Goal: Task Accomplishment & Management: Use online tool/utility

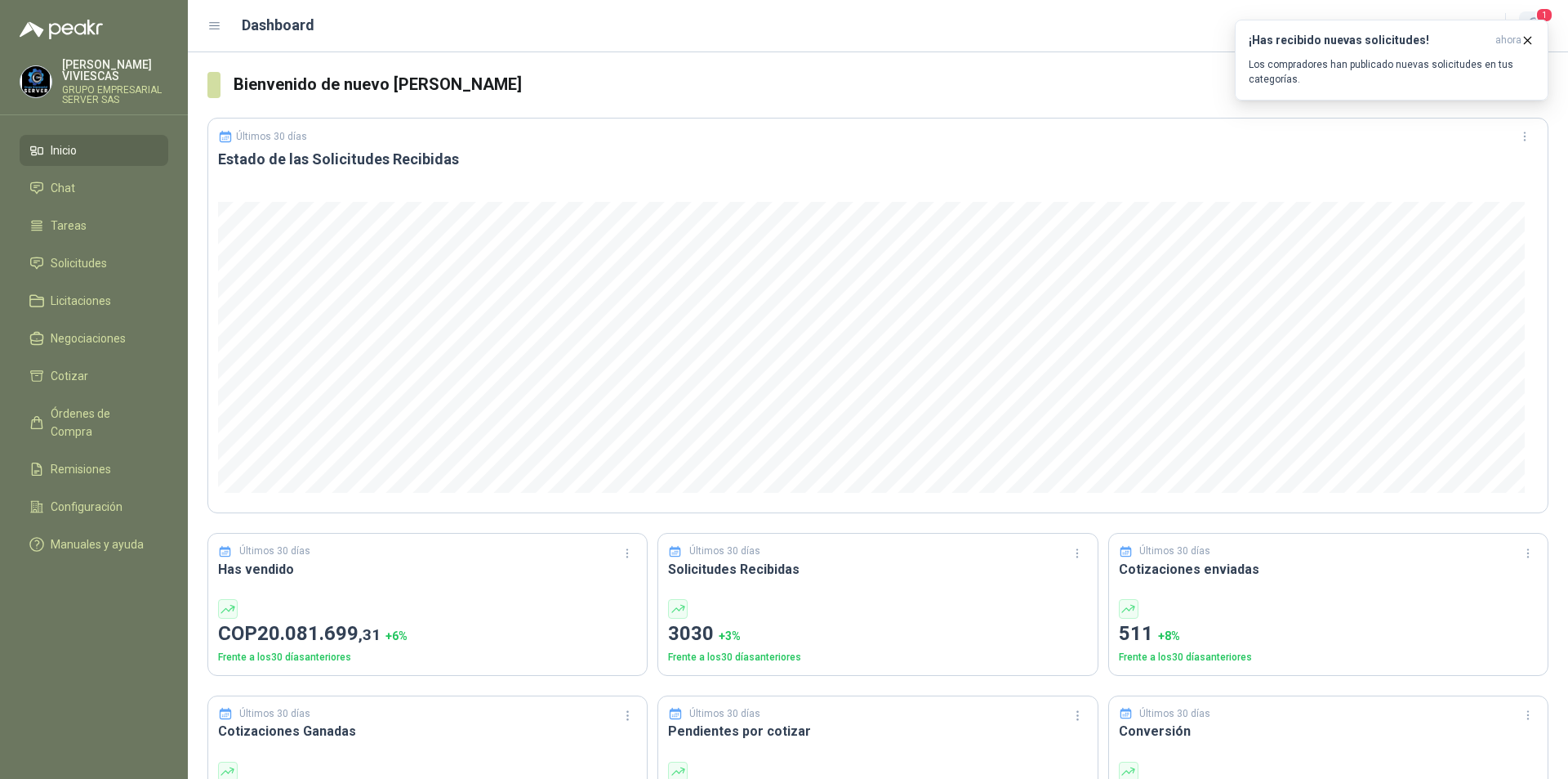
click at [1545, 10] on span "1" at bounding box center [1545, 16] width 18 height 16
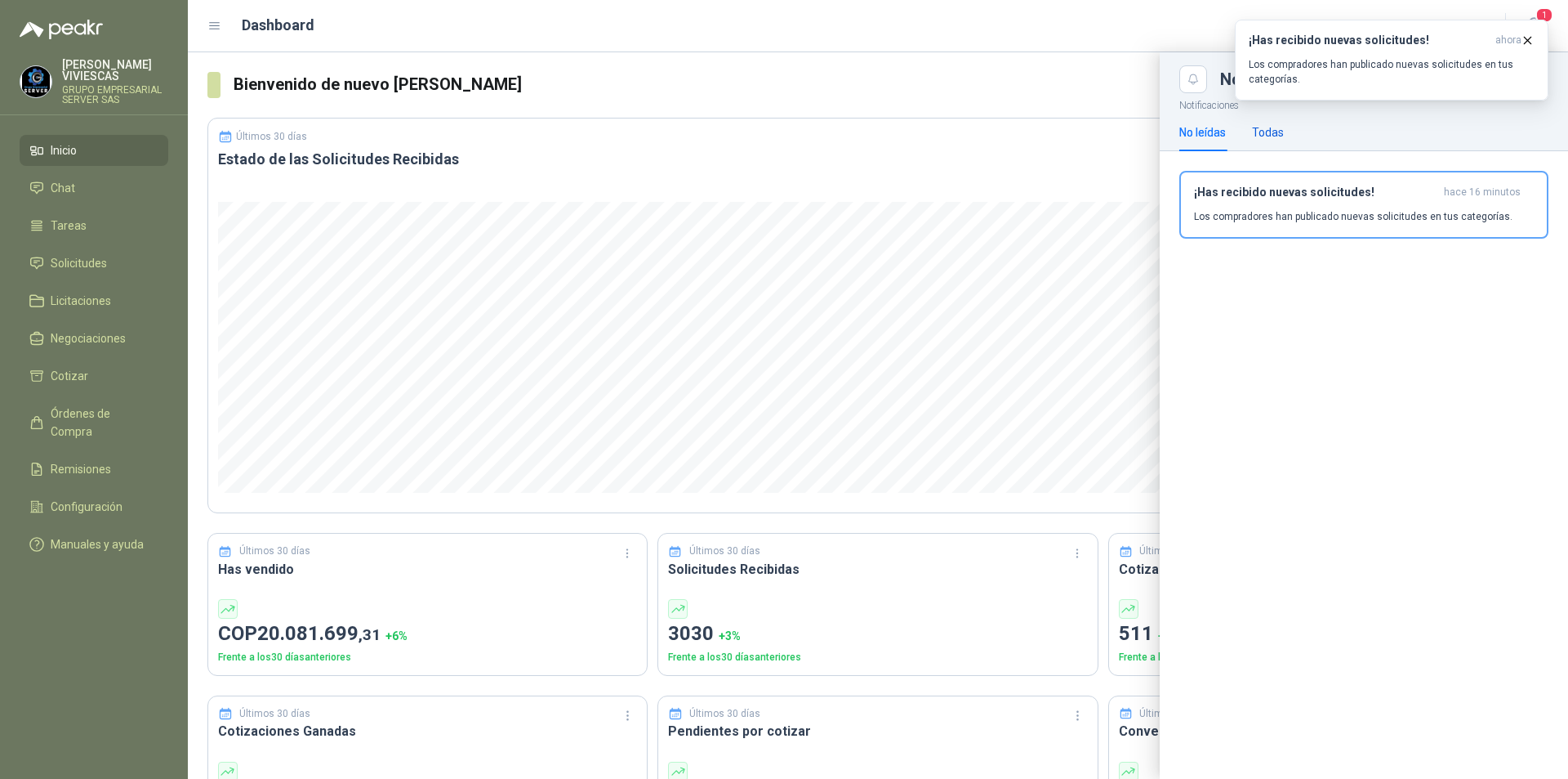
click at [1277, 134] on div "Todas" at bounding box center [1268, 132] width 32 height 18
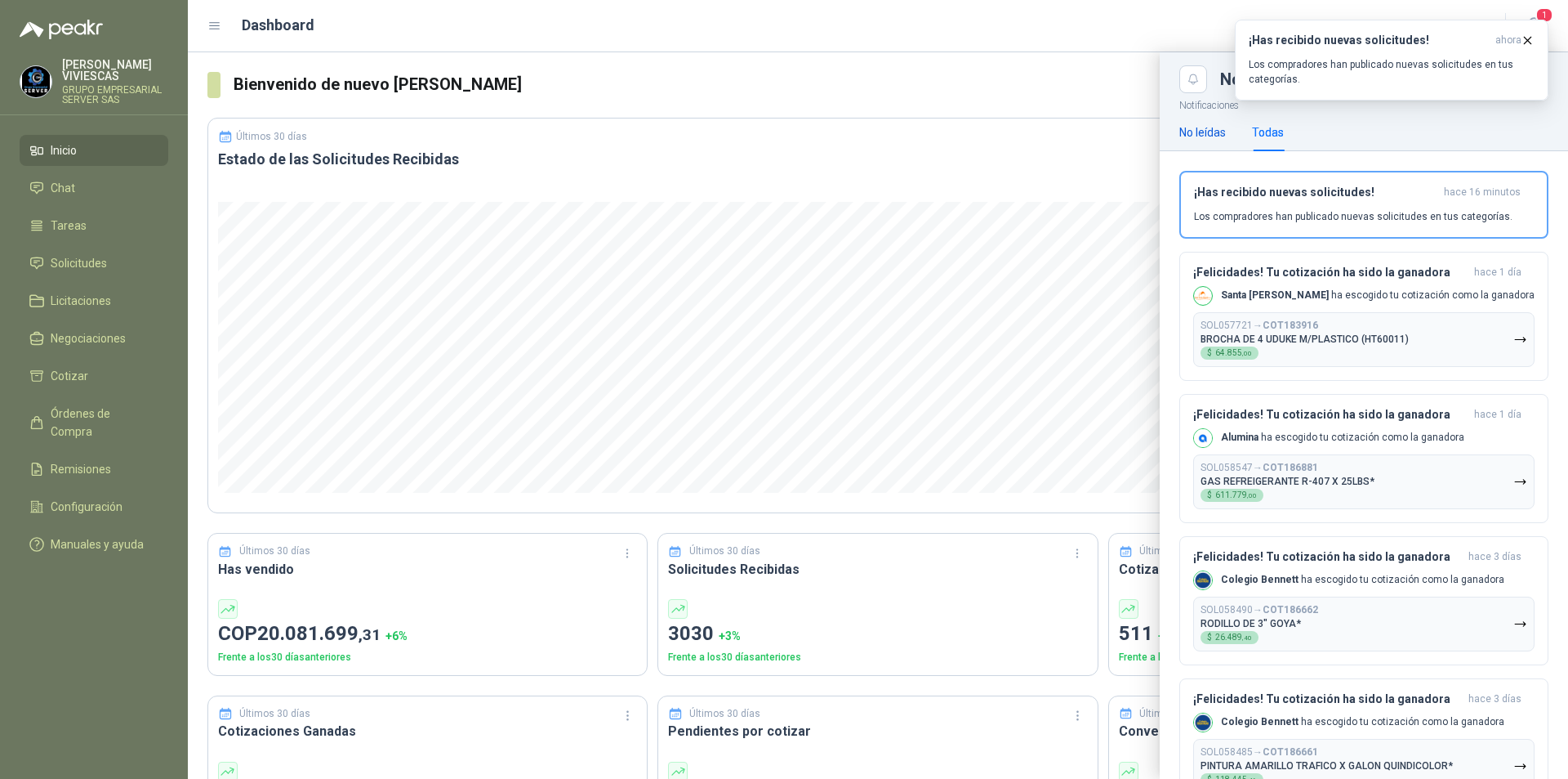
click at [1198, 127] on div "No leídas" at bounding box center [1203, 132] width 47 height 18
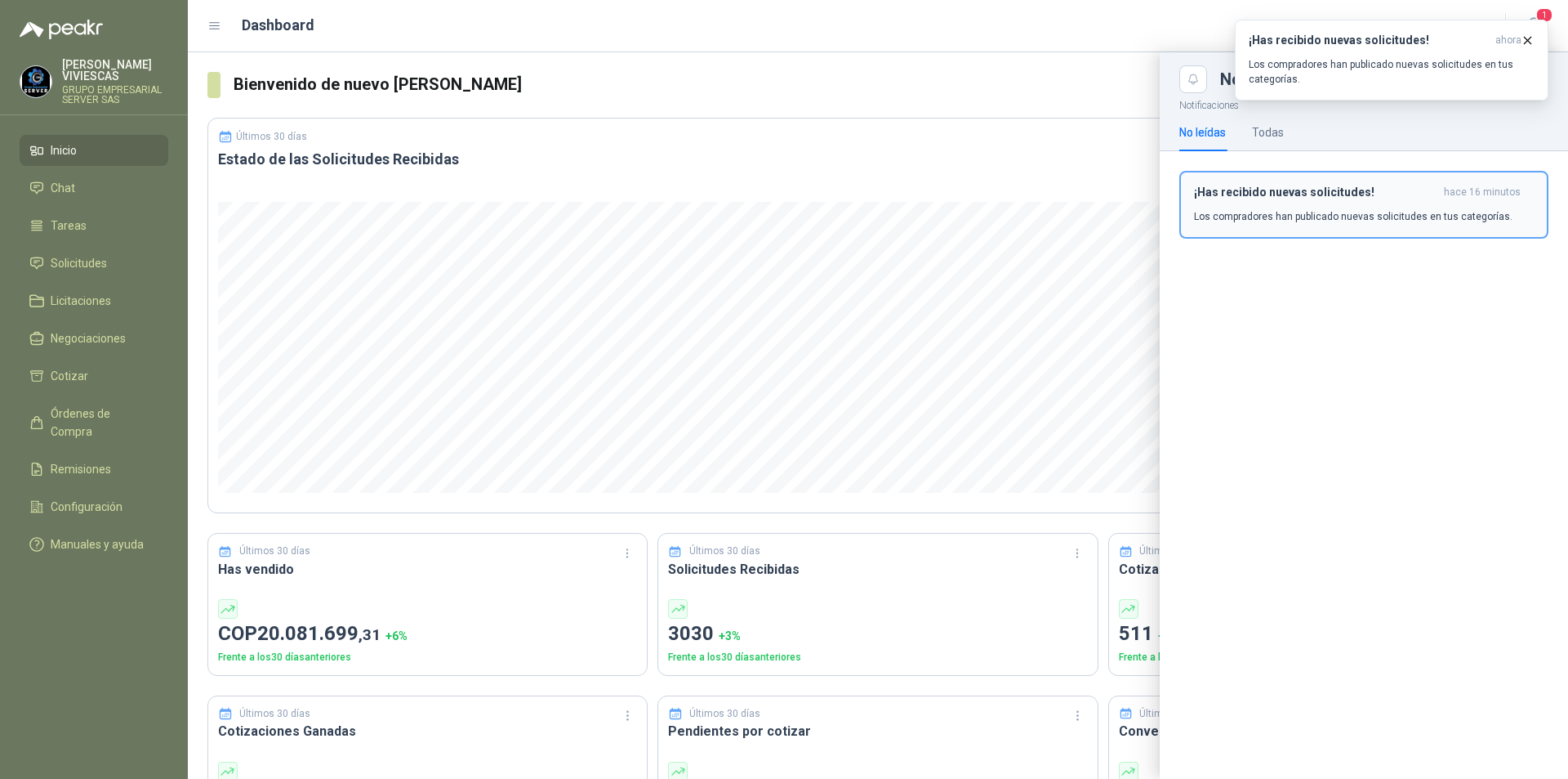
click at [1280, 203] on div "¡Has recibido nuevas solicitudes! hace 16 minutos Los compradores han publicado…" at bounding box center [1364, 205] width 340 height 38
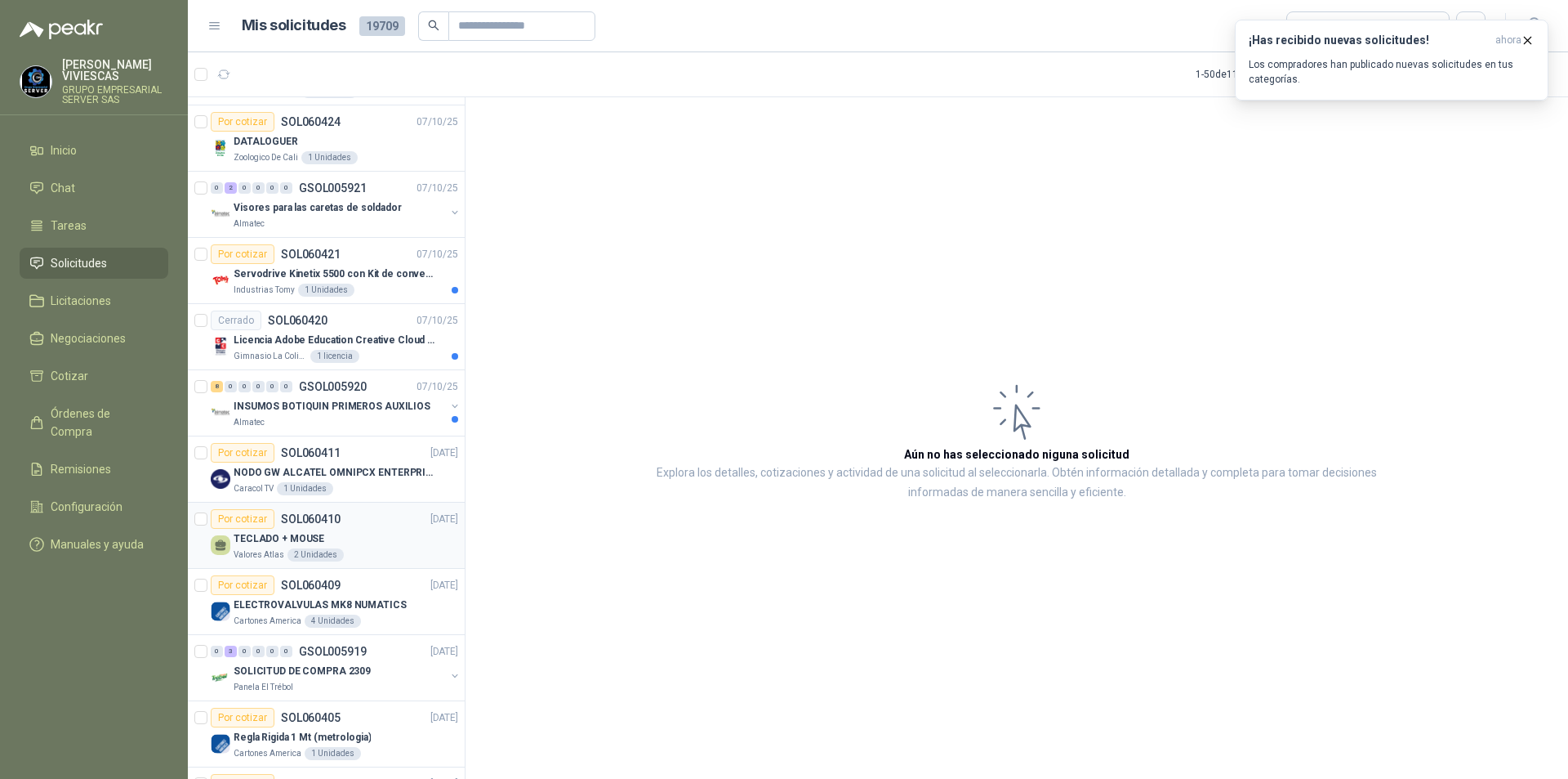
scroll to position [735, 0]
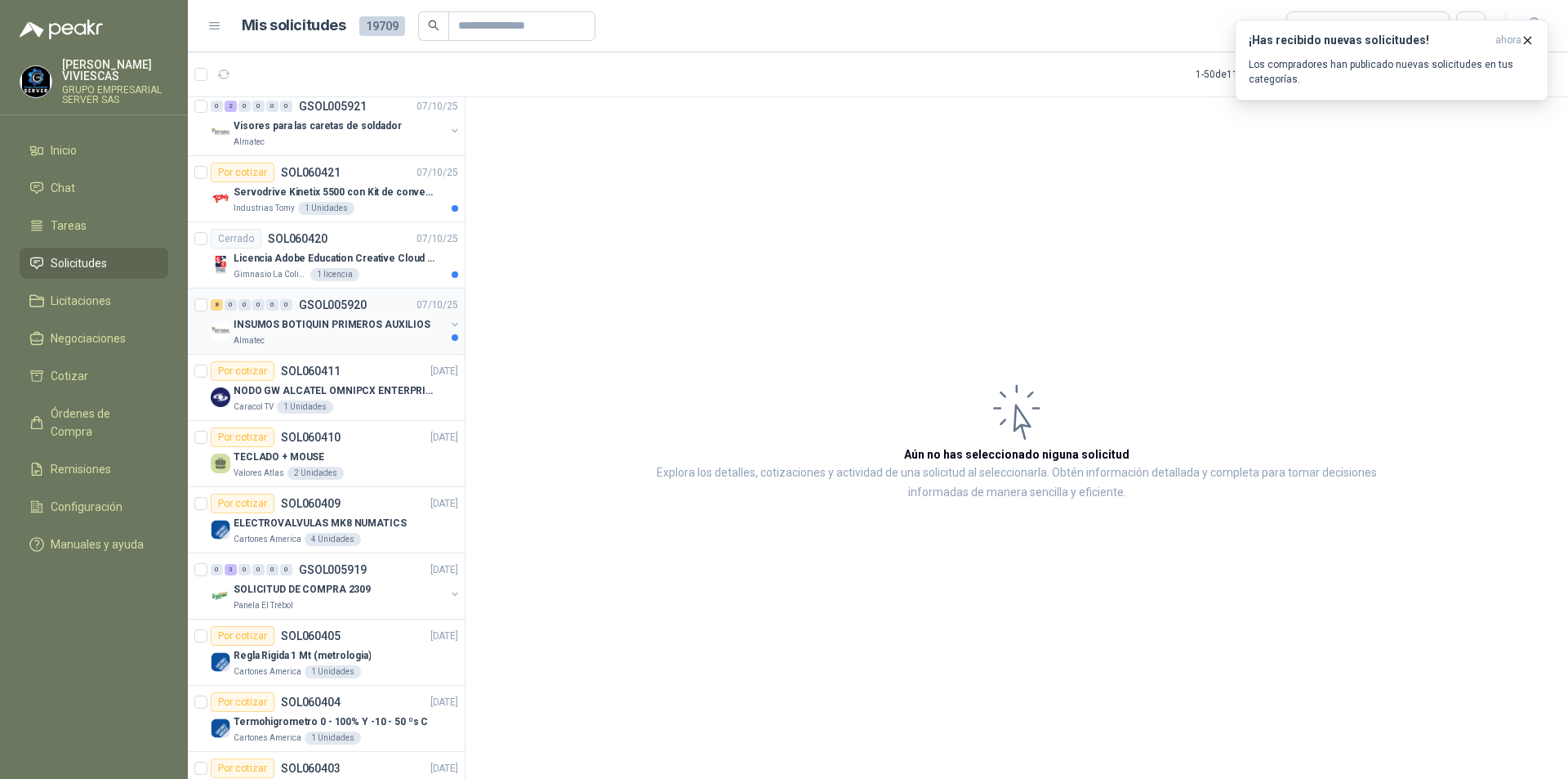
click at [304, 322] on p "INSUMOS BOTIQUIN PRIMEROS AUXILIOS" at bounding box center [332, 325] width 197 height 16
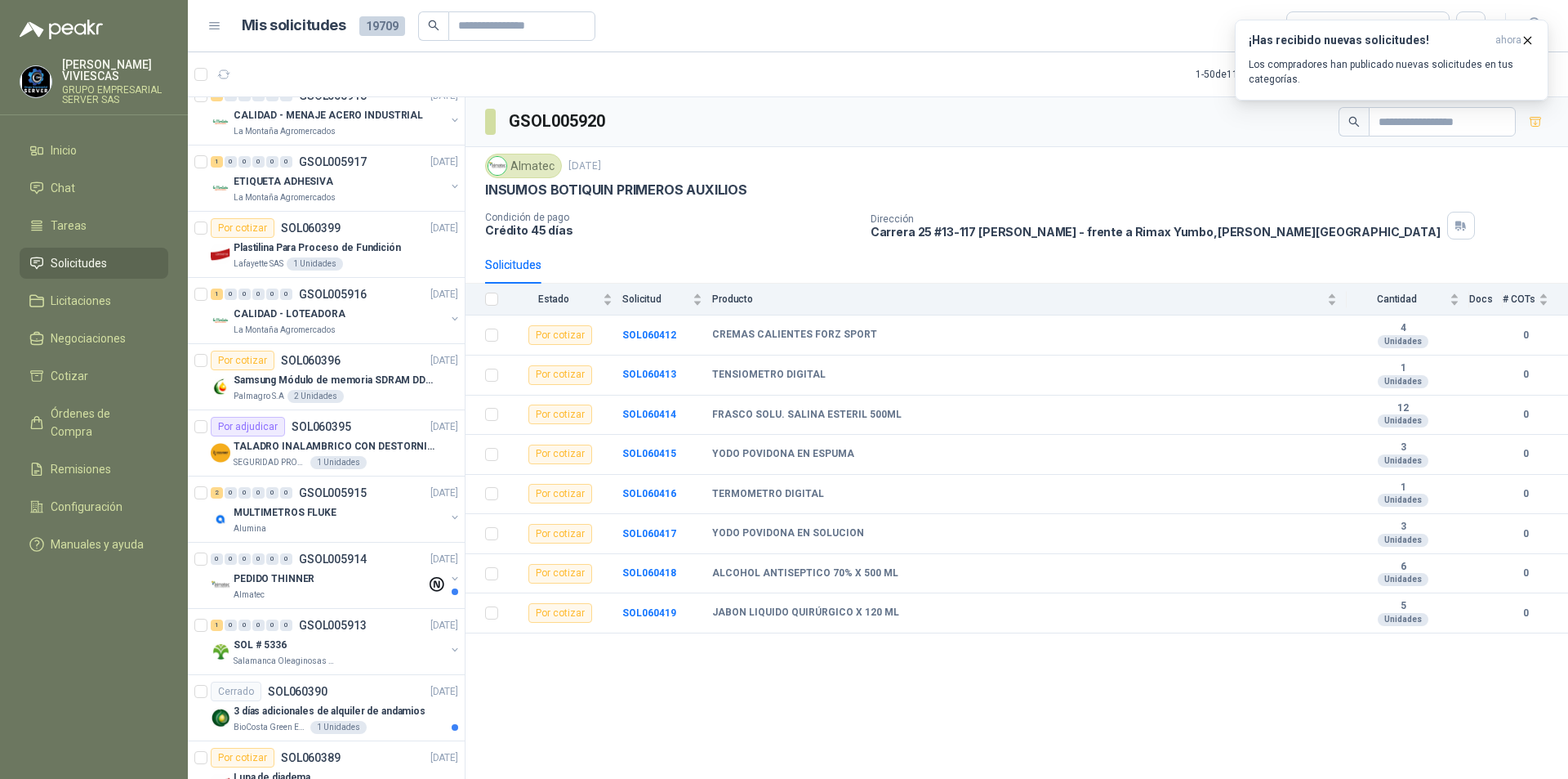
scroll to position [1634, 0]
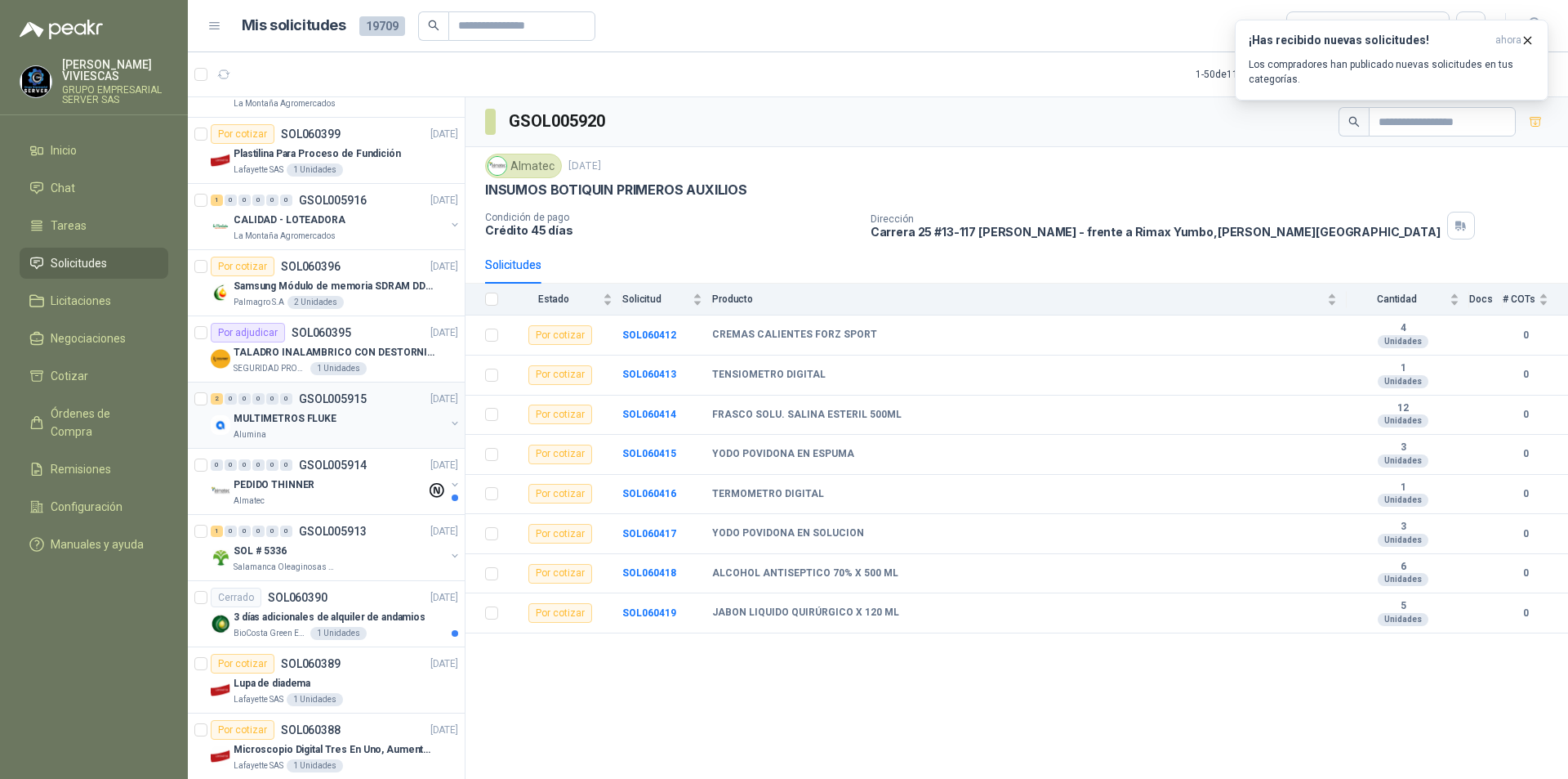
click at [284, 424] on p "MULTIMETROS FLUKE" at bounding box center [284, 418] width 103 height 16
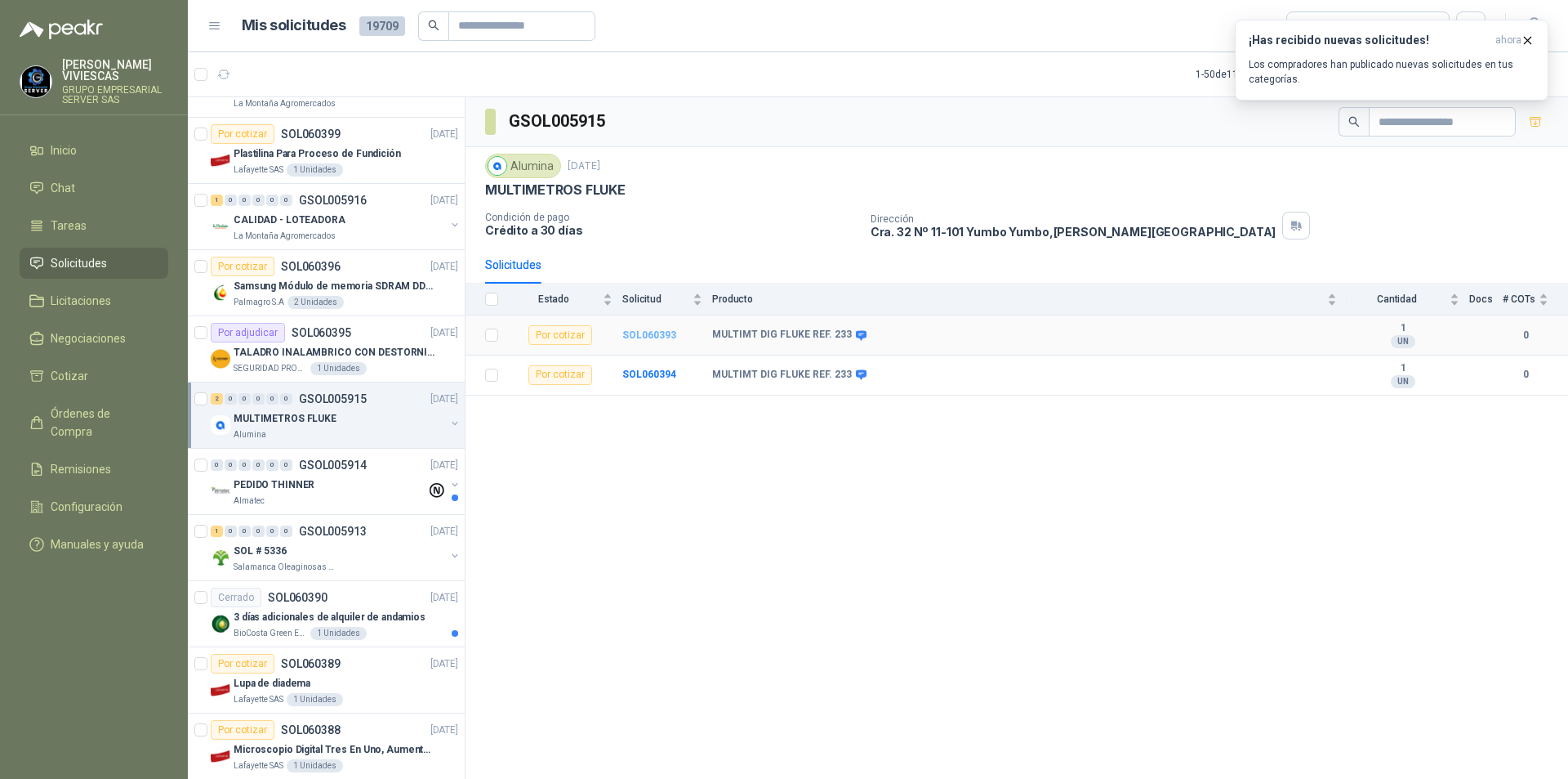
click at [644, 333] on b "SOL060393" at bounding box center [649, 335] width 54 height 11
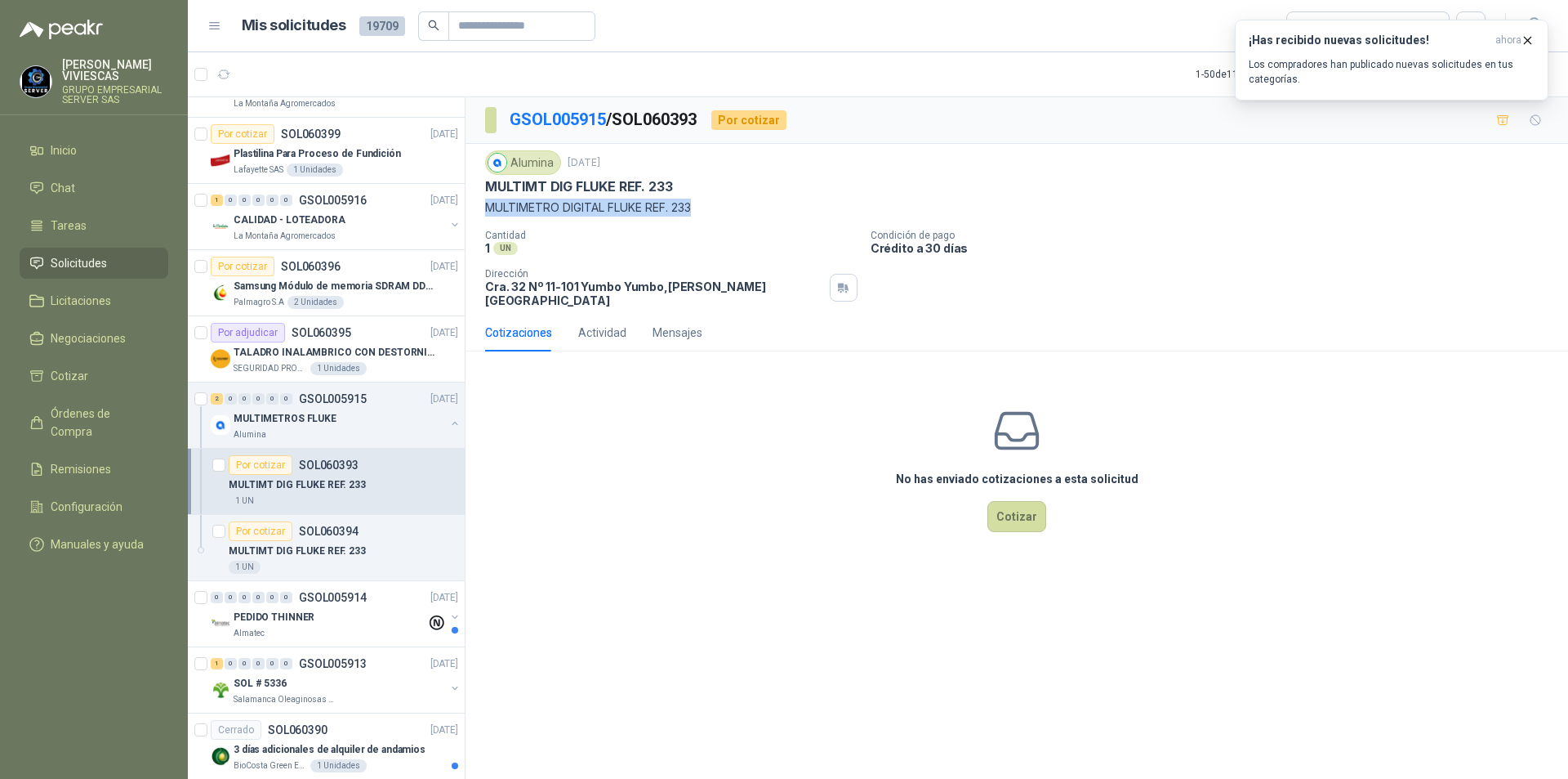
drag, startPoint x: 486, startPoint y: 207, endPoint x: 738, endPoint y: 209, distance: 252.0
click at [738, 209] on p "MULTIMETRO DIGITAL FLUKE REF. 233" at bounding box center [1017, 208] width 1063 height 18
copy p "MULTIMETRO DIGITAL FLUKE REF. 233"
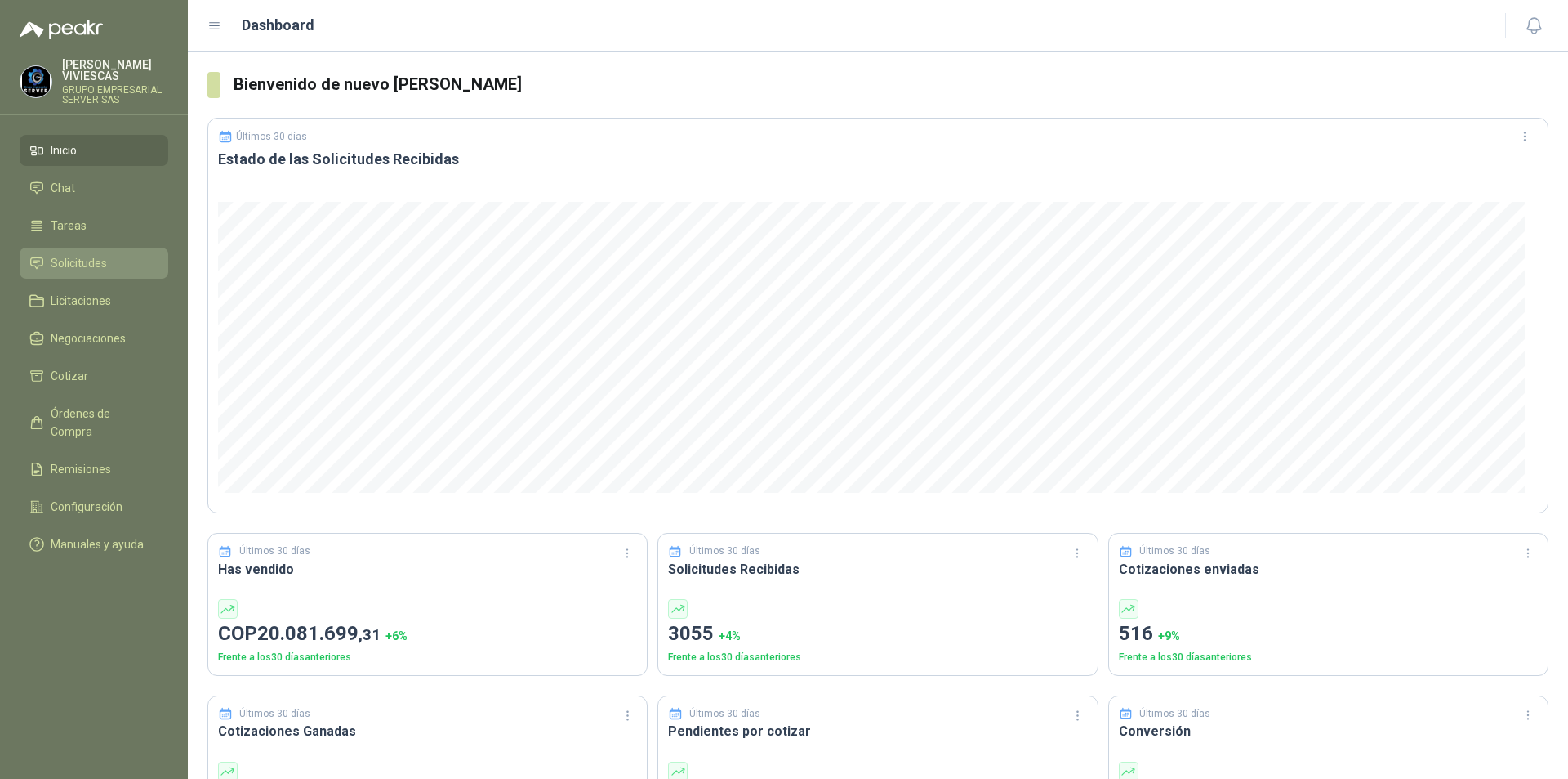
click at [64, 253] on link "Solicitudes" at bounding box center [94, 263] width 149 height 31
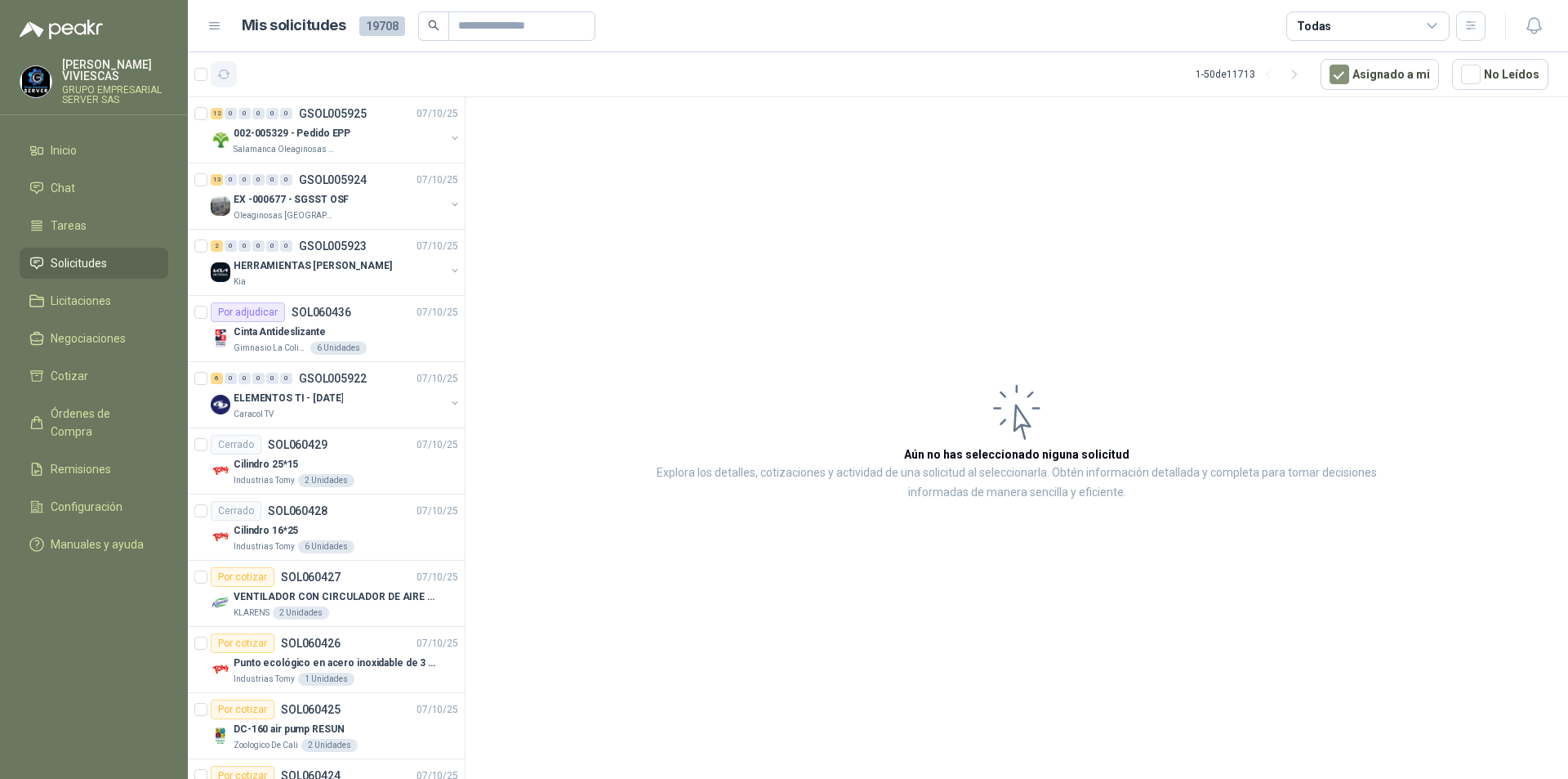
click at [226, 70] on icon "button" at bounding box center [224, 73] width 12 height 8
click at [223, 75] on icon "button" at bounding box center [224, 74] width 14 height 14
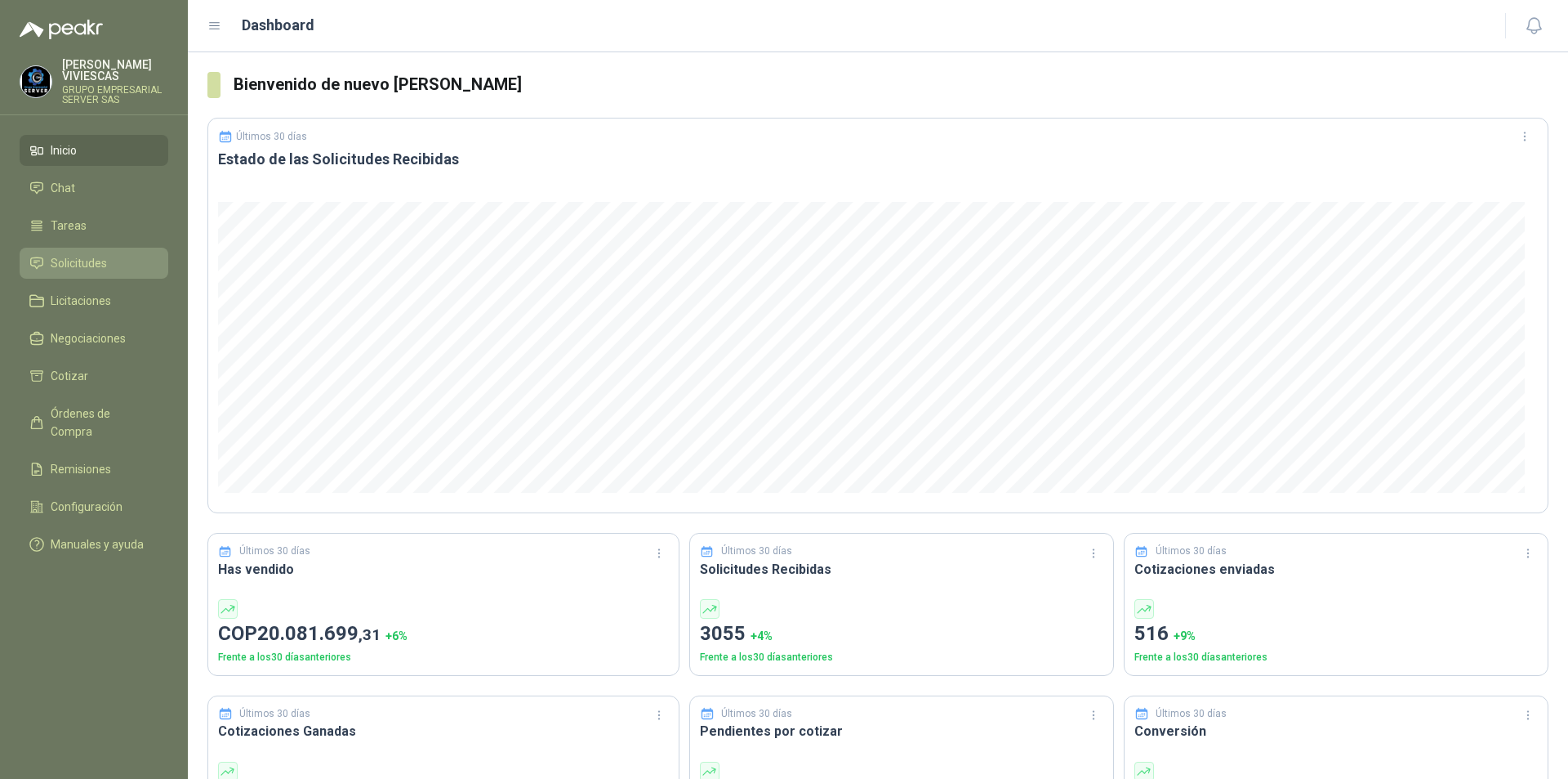
click at [92, 271] on span "Solicitudes" at bounding box center [79, 263] width 56 height 18
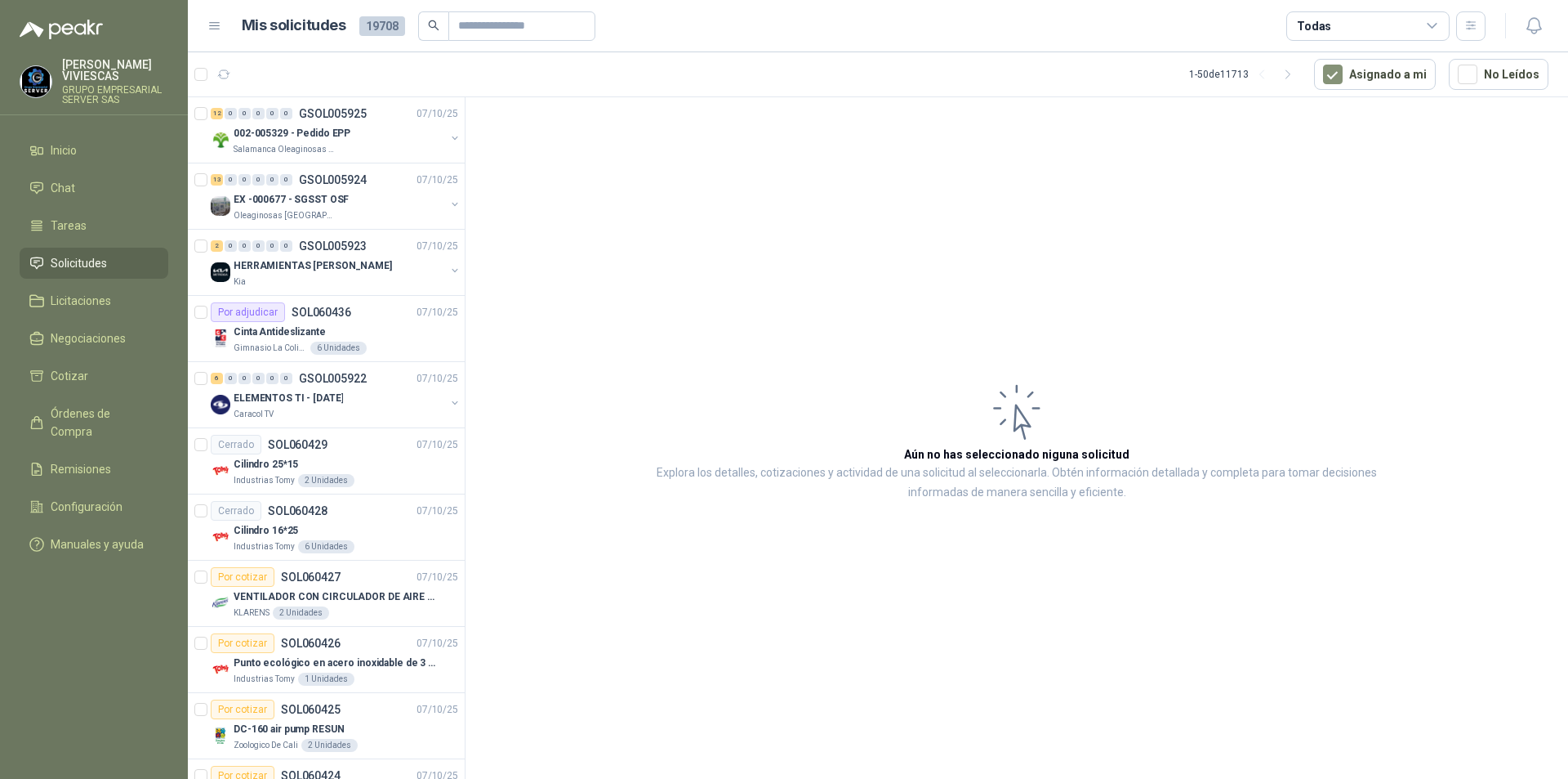
click at [81, 261] on span "Solicitudes" at bounding box center [79, 263] width 56 height 18
click at [283, 131] on p "002-005329 - Pedido EPP" at bounding box center [291, 134] width 117 height 16
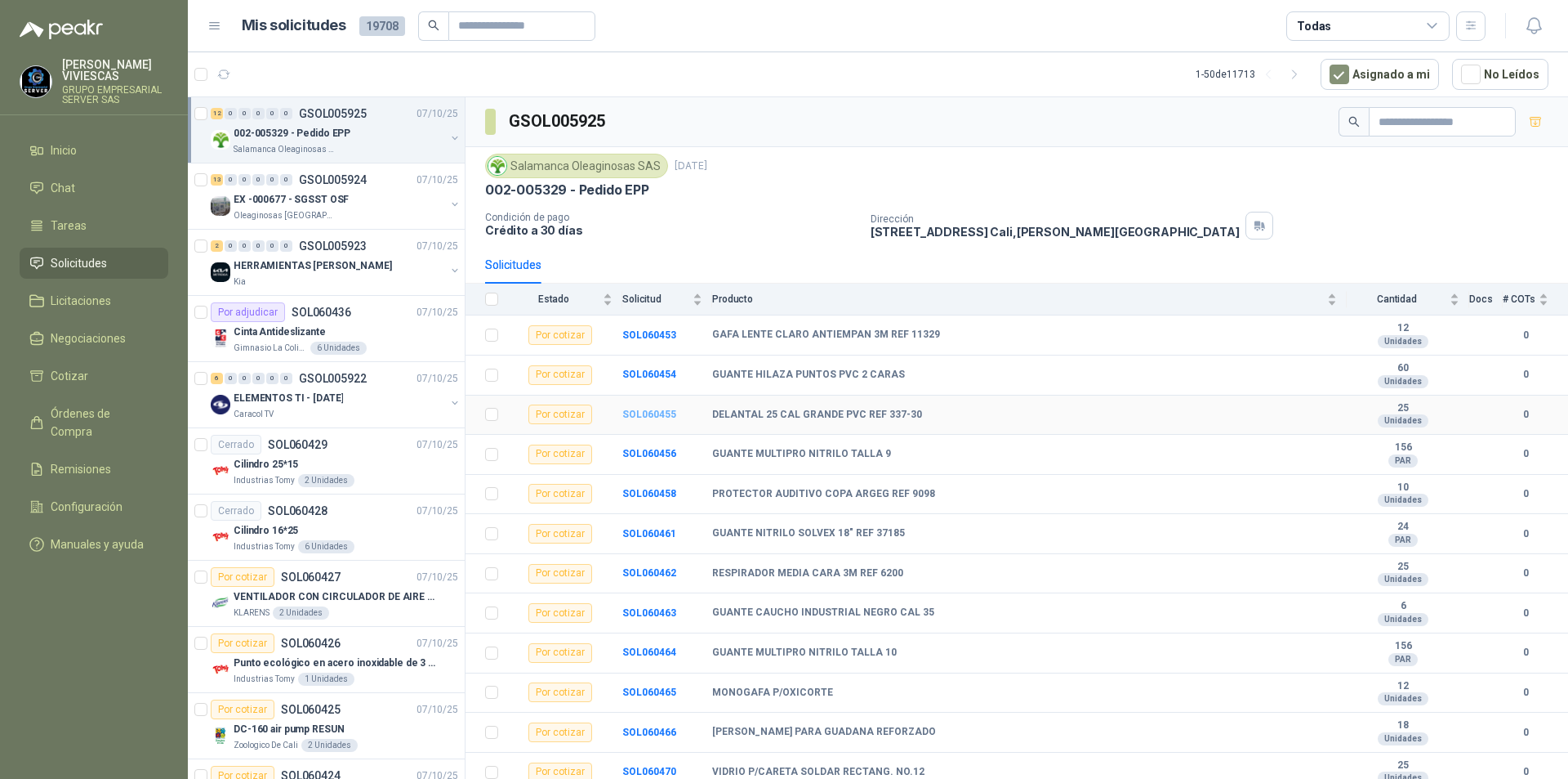
click at [648, 413] on b "SOL060455" at bounding box center [649, 413] width 54 height 11
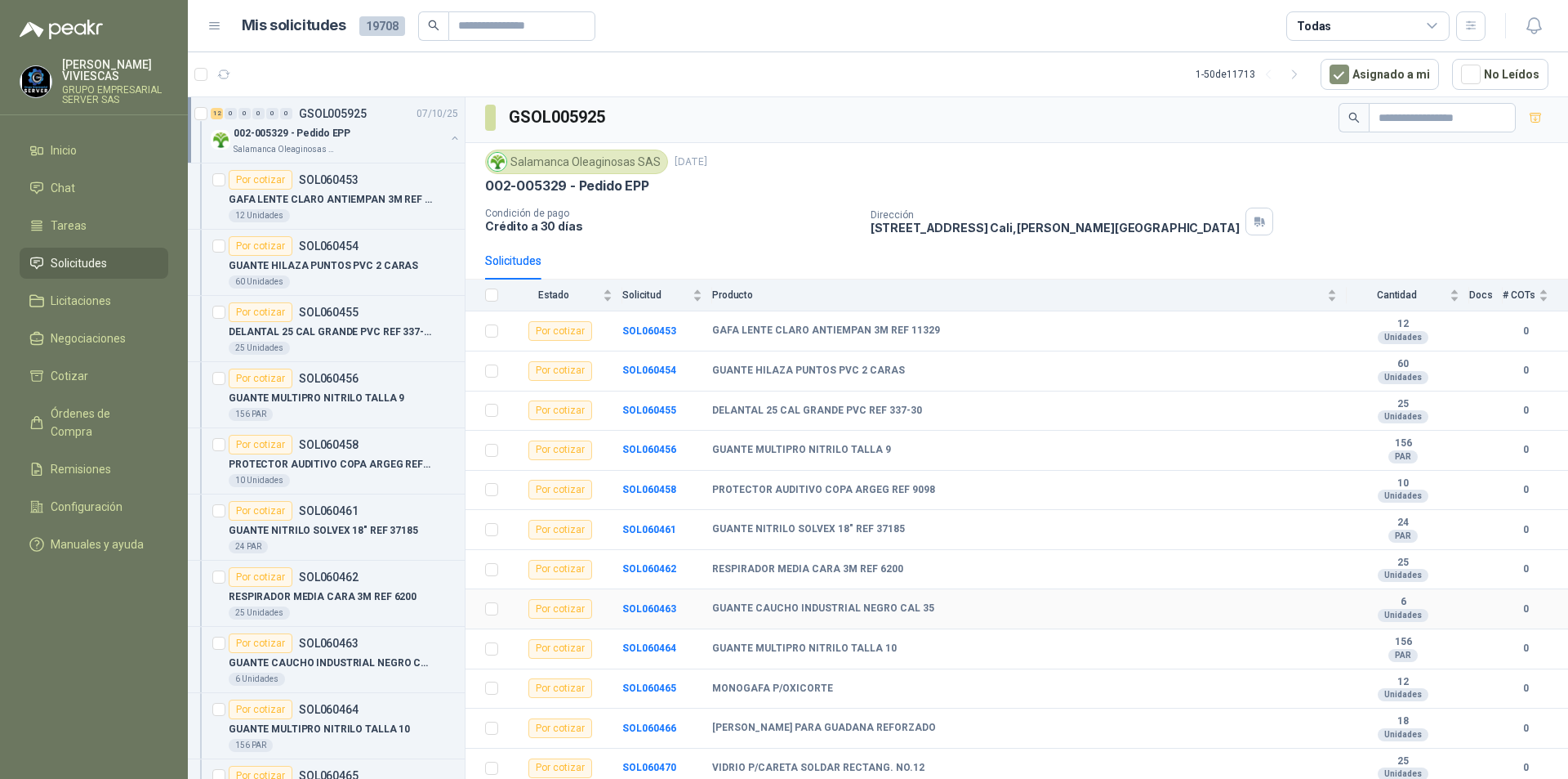
scroll to position [8, 0]
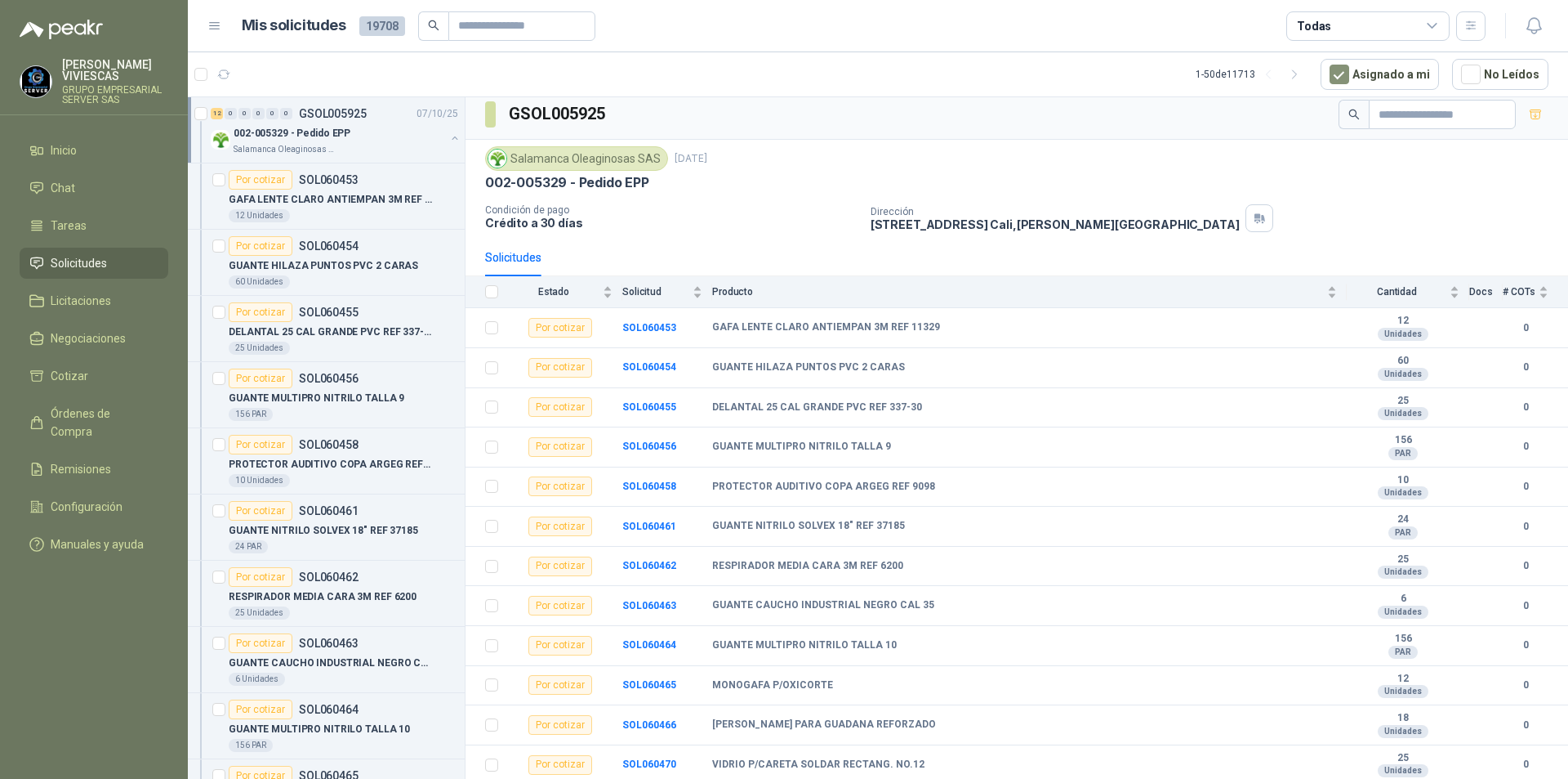
click at [64, 253] on link "Solicitudes" at bounding box center [94, 263] width 149 height 31
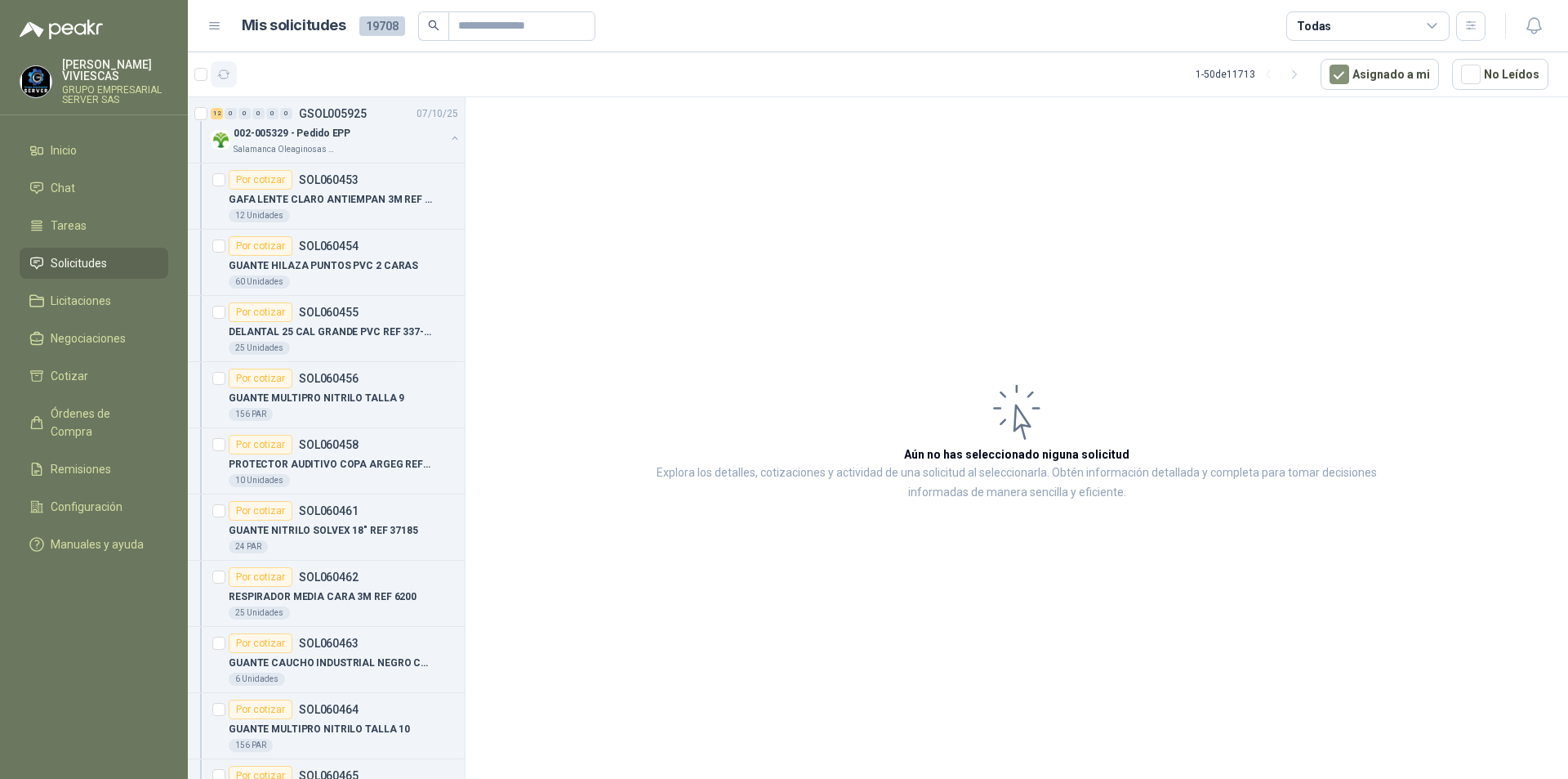
click at [221, 81] on icon "button" at bounding box center [224, 74] width 14 height 14
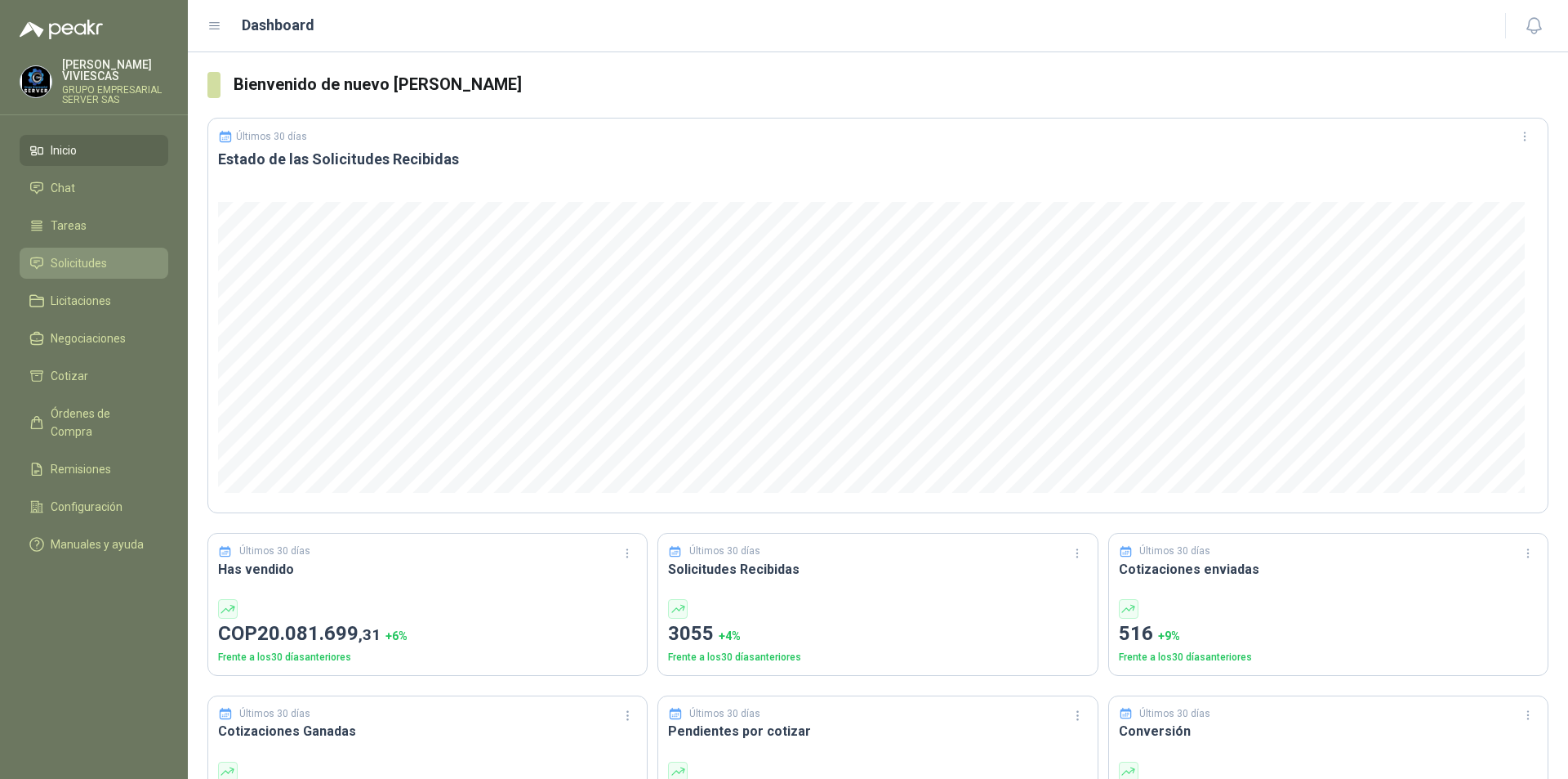
click at [61, 259] on span "Solicitudes" at bounding box center [79, 263] width 56 height 18
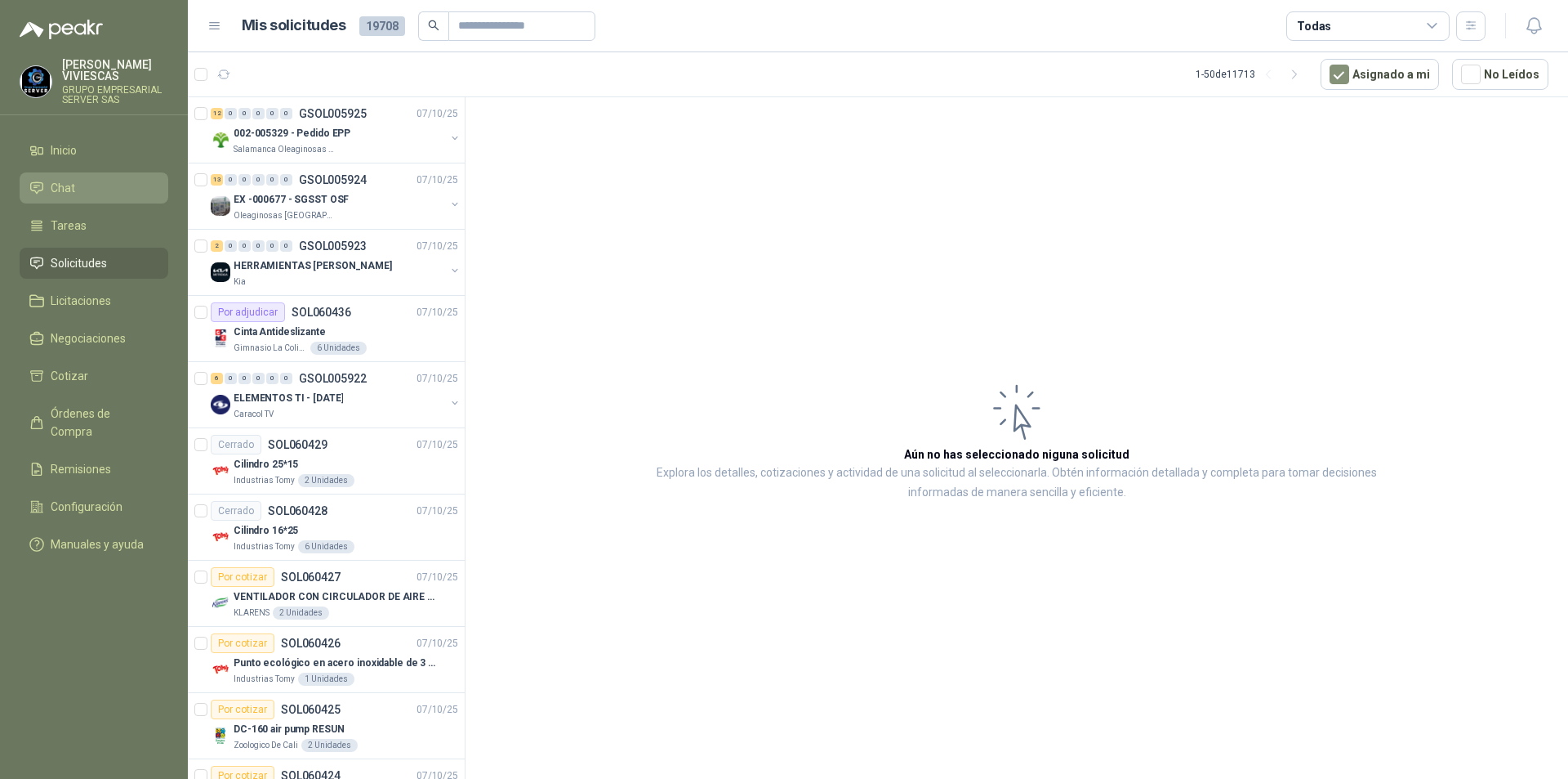
click at [67, 190] on span "Chat" at bounding box center [63, 188] width 24 height 18
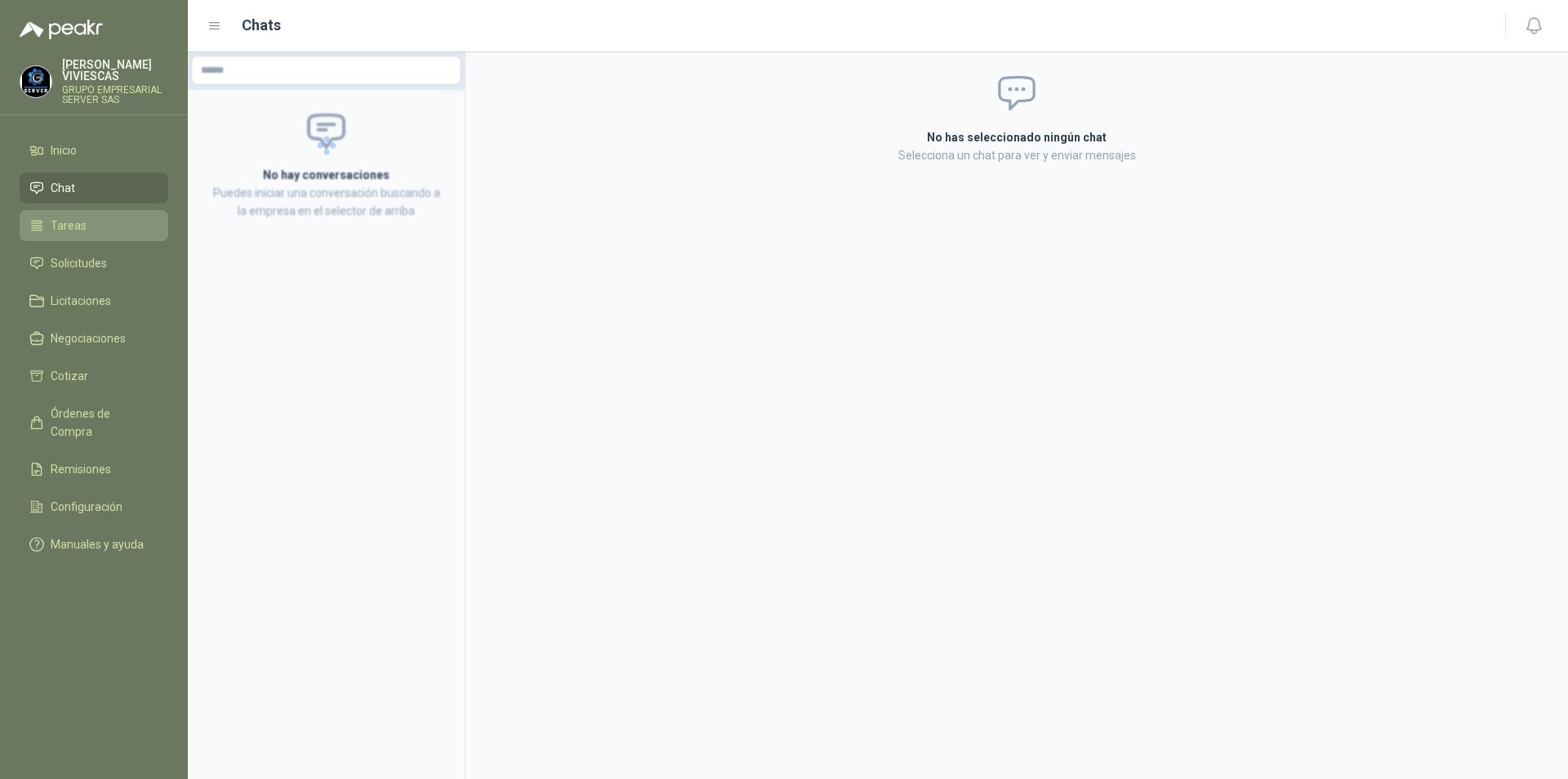
click at [52, 228] on span "Tareas" at bounding box center [69, 225] width 36 height 18
click at [71, 302] on span "Licitaciones" at bounding box center [81, 300] width 61 height 18
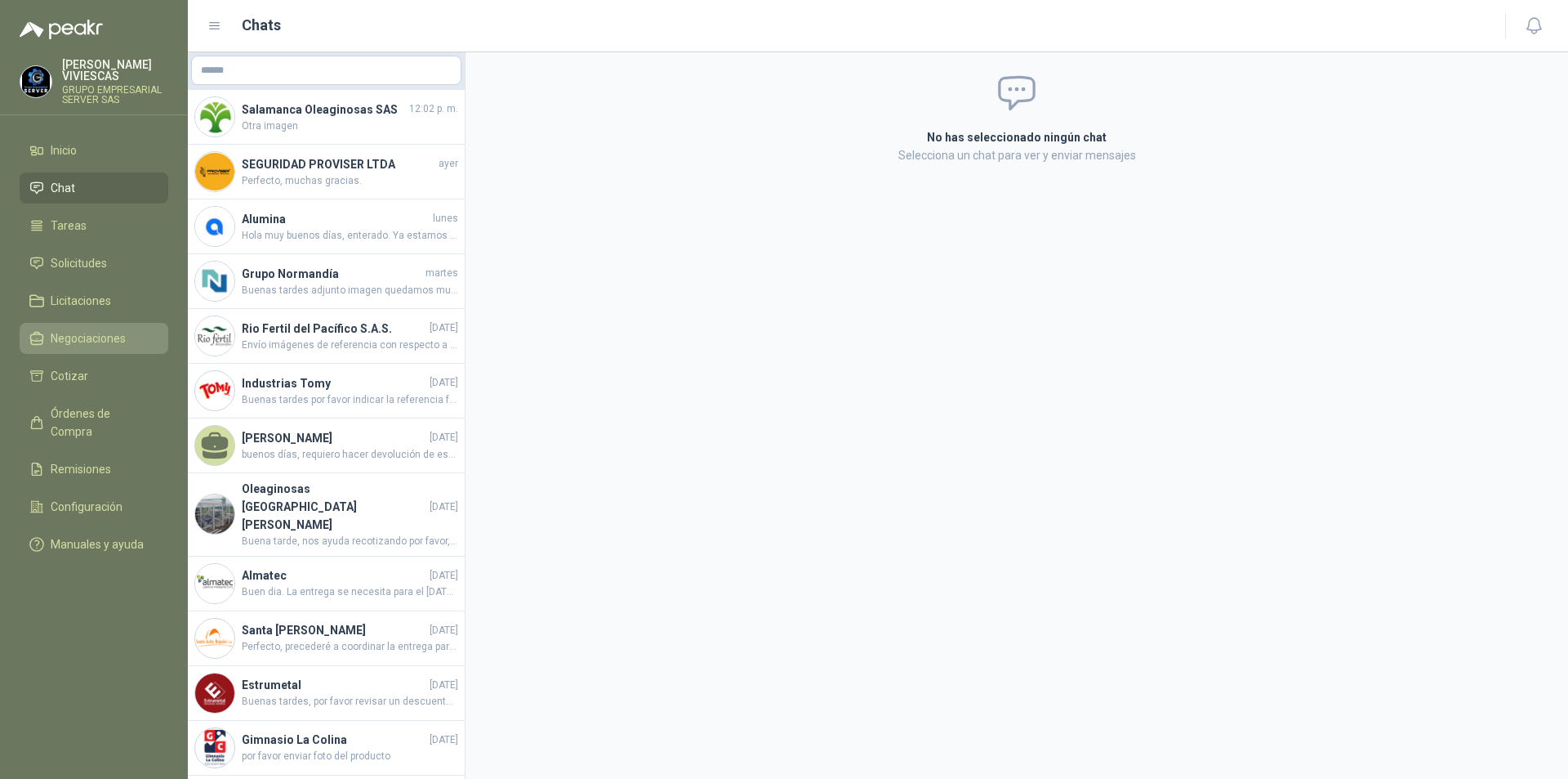
click at [90, 336] on span "Negociaciones" at bounding box center [88, 338] width 75 height 18
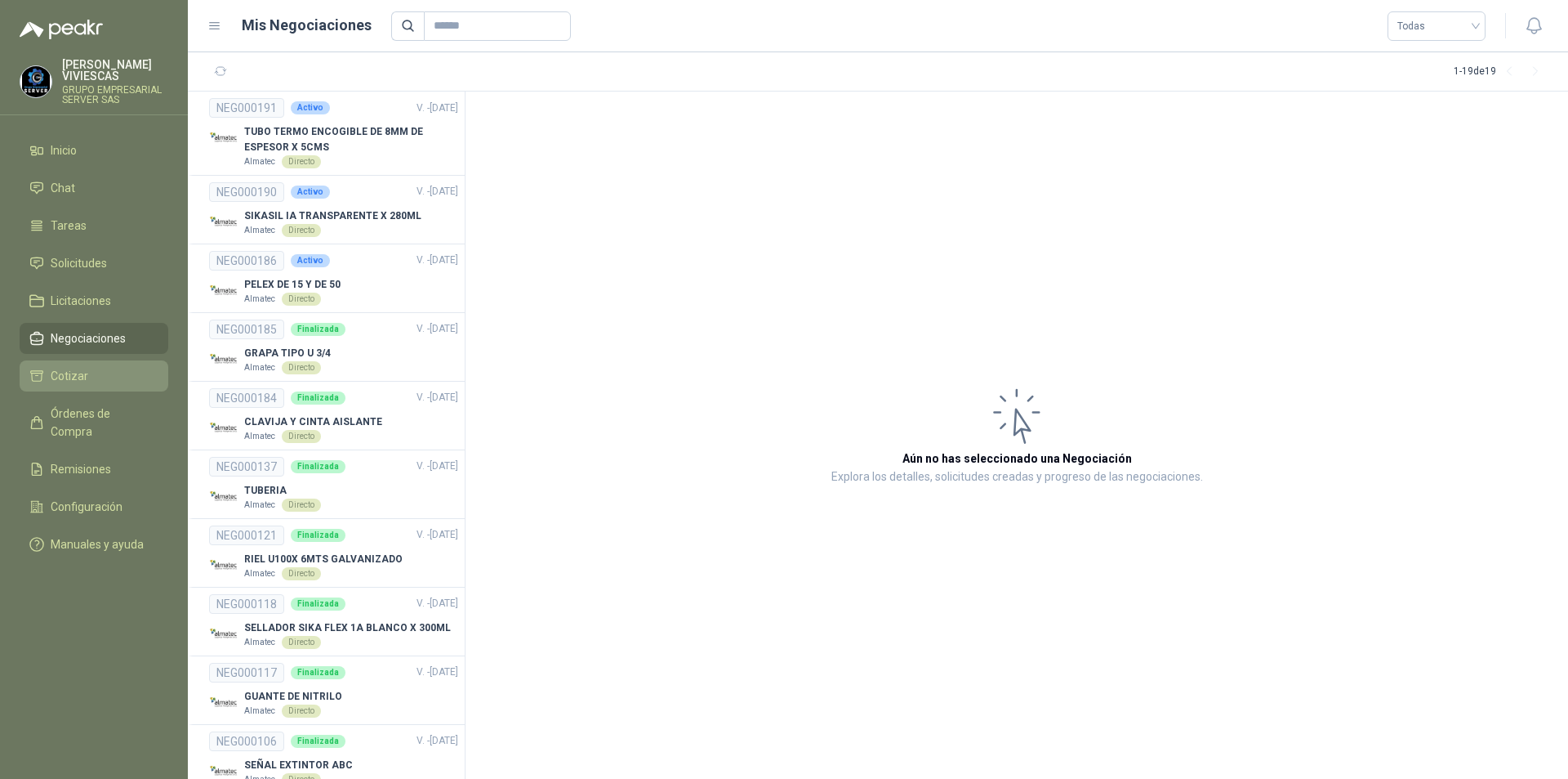
click at [75, 382] on span "Cotizar" at bounding box center [69, 375] width 37 height 18
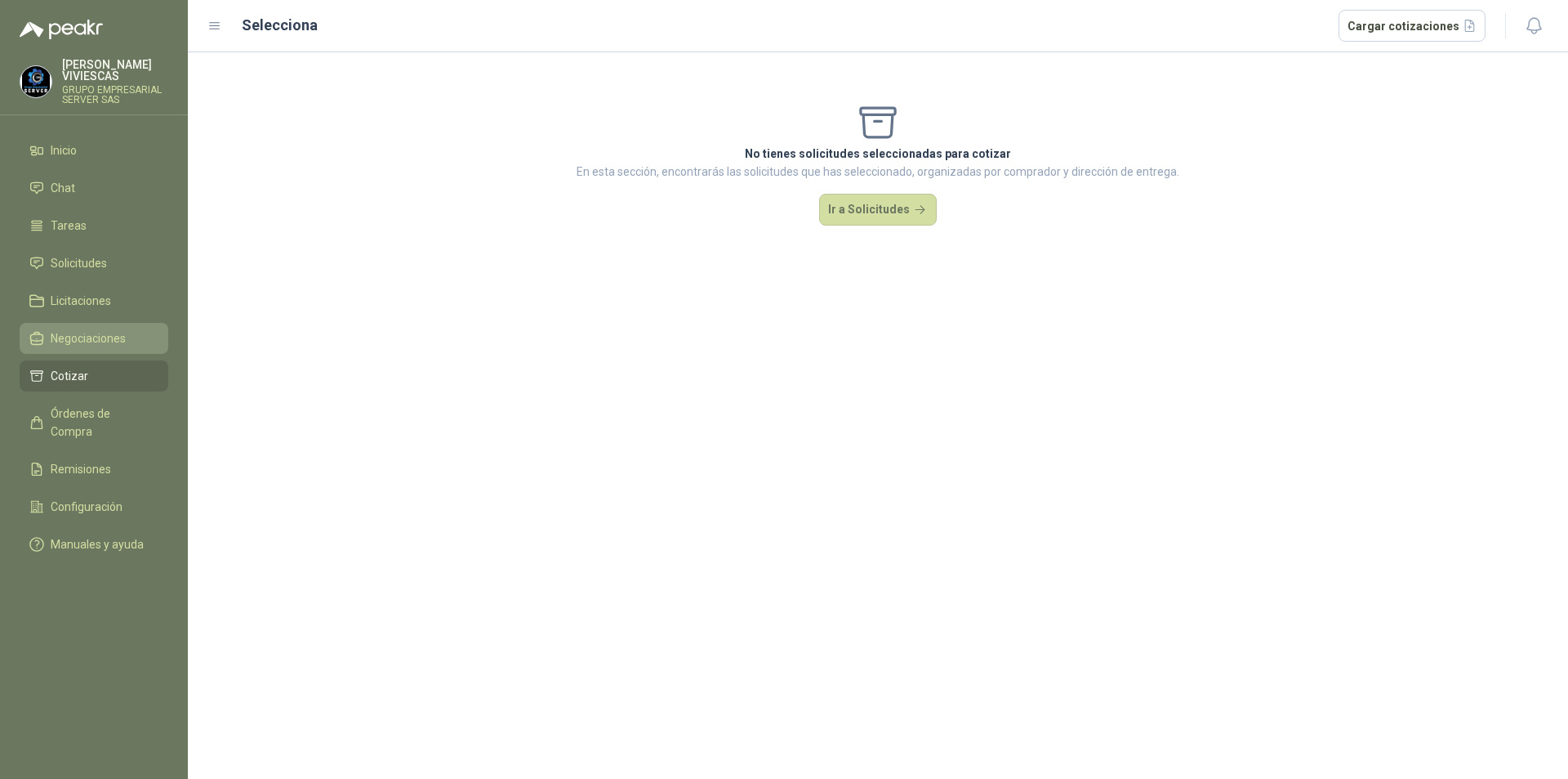
click at [77, 340] on span "Negociaciones" at bounding box center [88, 338] width 75 height 18
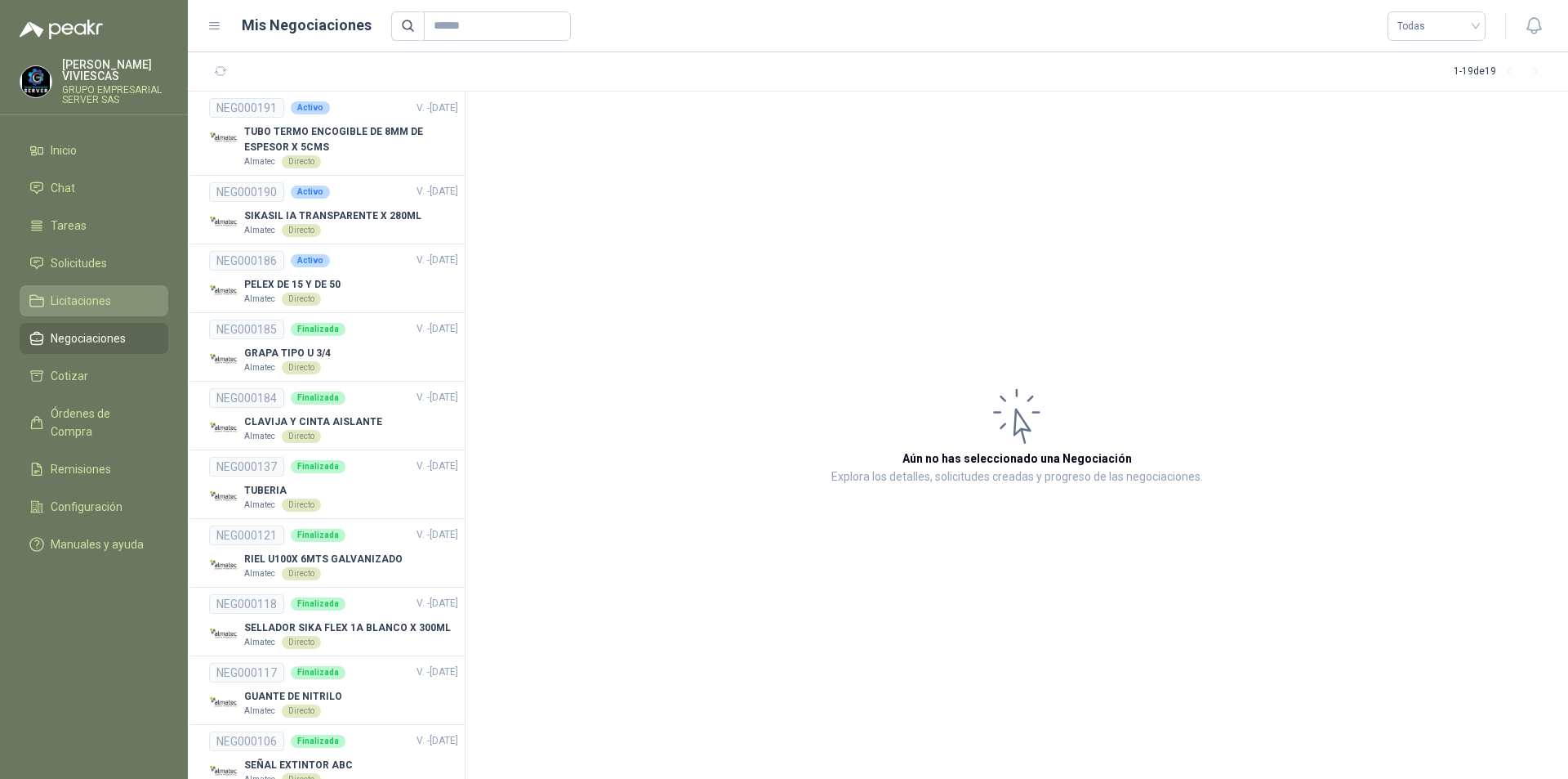
click at [77, 300] on span "Licitaciones" at bounding box center [81, 300] width 61 height 18
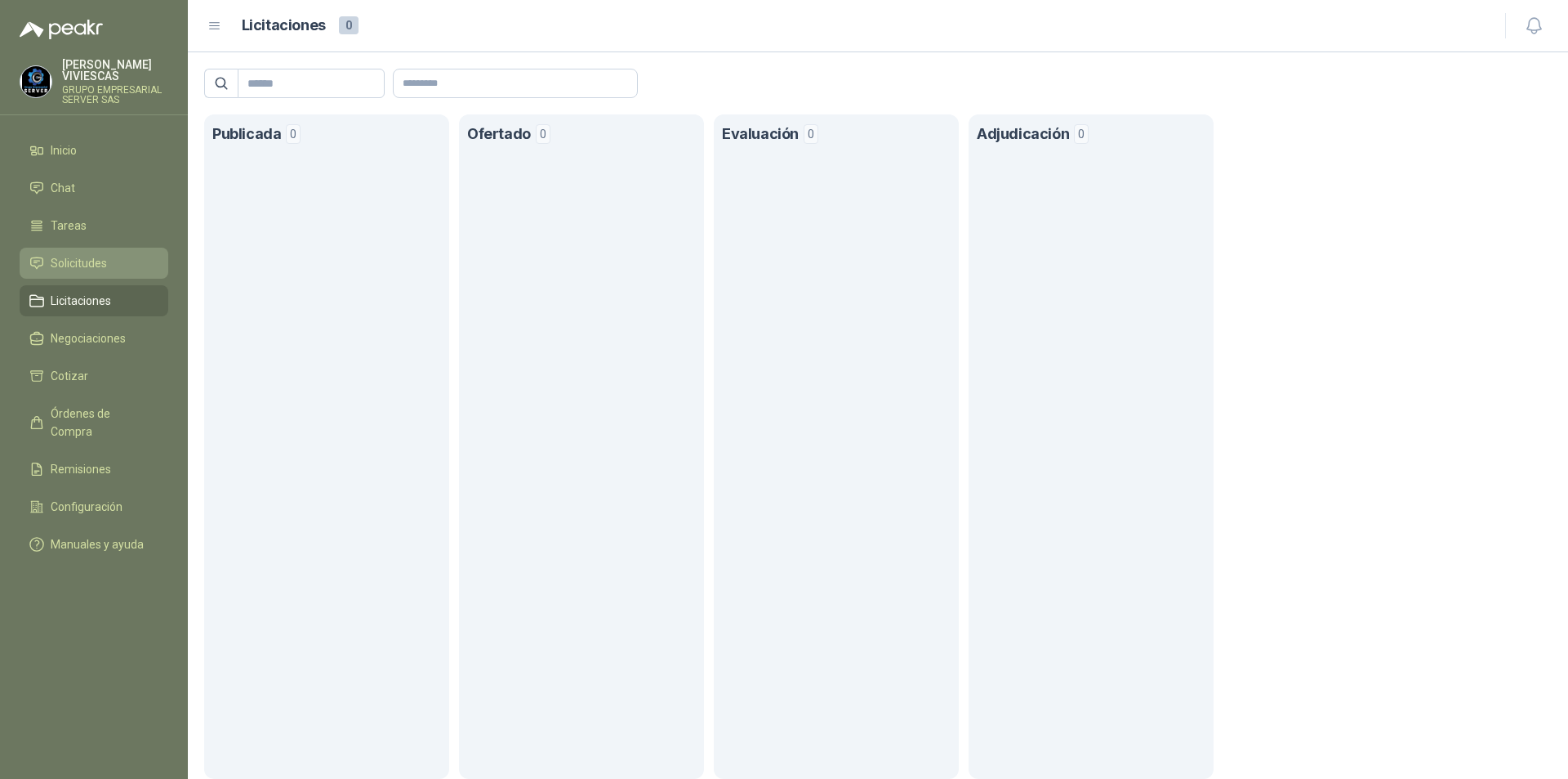
click at [77, 265] on span "Solicitudes" at bounding box center [79, 263] width 56 height 18
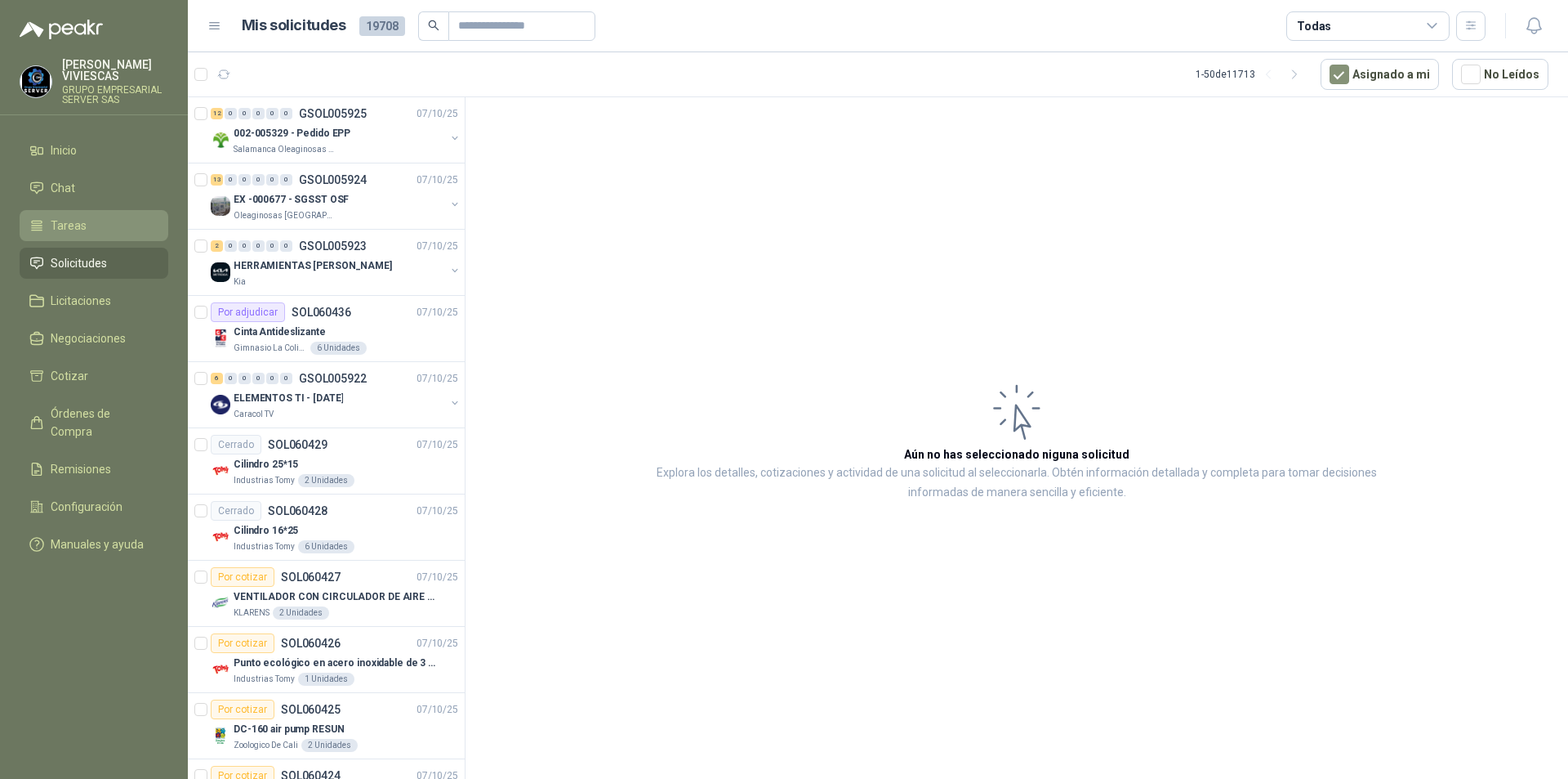
click at [62, 227] on span "Tareas" at bounding box center [69, 225] width 36 height 18
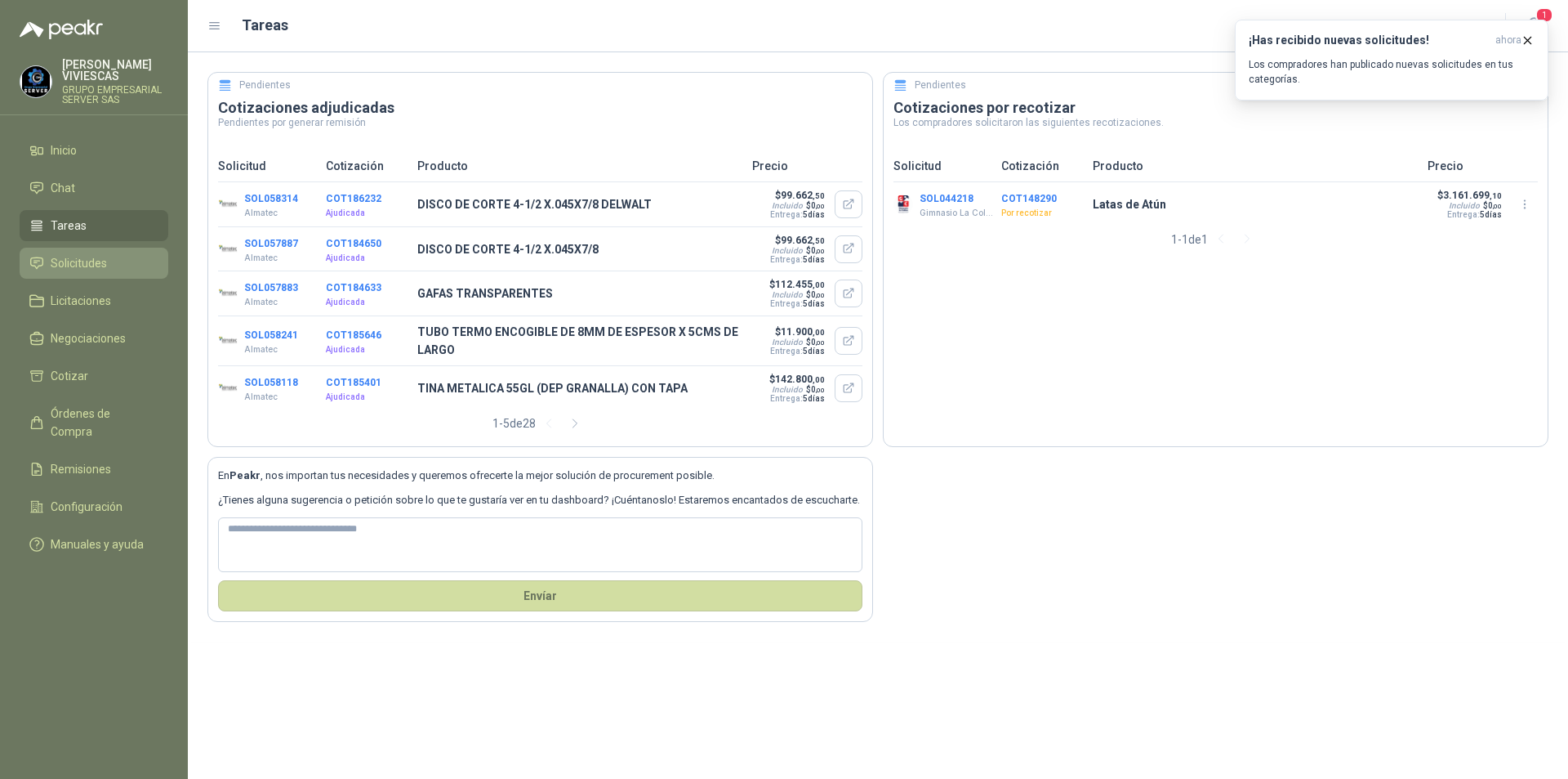
click at [87, 261] on span "Solicitudes" at bounding box center [79, 263] width 56 height 18
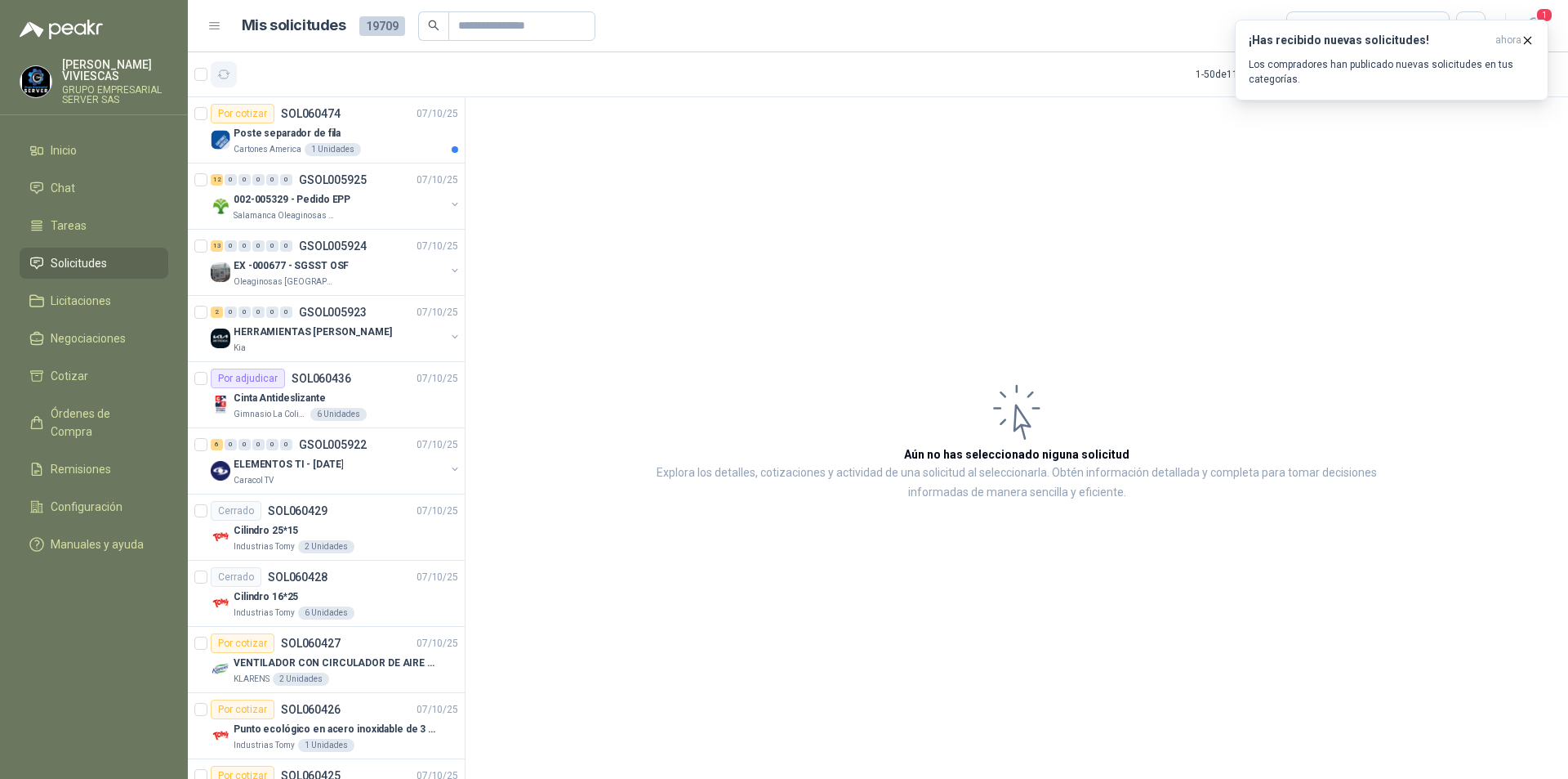
click at [224, 73] on icon "button" at bounding box center [224, 74] width 14 height 14
click at [269, 137] on p "Poste separador de fila" at bounding box center [287, 134] width 107 height 16
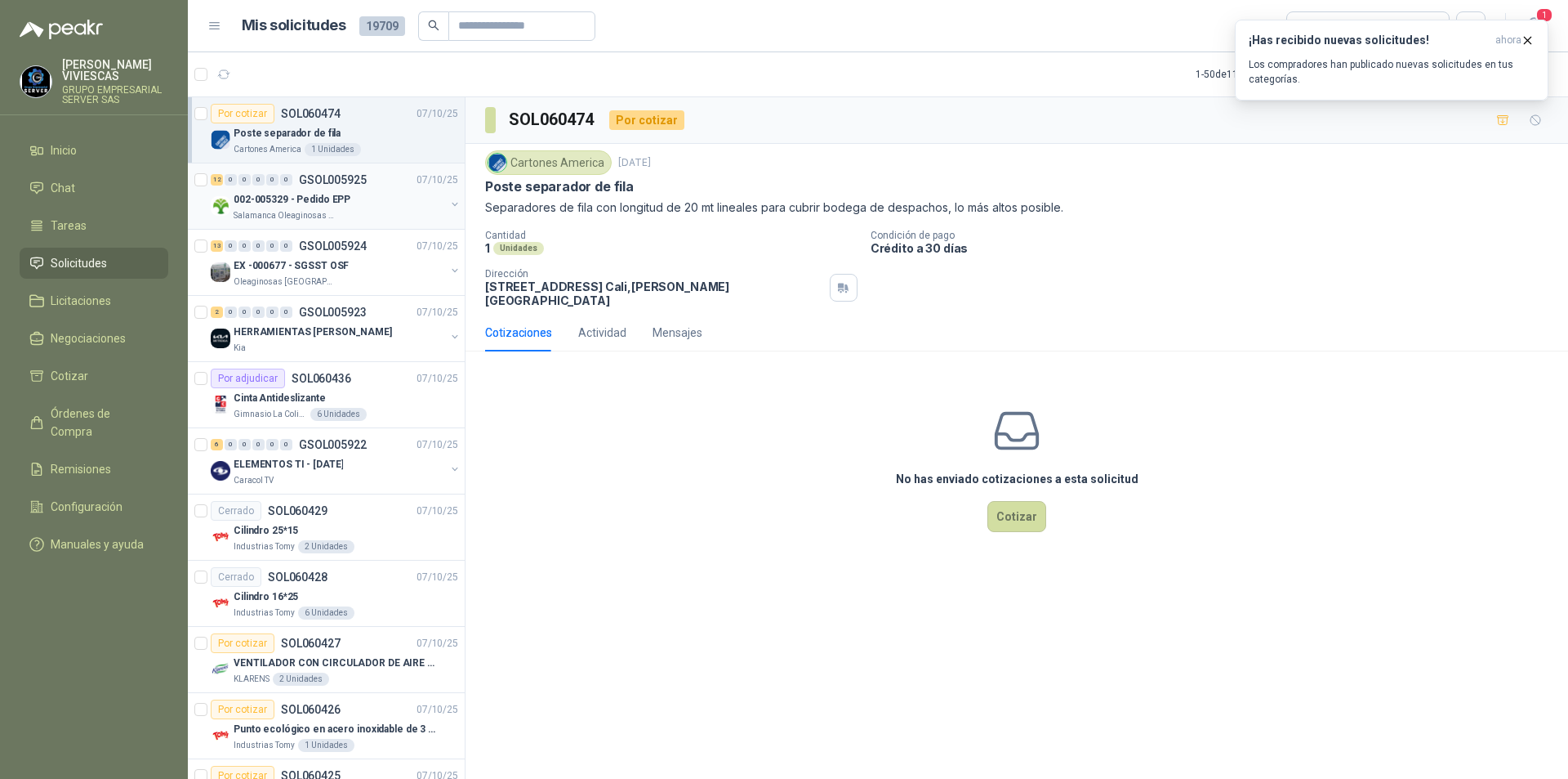
click at [269, 209] on p "Salamanca Oleaginosas SAS" at bounding box center [284, 215] width 103 height 13
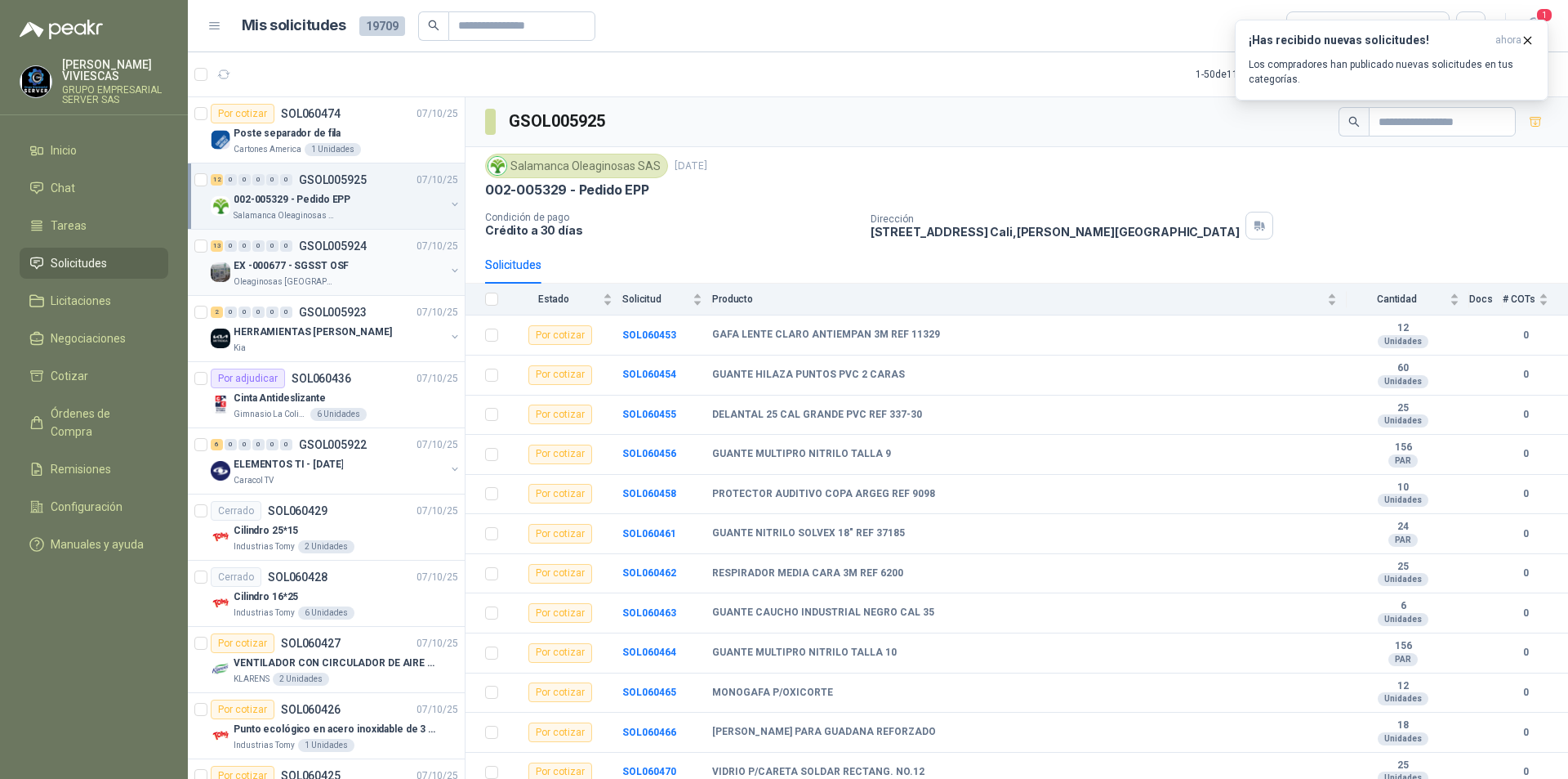
click at [278, 277] on p "Oleaginosas [GEOGRAPHIC_DATA][PERSON_NAME]" at bounding box center [284, 281] width 103 height 13
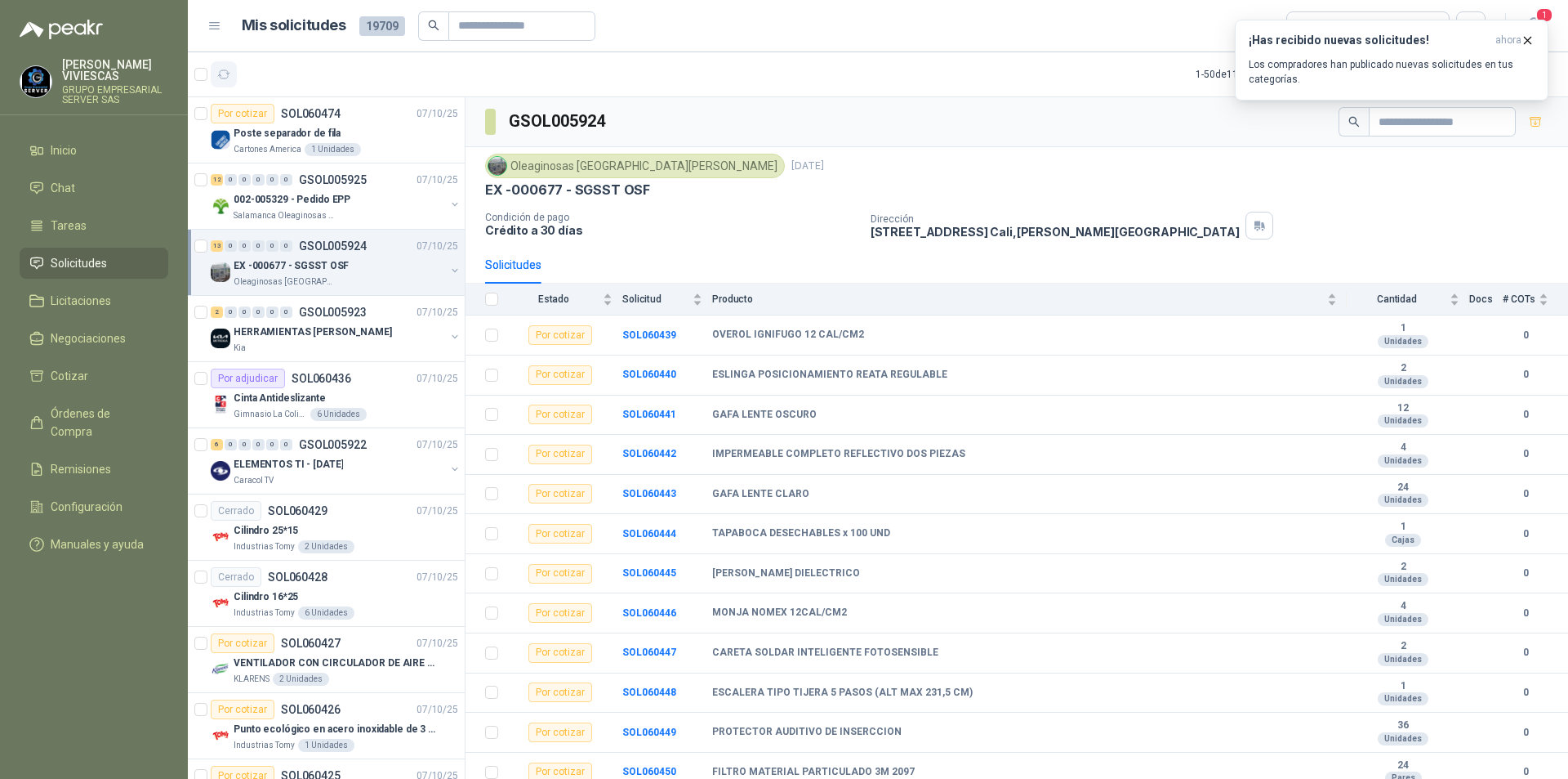
click at [221, 80] on icon "button" at bounding box center [224, 74] width 14 height 14
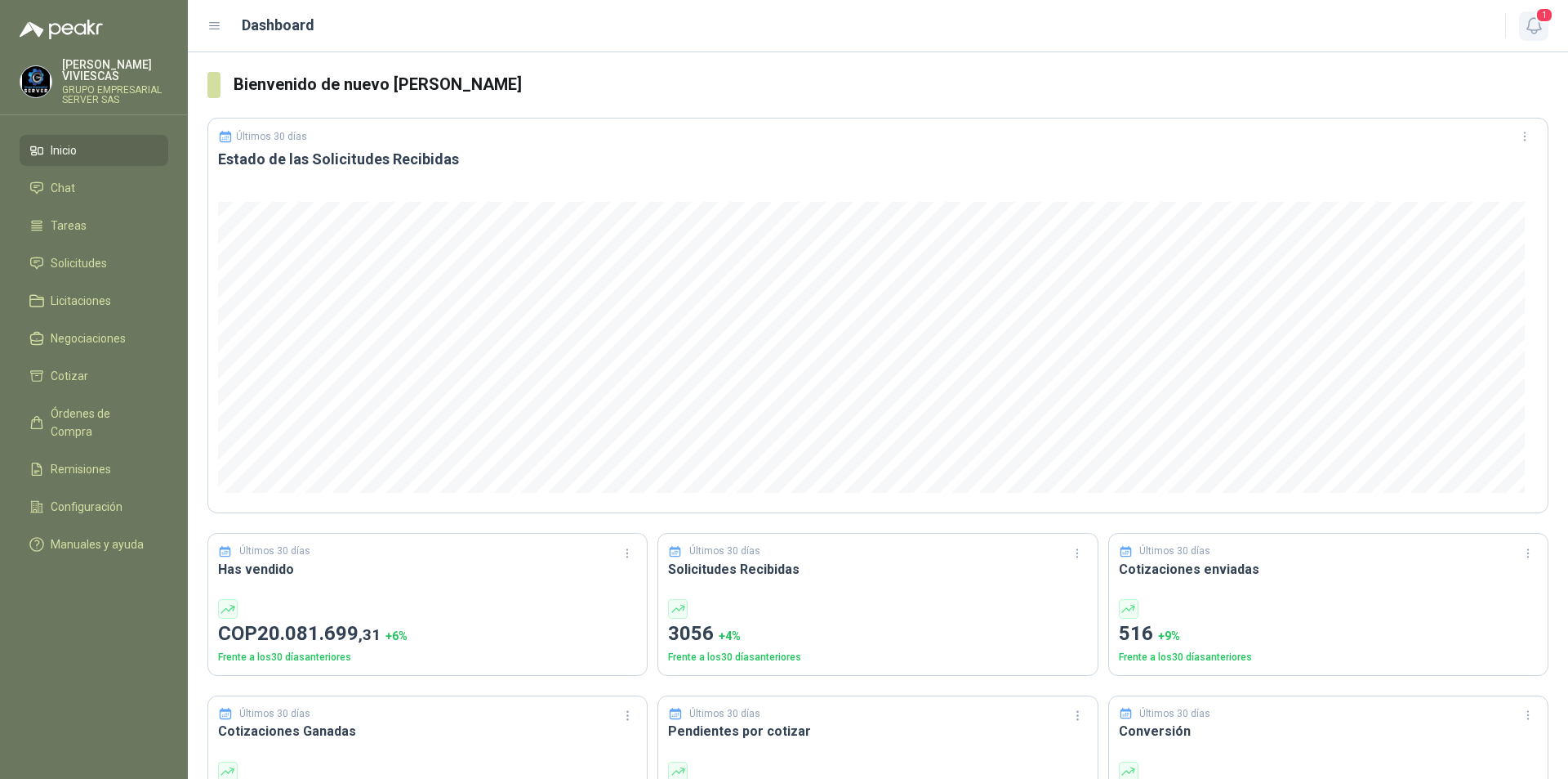
click at [1544, 28] on icon "button" at bounding box center [1534, 26] width 21 height 21
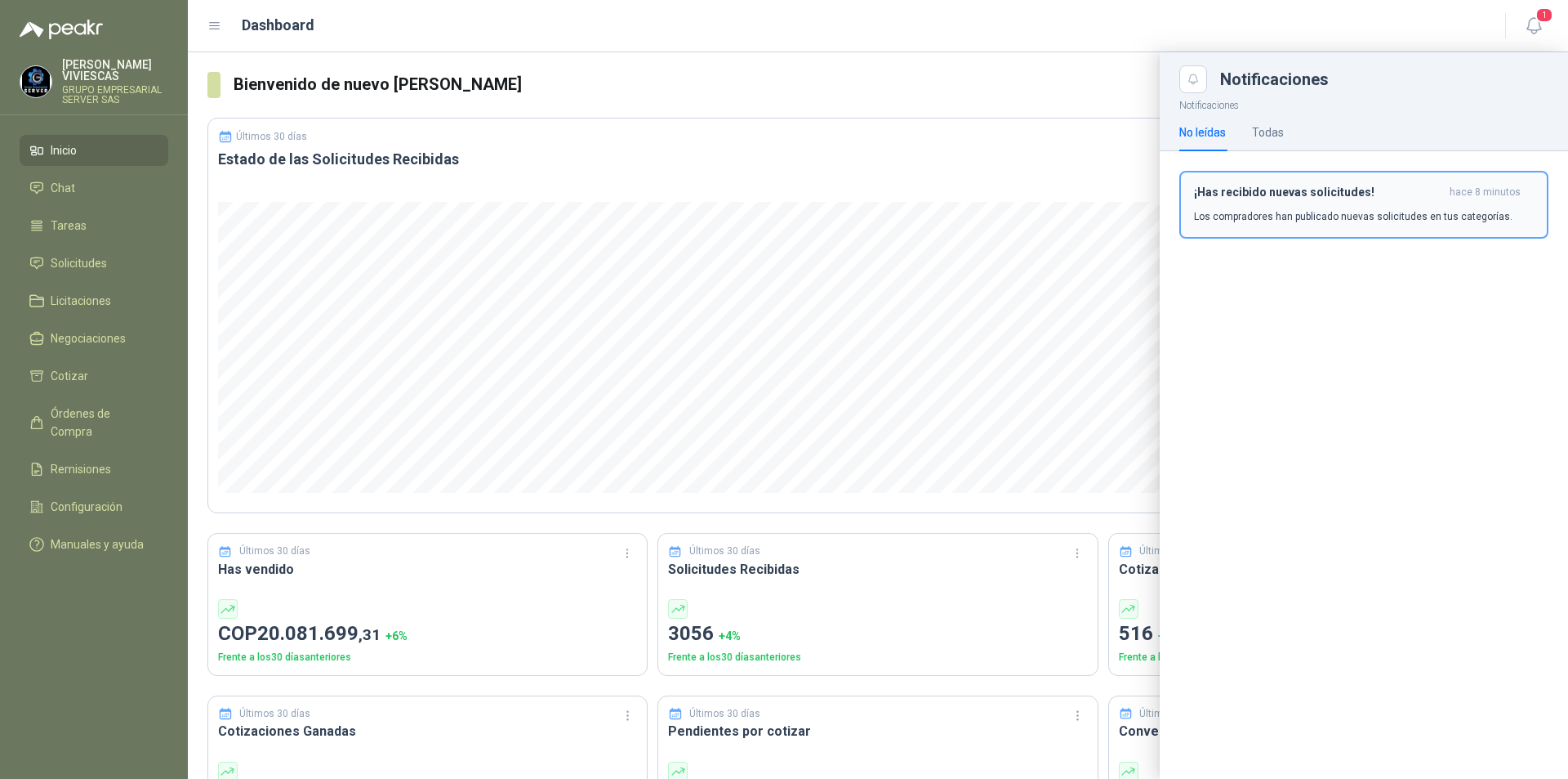
click at [1261, 211] on p "Los compradores han publicado nuevas solicitudes en tus categorías." at bounding box center [1354, 216] width 319 height 15
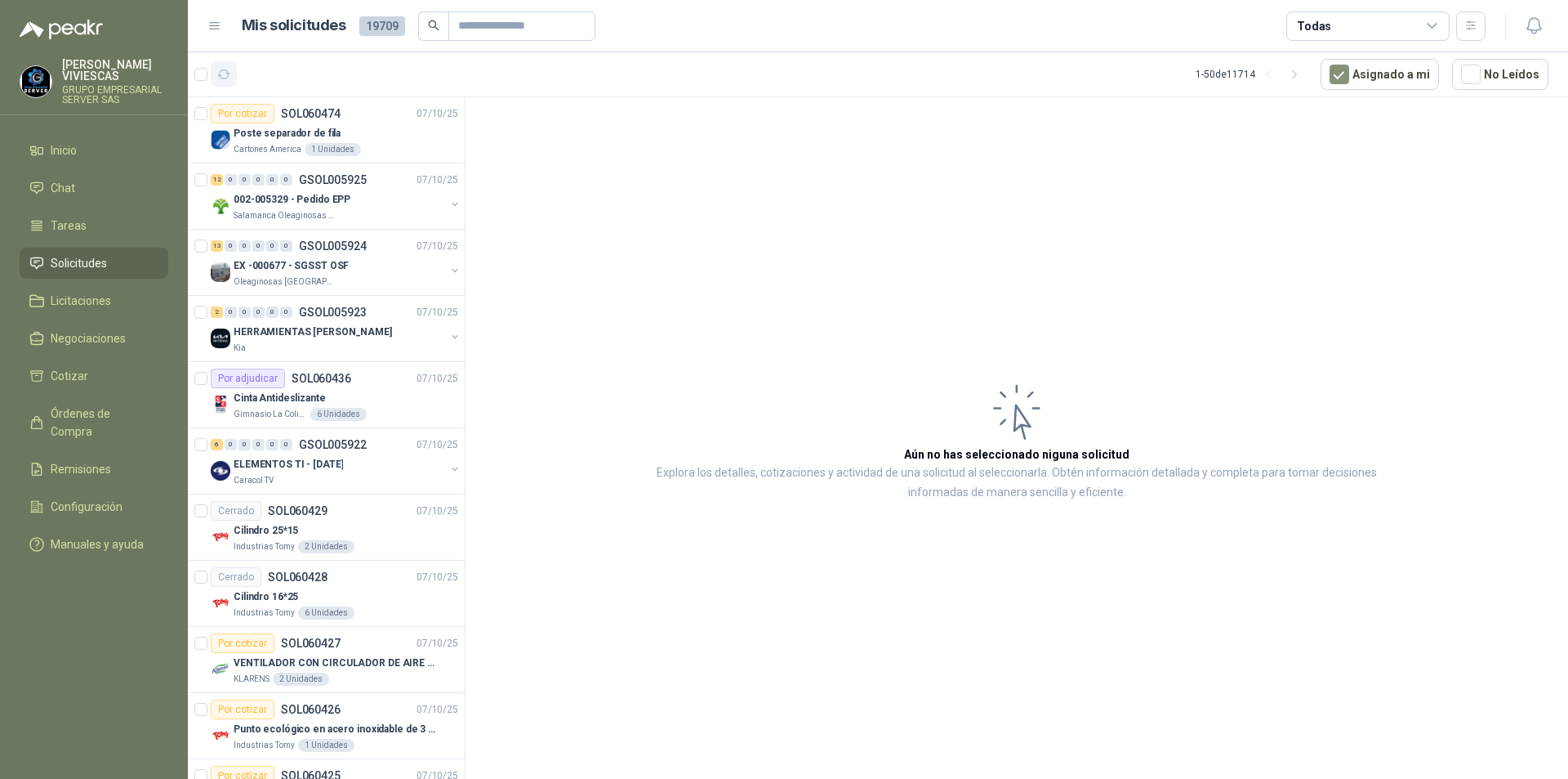
click at [227, 75] on icon "button" at bounding box center [224, 74] width 14 height 14
click at [281, 201] on p "002-005329 - Pedido EPP" at bounding box center [291, 200] width 117 height 16
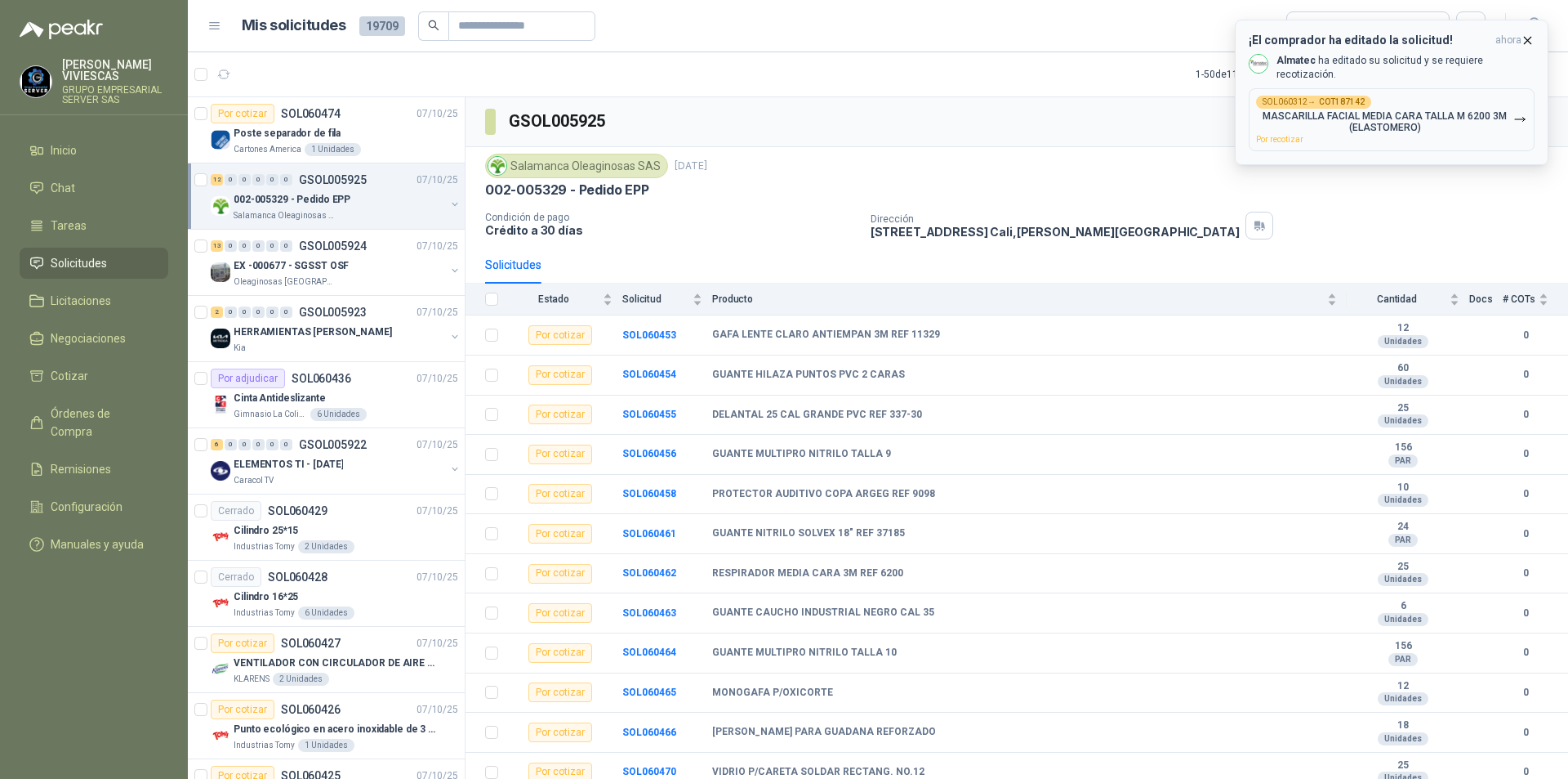
click at [1522, 117] on icon "button" at bounding box center [1520, 118] width 10 height 4
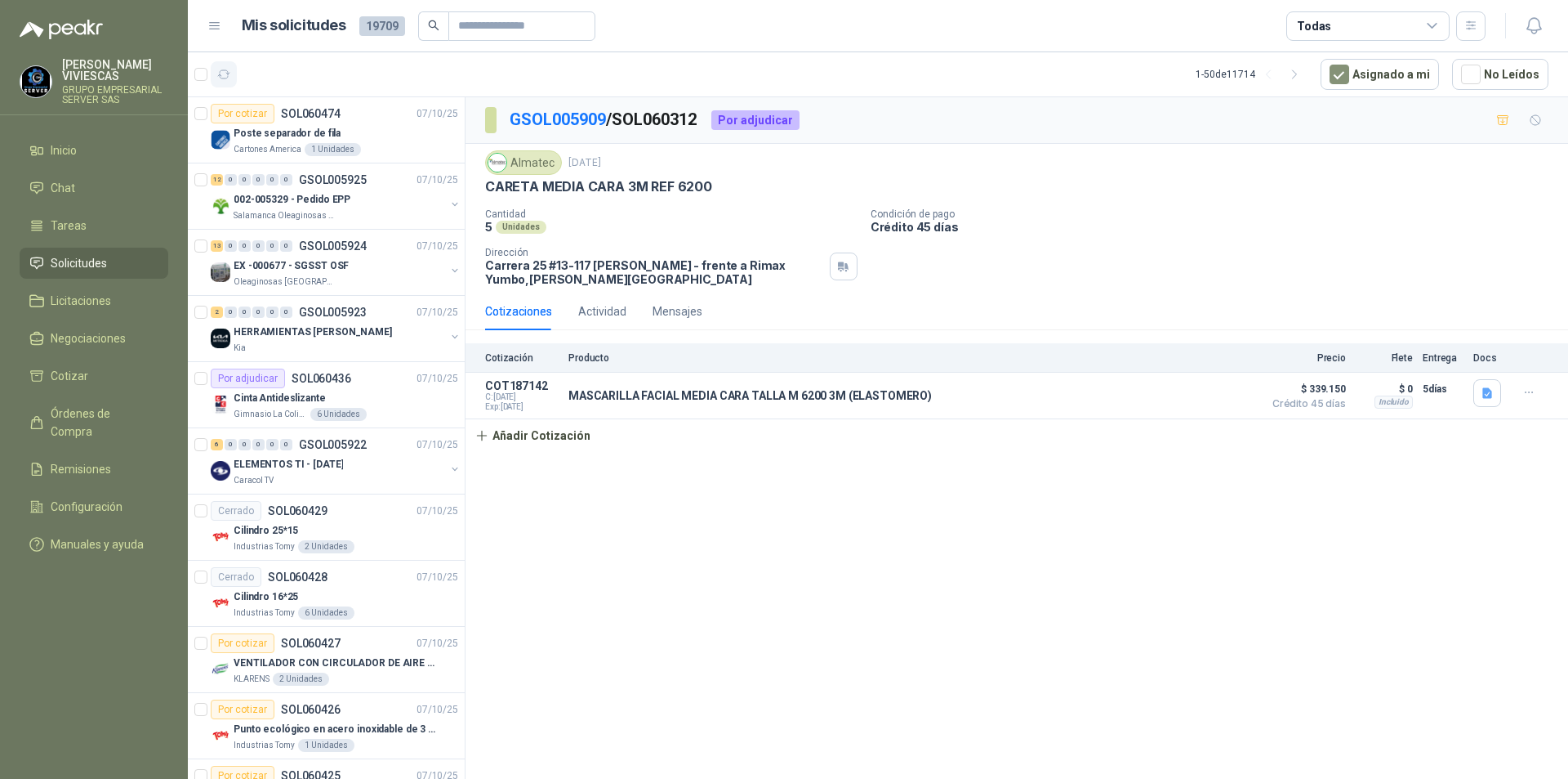
click at [229, 77] on icon "button" at bounding box center [224, 74] width 14 height 14
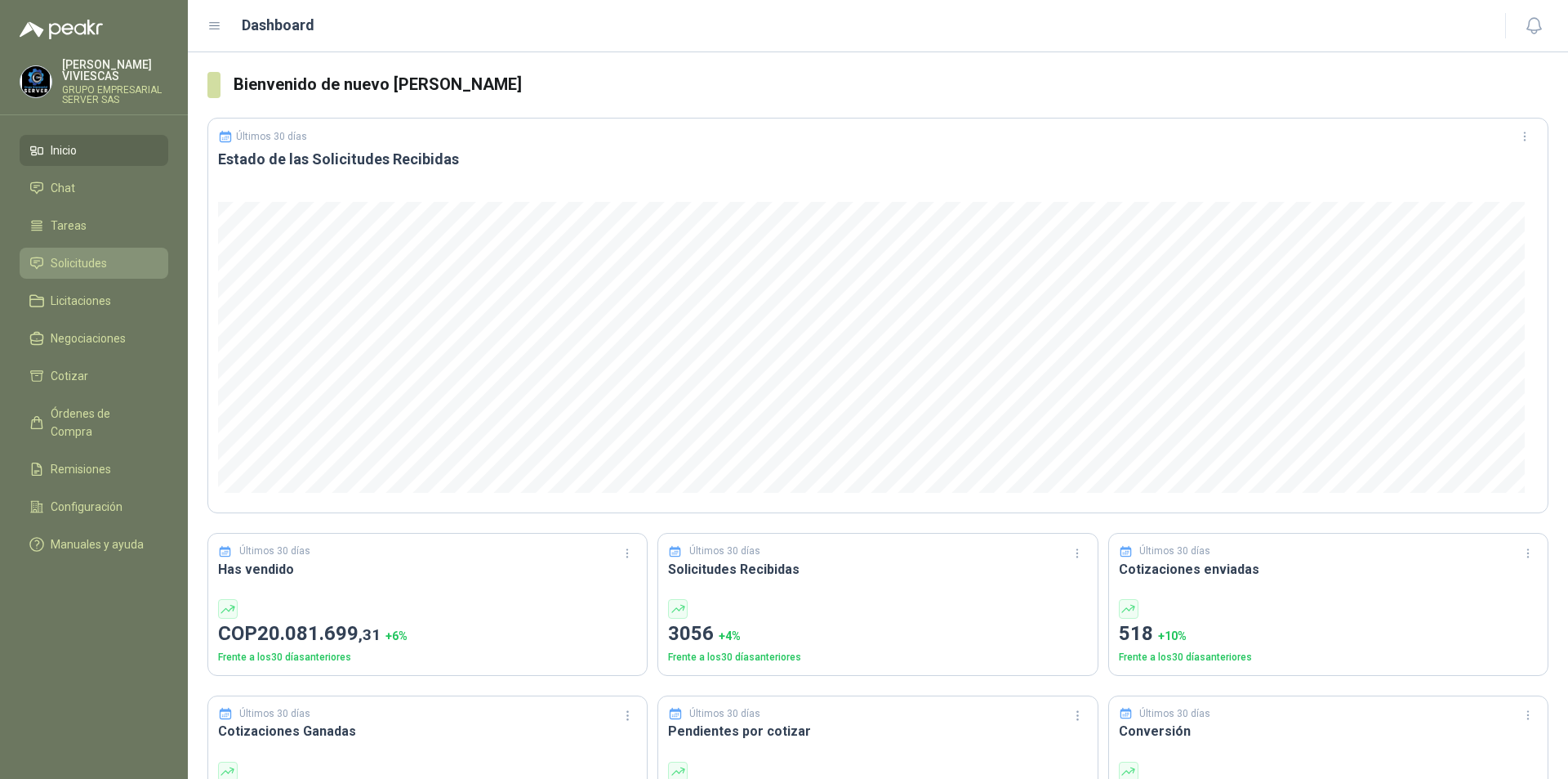
click at [78, 264] on span "Solicitudes" at bounding box center [79, 263] width 56 height 18
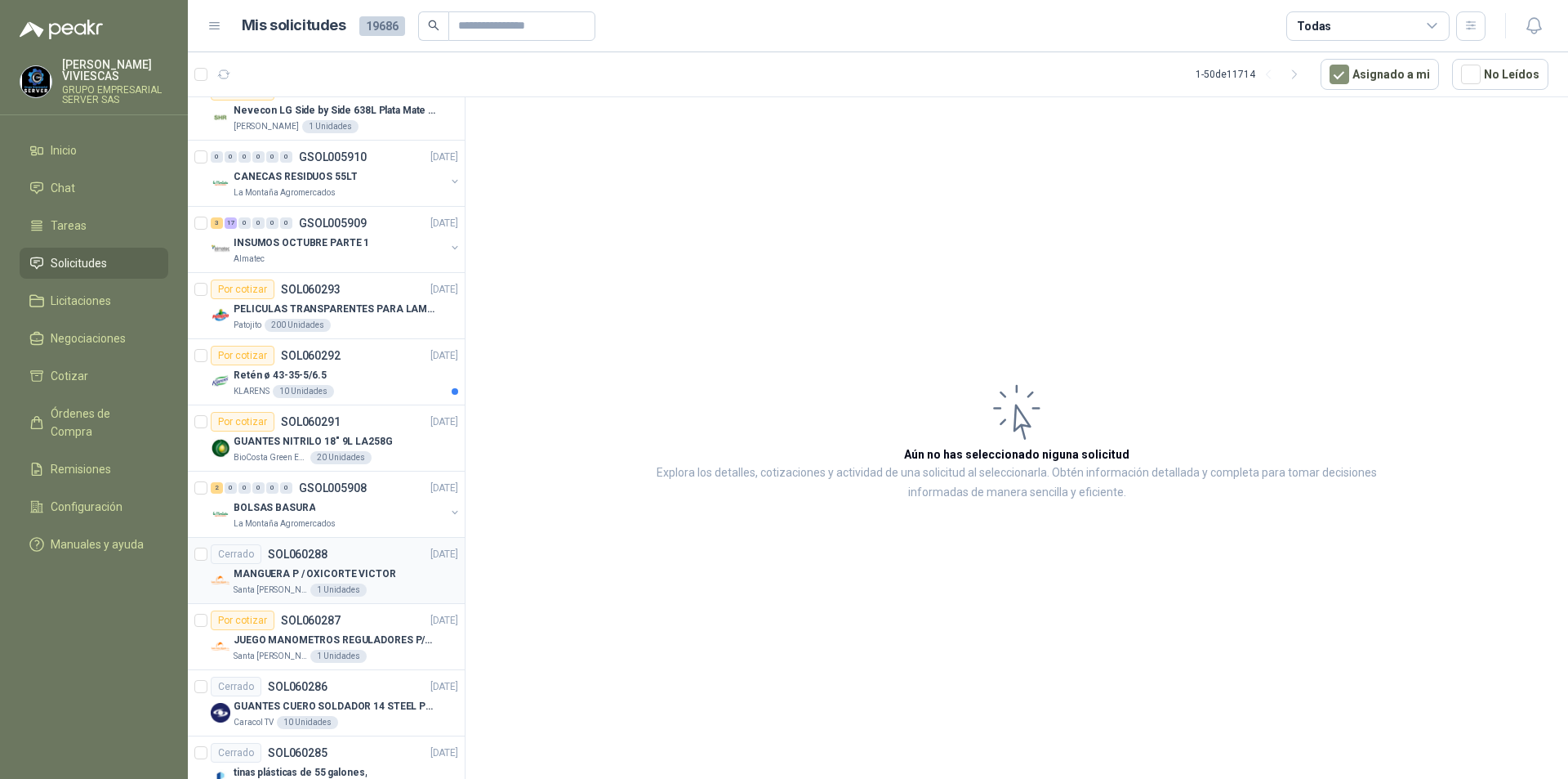
scroll to position [2645, 0]
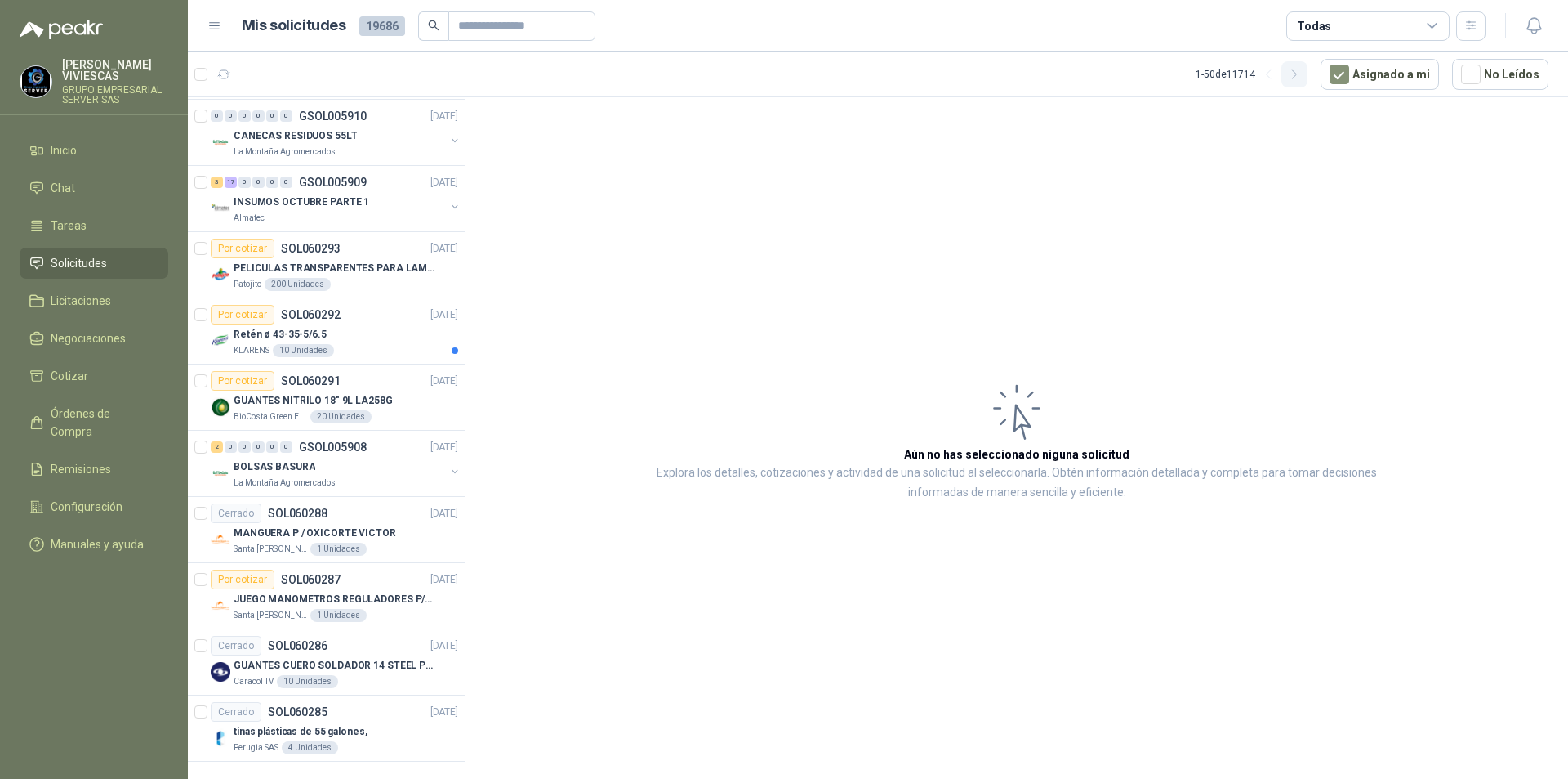
click at [1302, 78] on icon "button" at bounding box center [1295, 74] width 14 height 14
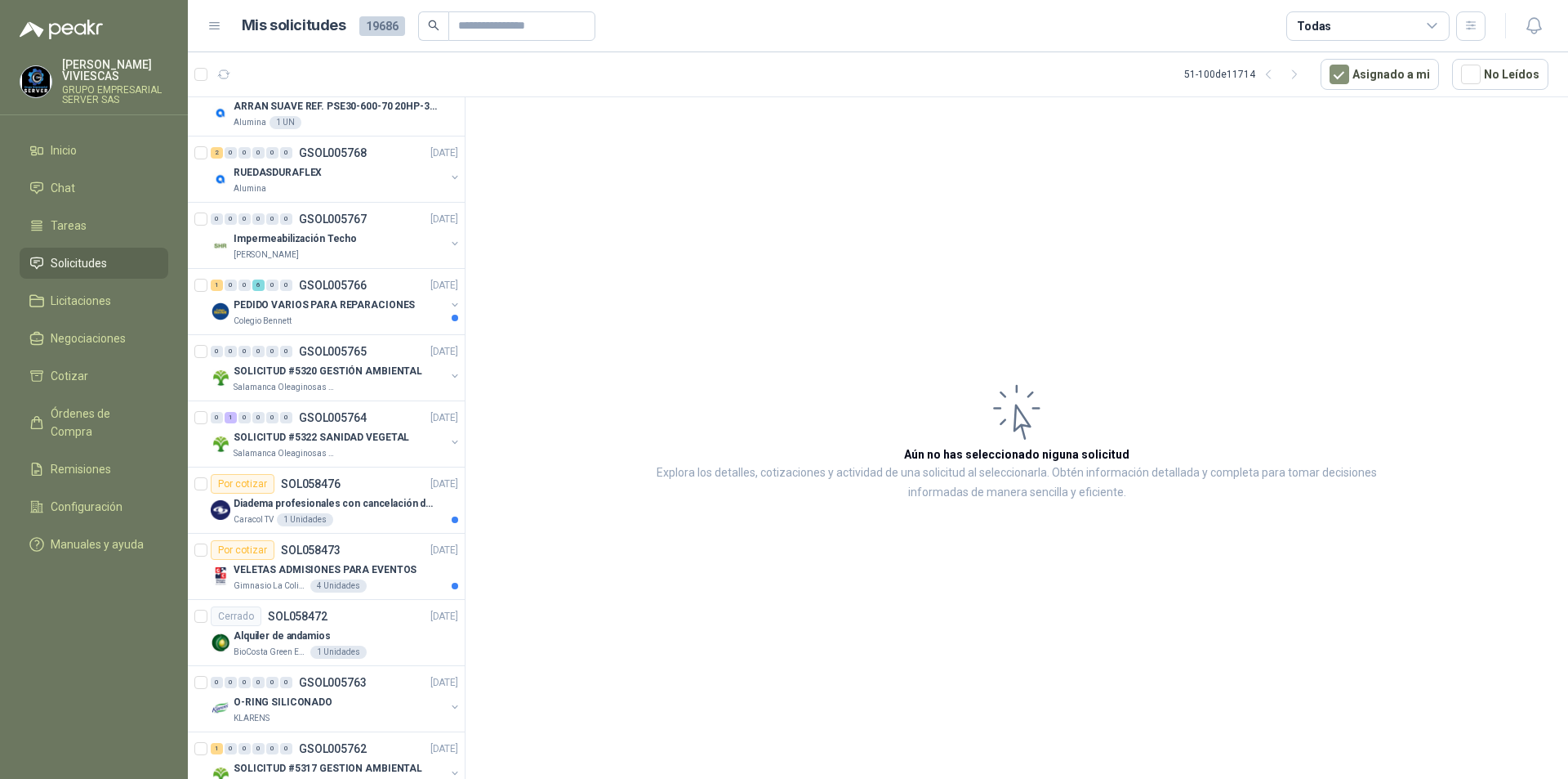
scroll to position [1746, 0]
click at [295, 299] on p "PEDIDO VARIOS PARA REPARACIONES" at bounding box center [324, 307] width 182 height 16
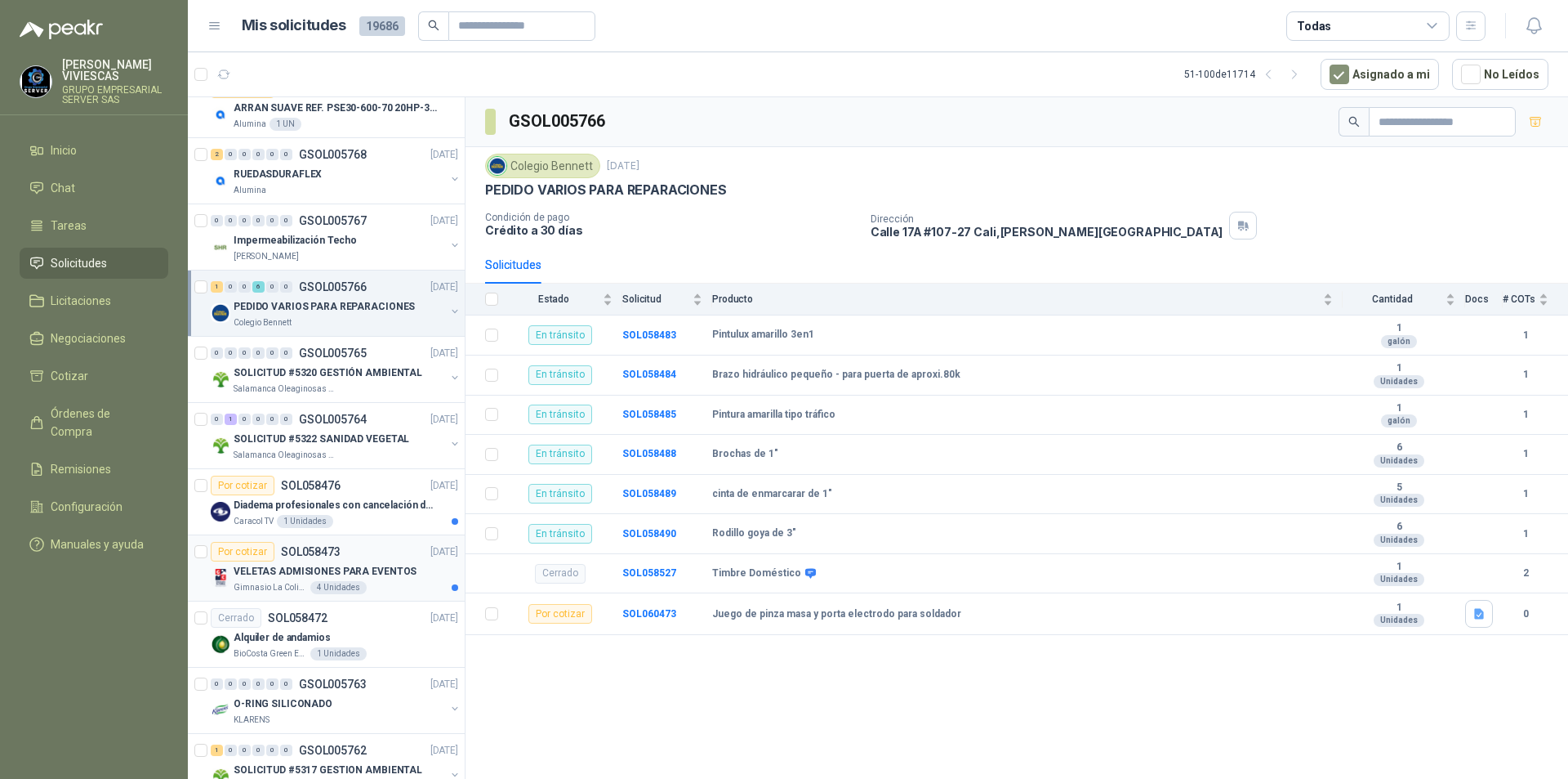
click at [289, 574] on p "VELETAS ADMISIONES PARA EVENTOS" at bounding box center [325, 571] width 183 height 16
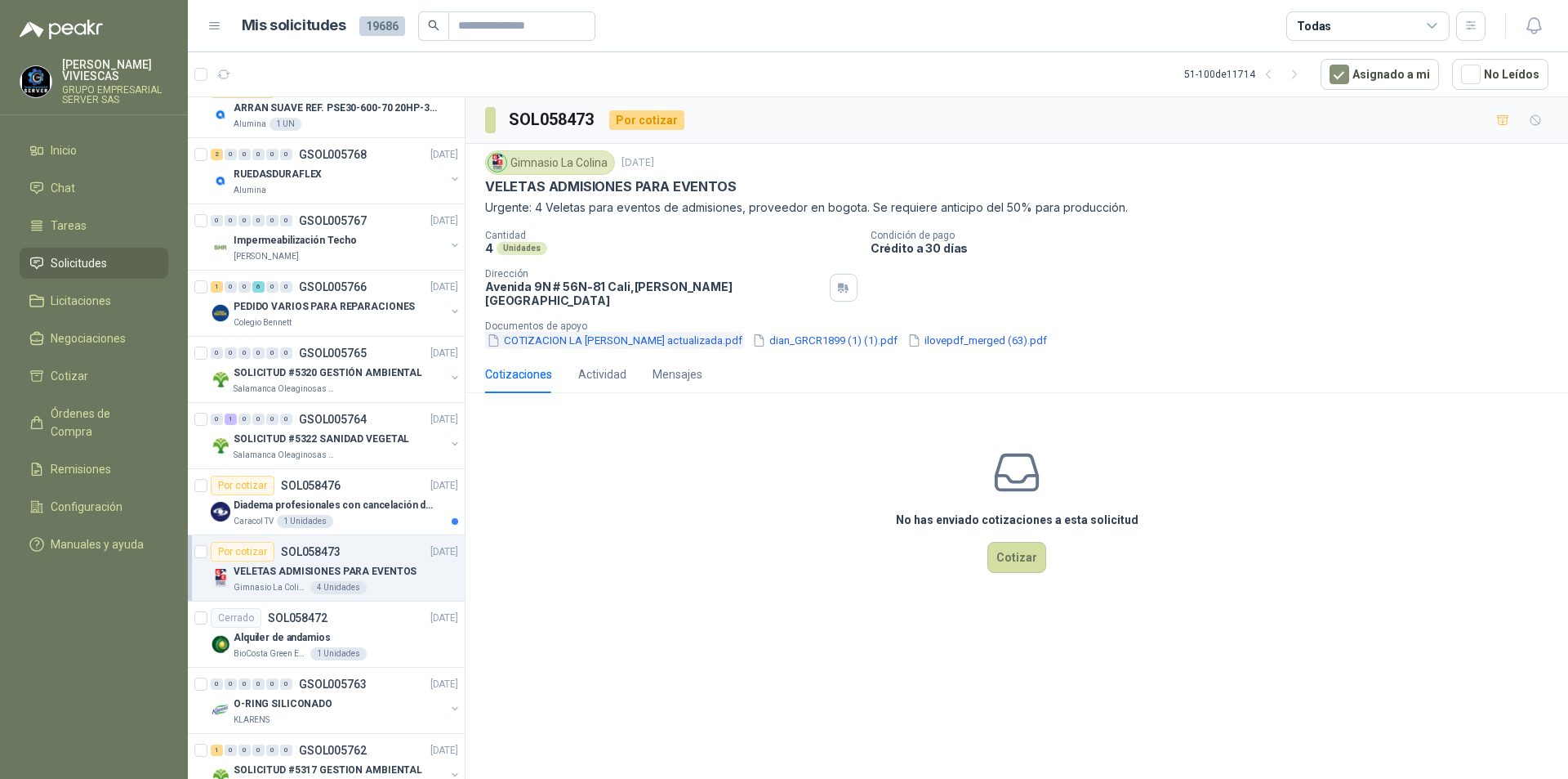
click at [596, 332] on button "COTIZACION LA [PERSON_NAME] actualizada.pdf" at bounding box center [615, 341] width 259 height 17
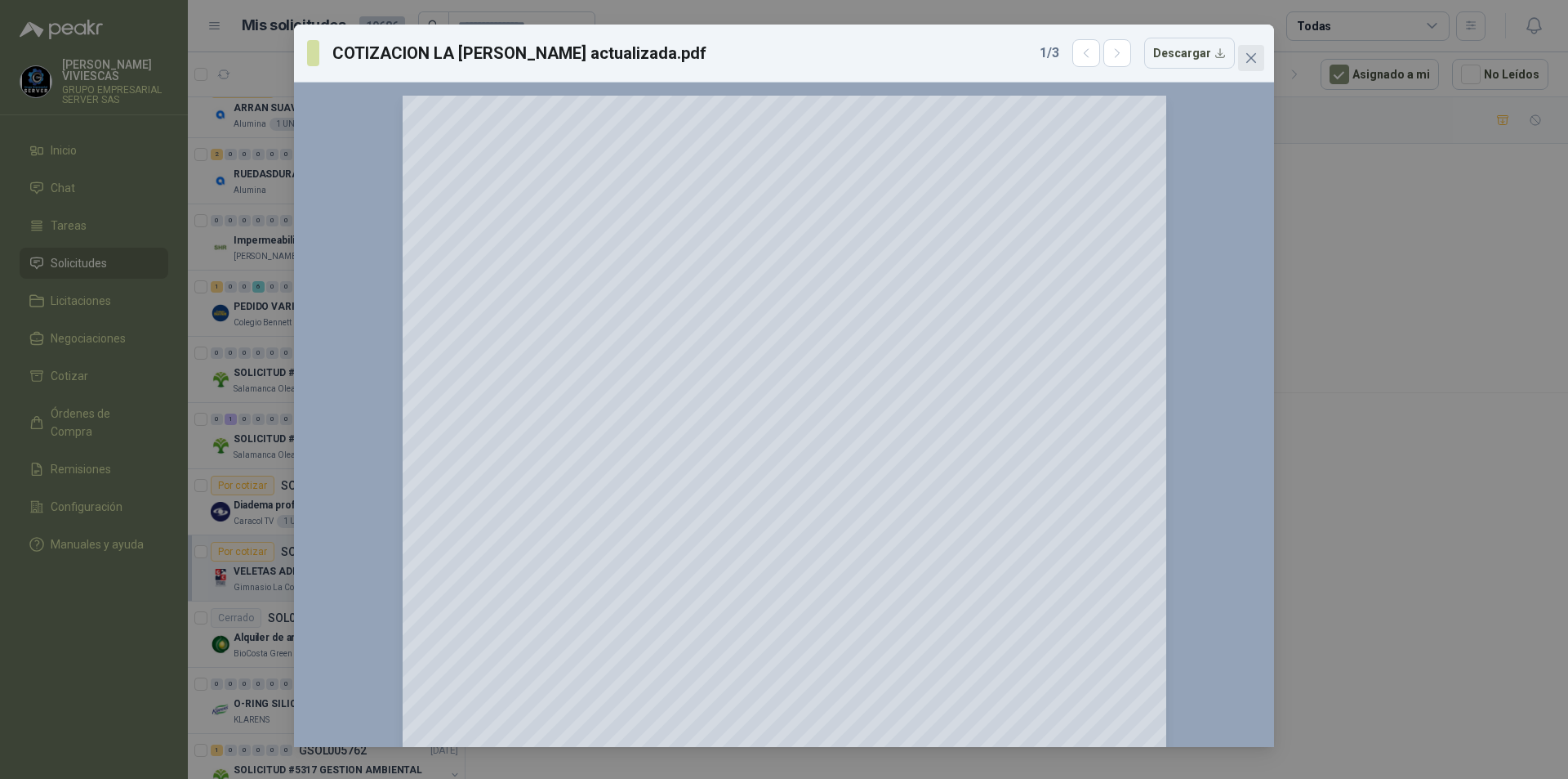
click at [1252, 64] on icon "close" at bounding box center [1251, 58] width 13 height 13
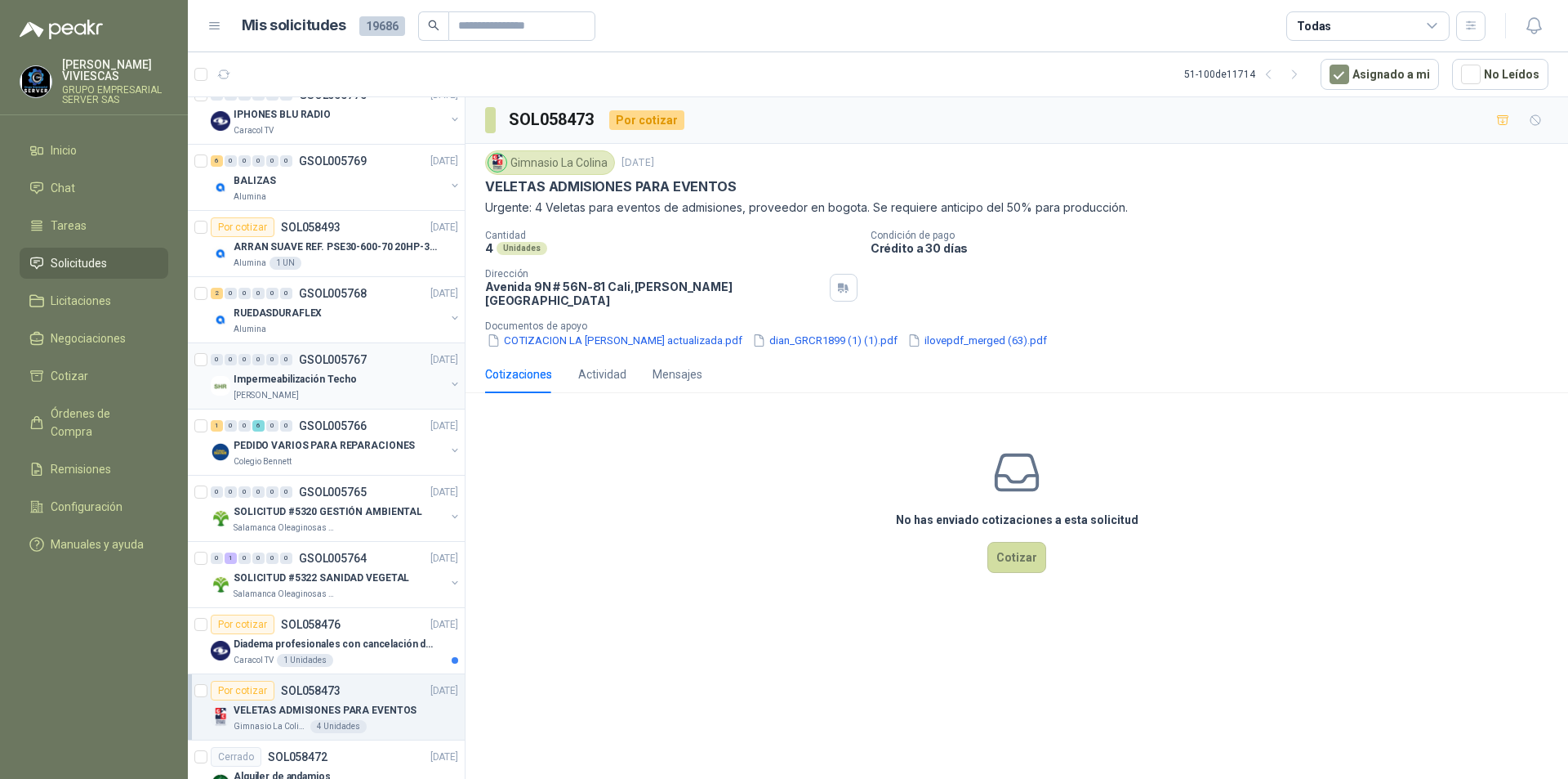
scroll to position [1582, 0]
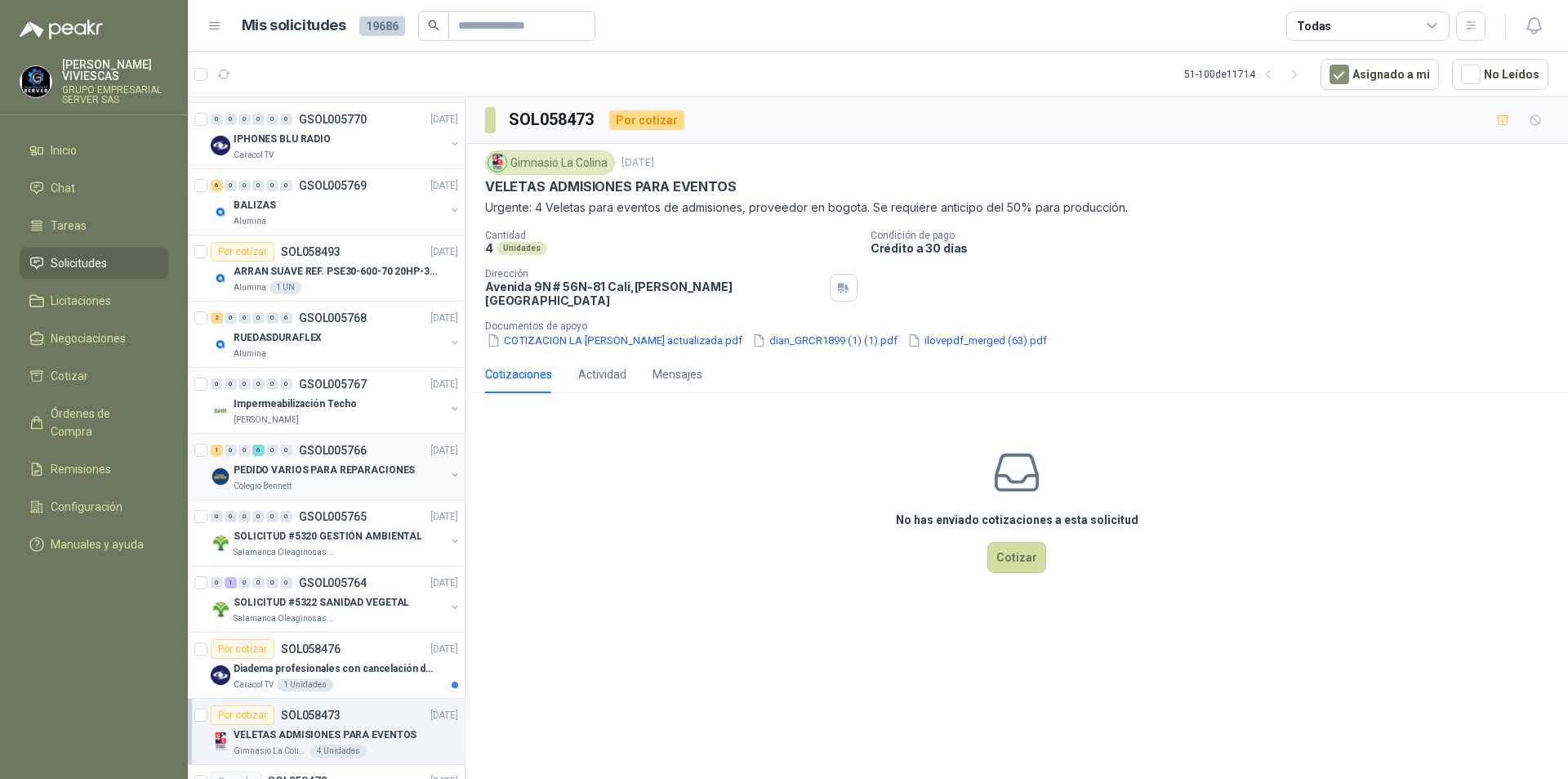
click at [296, 468] on p "PEDIDO VARIOS PARA REPARACIONES" at bounding box center [324, 470] width 182 height 16
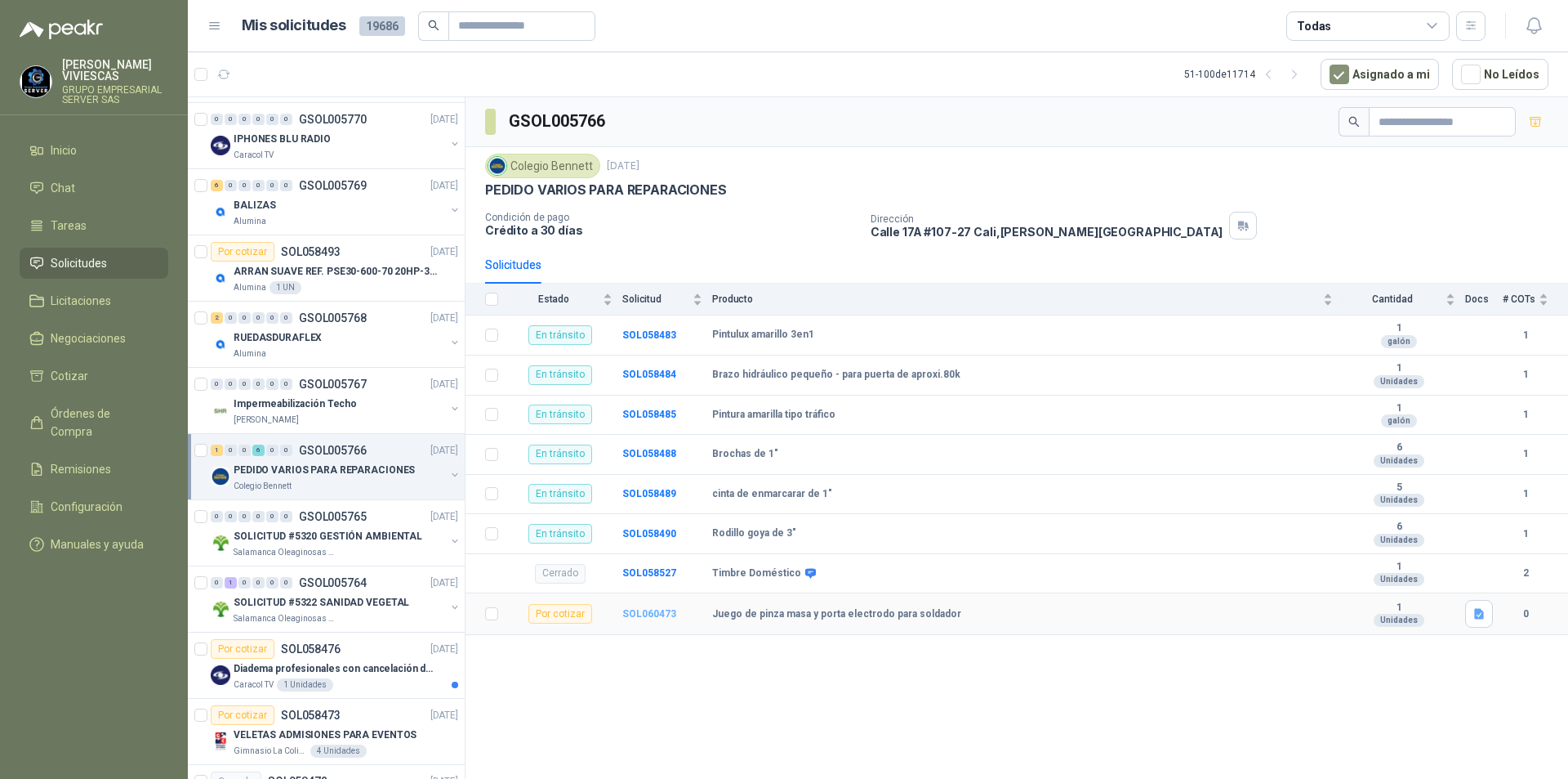
click at [654, 613] on b "SOL060473" at bounding box center [649, 613] width 54 height 11
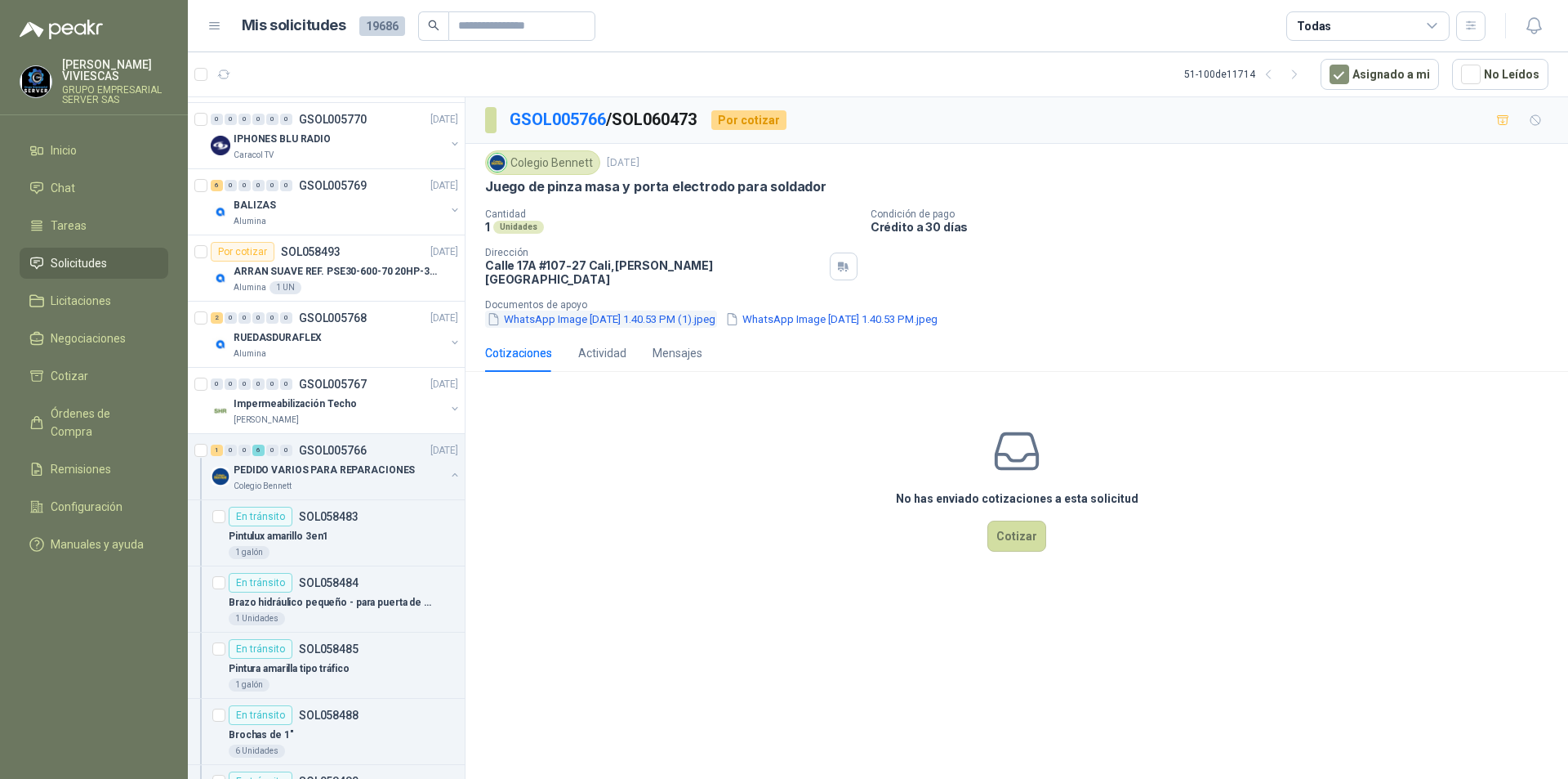
click at [628, 310] on button "WhatsApp Image [DATE] 1.40.53 PM (1).jpeg" at bounding box center [601, 319] width 232 height 17
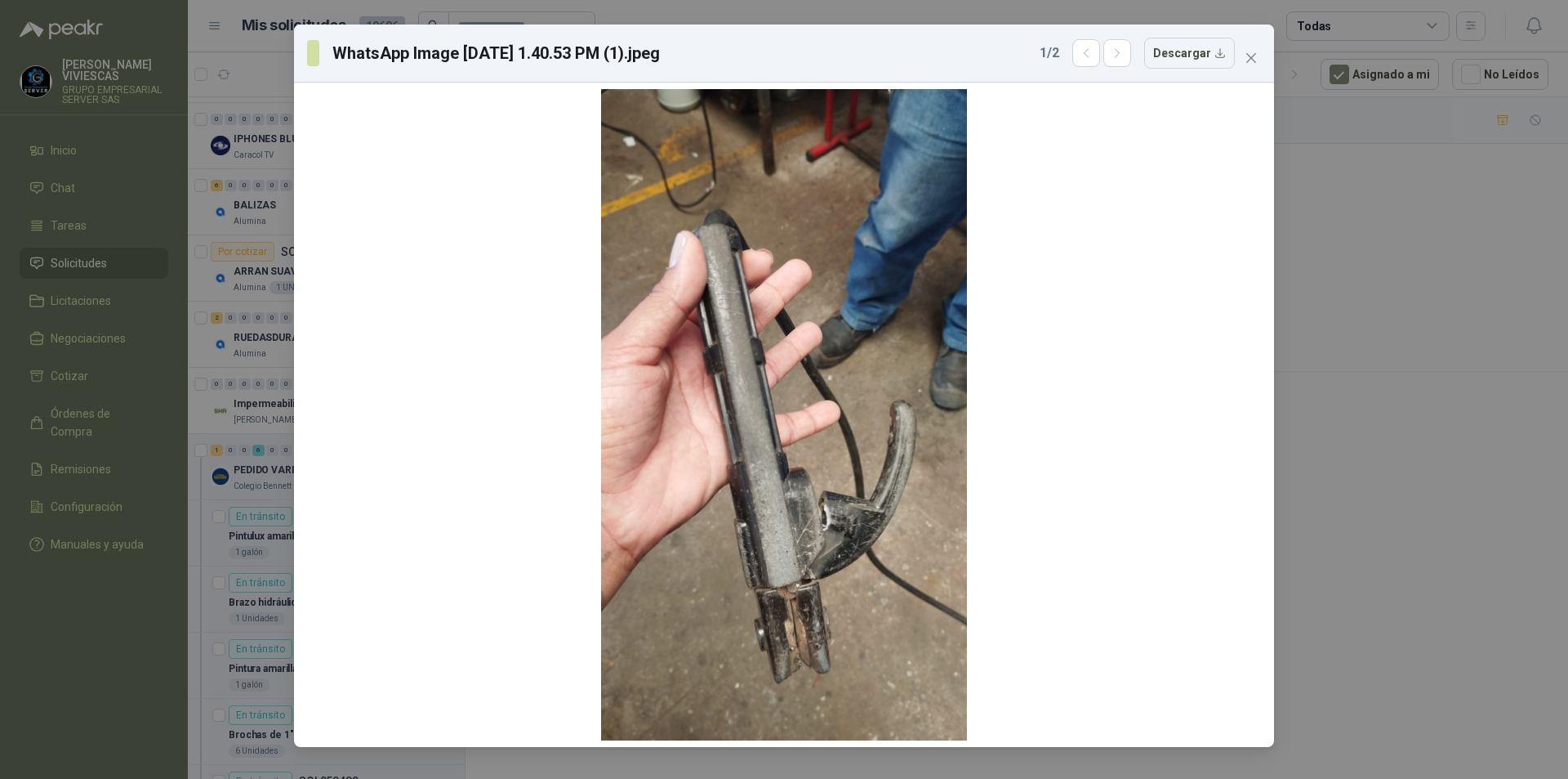
click at [1400, 507] on div "WhatsApp Image [DATE] 1.40.53 PM (1).jpeg 1 / 2 Descargar" at bounding box center [784, 389] width 1568 height 779
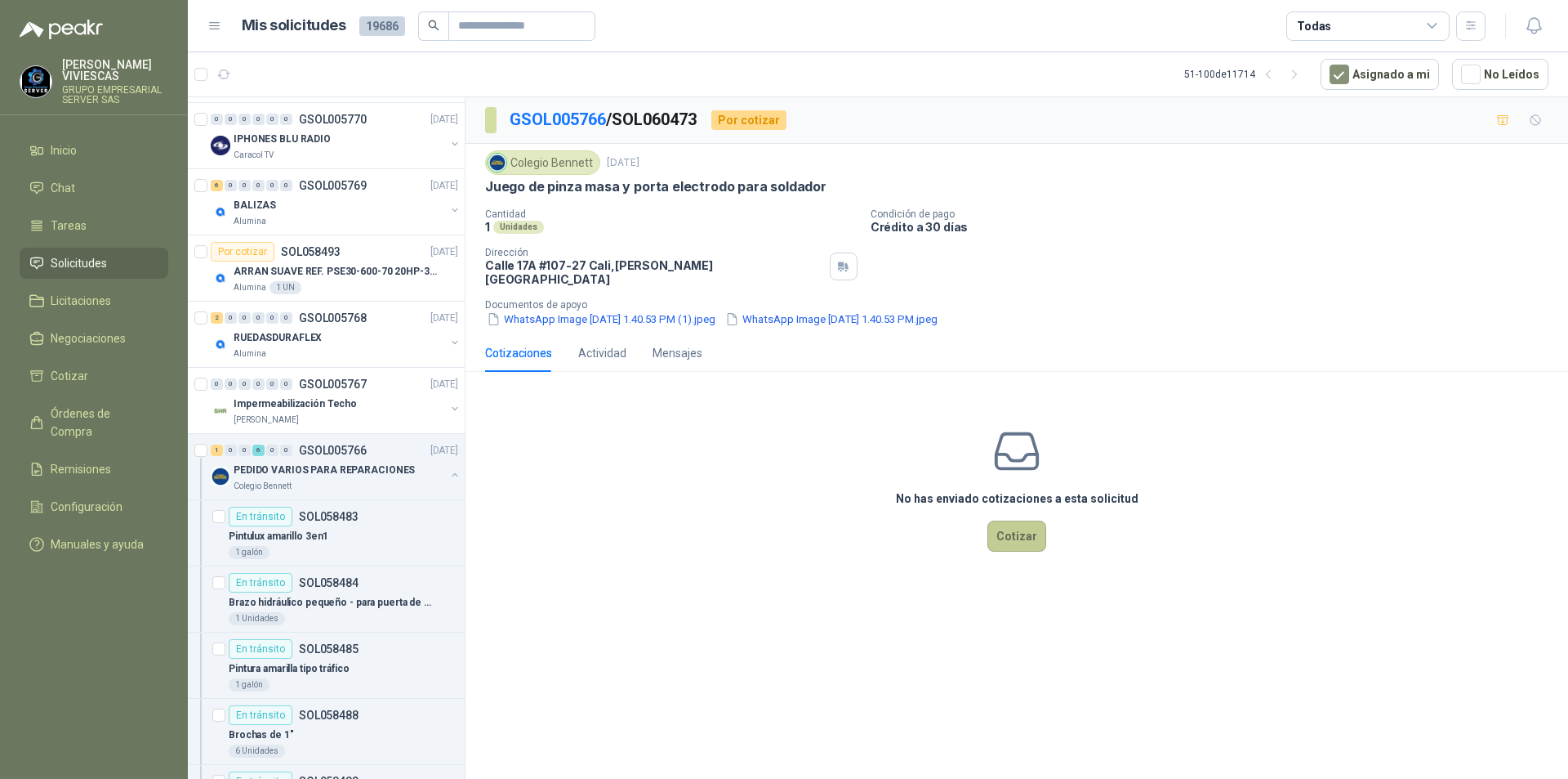
click at [1025, 521] on button "Cotizar" at bounding box center [1017, 536] width 59 height 31
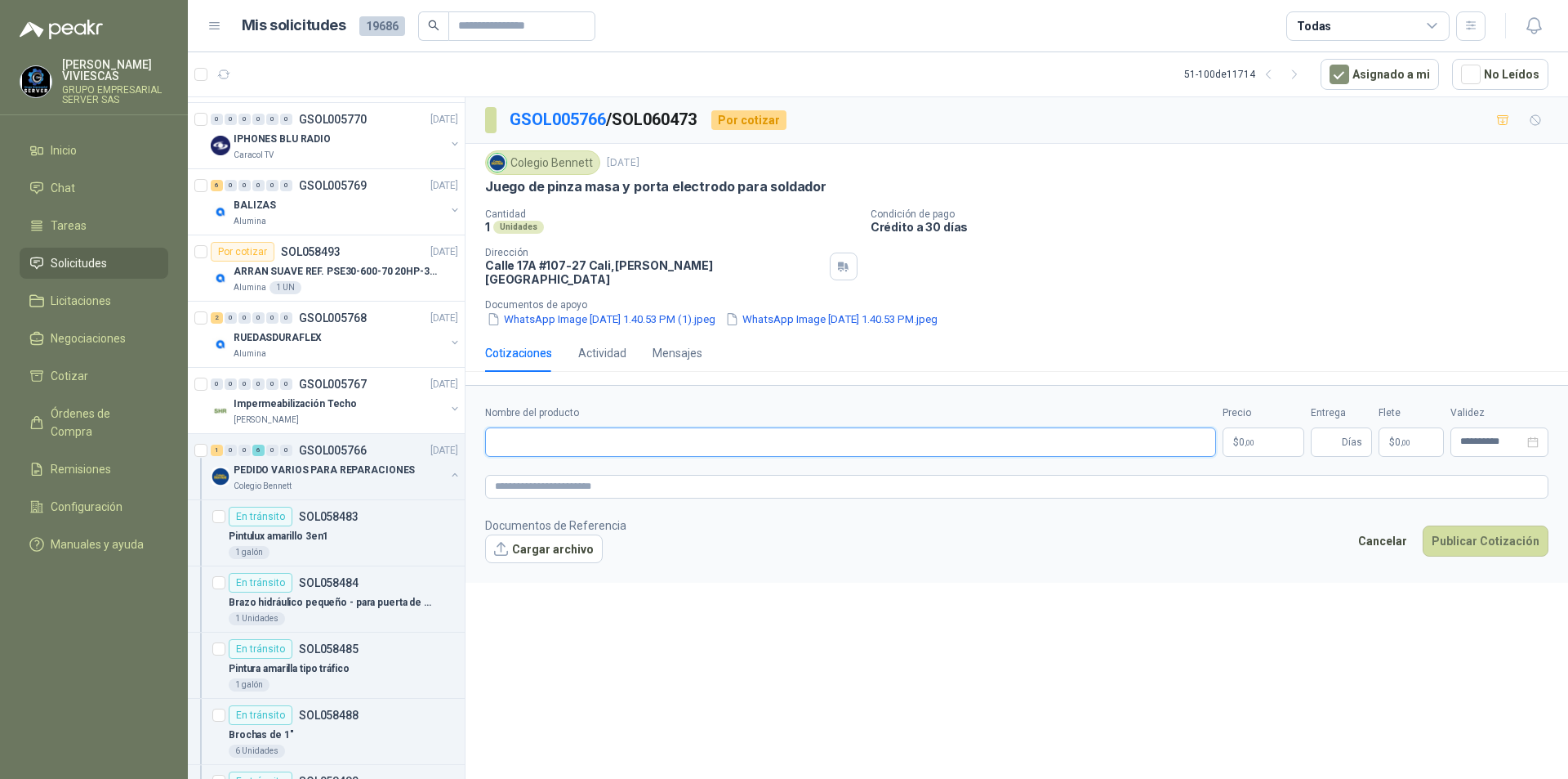
click at [514, 435] on input "Nombre del producto" at bounding box center [851, 442] width 731 height 29
type input "*"
click at [695, 432] on input "**********" at bounding box center [851, 442] width 731 height 29
click at [698, 429] on input "**********" at bounding box center [851, 442] width 731 height 29
click at [888, 427] on input "**********" at bounding box center [851, 442] width 731 height 29
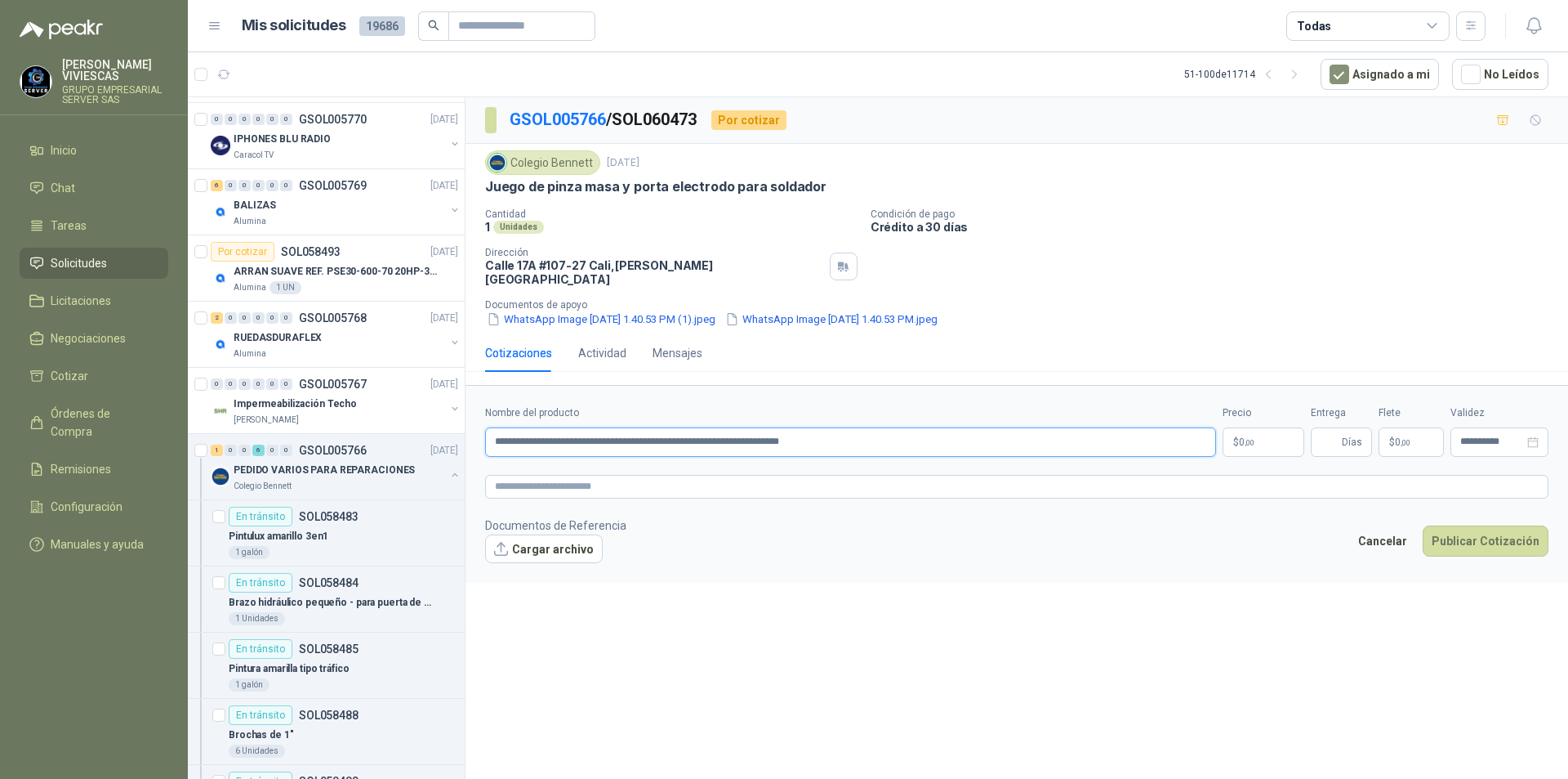
type input "**********"
click at [1254, 429] on body "[PERSON_NAME] GRUPO EMPRESARIAL SERVER SAS Inicio Chat Tareas Solicitudes Licit…" at bounding box center [784, 389] width 1568 height 779
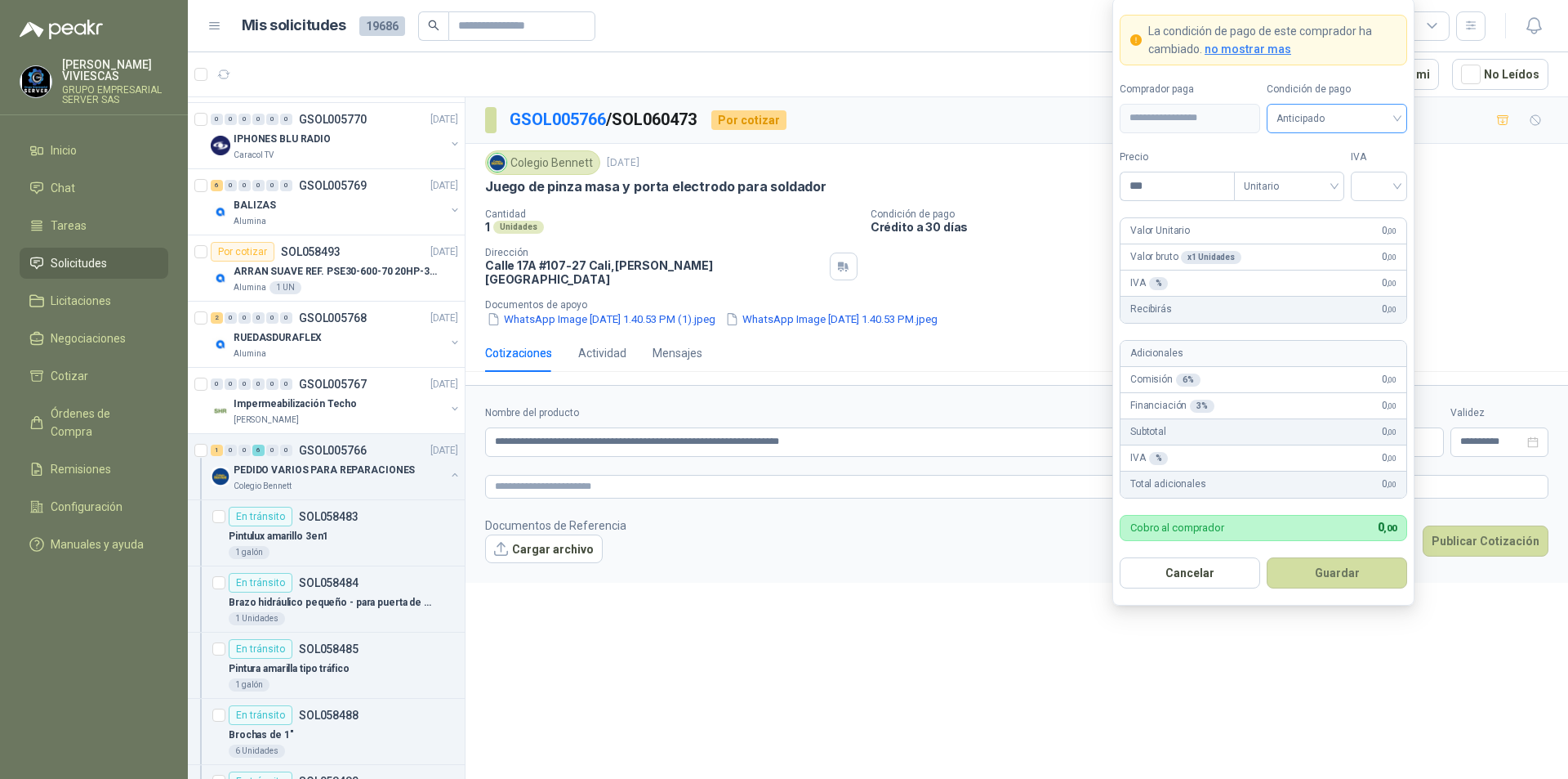
click at [1309, 112] on span "Anticipado" at bounding box center [1337, 118] width 121 height 24
click at [1309, 176] on div "Crédito a 30 días" at bounding box center [1337, 178] width 114 height 18
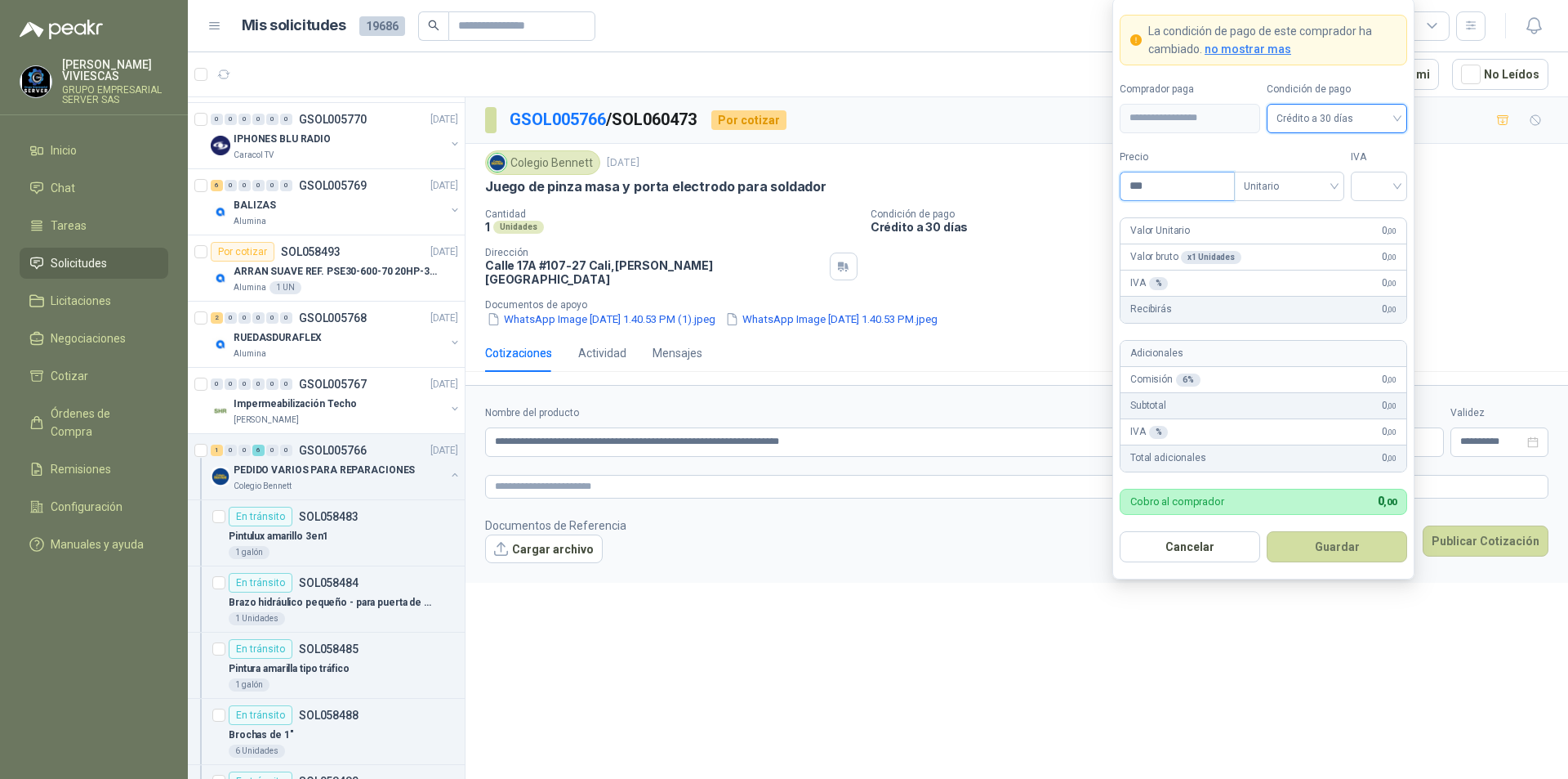
click at [1170, 184] on input "***" at bounding box center [1177, 186] width 113 height 28
type input "*********"
drag, startPoint x: 1395, startPoint y: 178, endPoint x: 1403, endPoint y: 179, distance: 8.1
click at [1396, 179] on input "search" at bounding box center [1379, 184] width 37 height 24
click at [1373, 214] on div "19%" at bounding box center [1379, 220] width 30 height 18
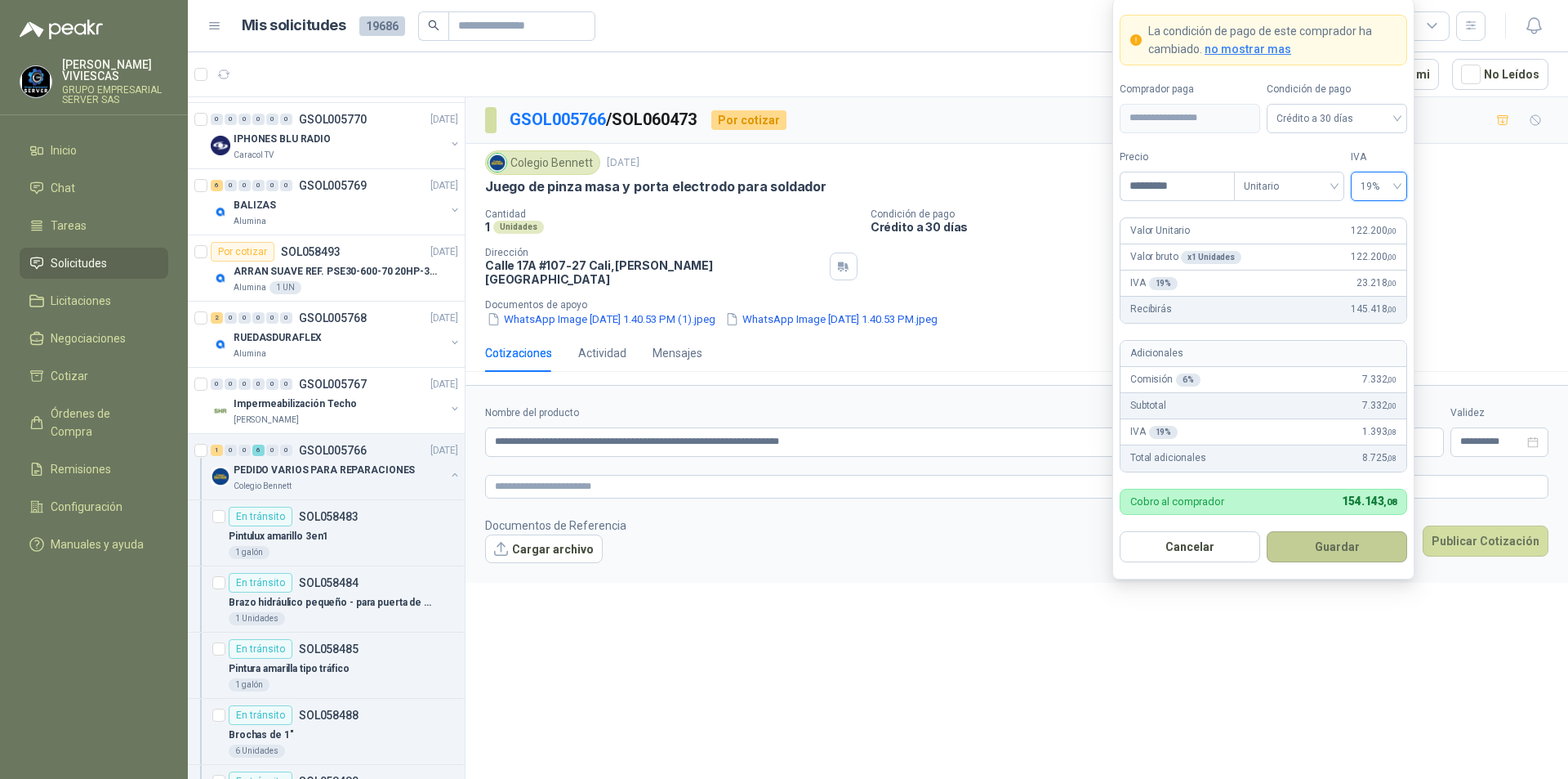
click at [1328, 549] on button "Guardar" at bounding box center [1337, 546] width 141 height 31
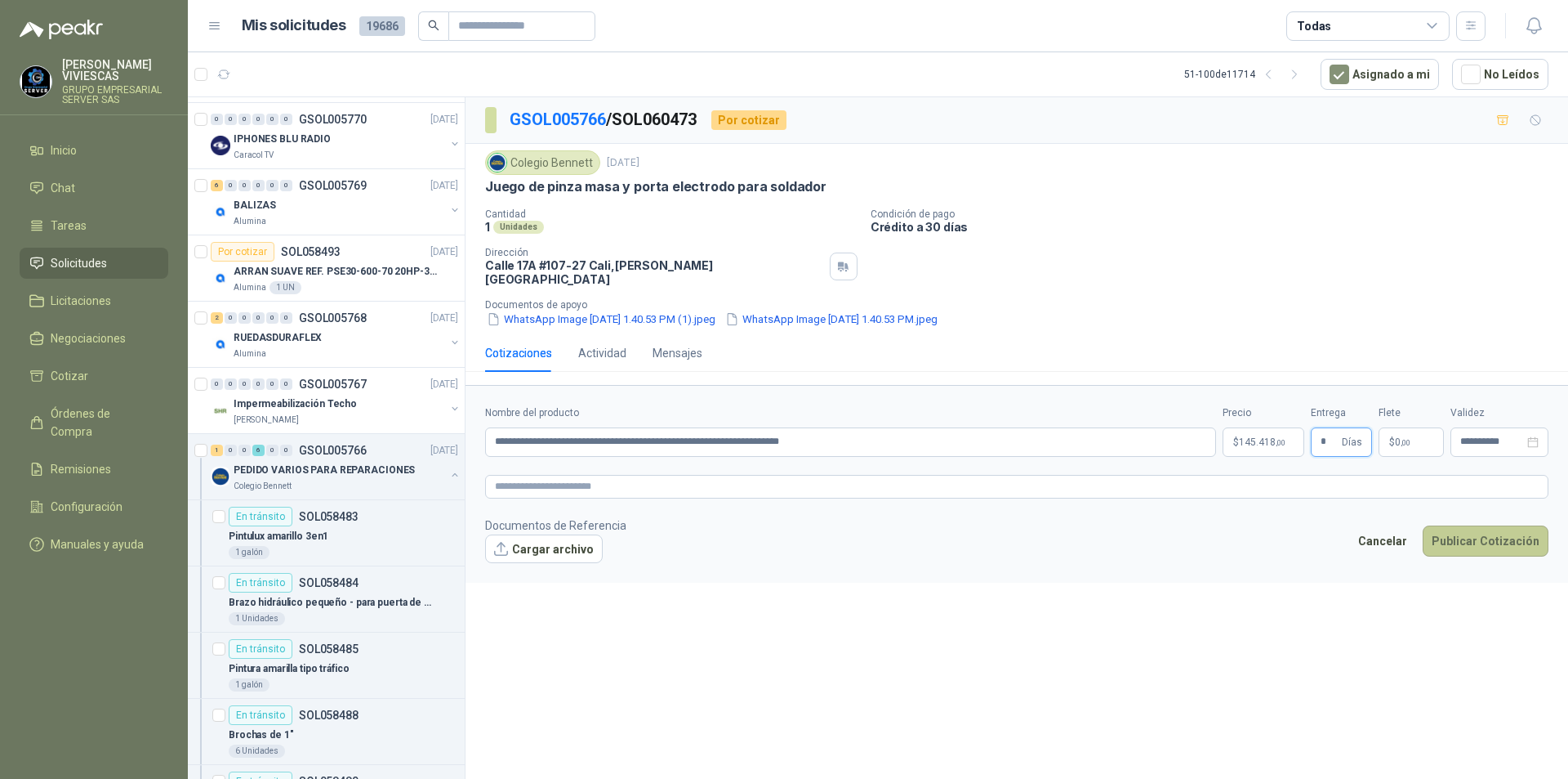
type input "*"
click at [1488, 534] on button "Publicar Cotización" at bounding box center [1486, 541] width 126 height 31
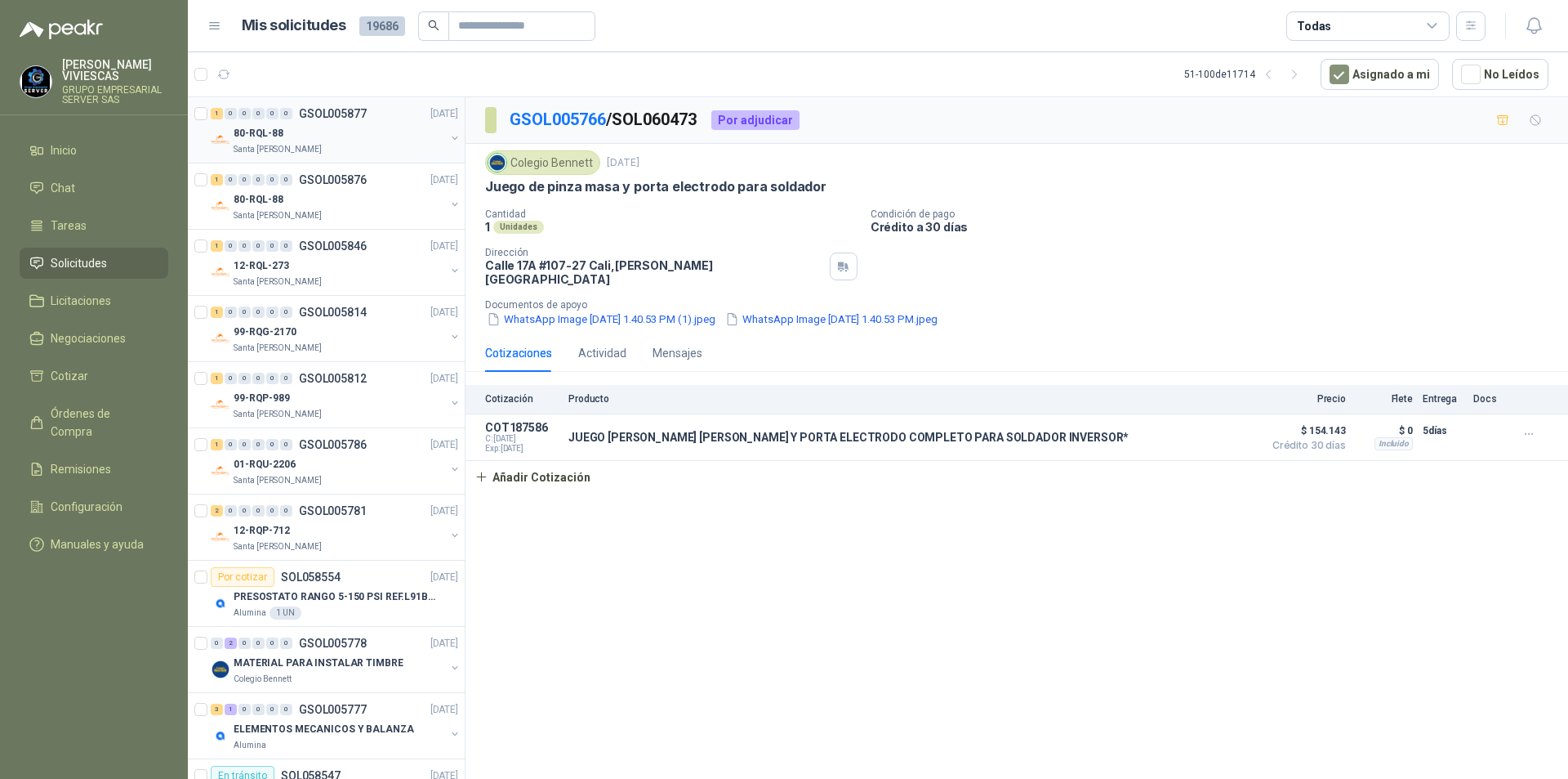
click at [277, 132] on p "80-RQL-88" at bounding box center [258, 134] width 50 height 16
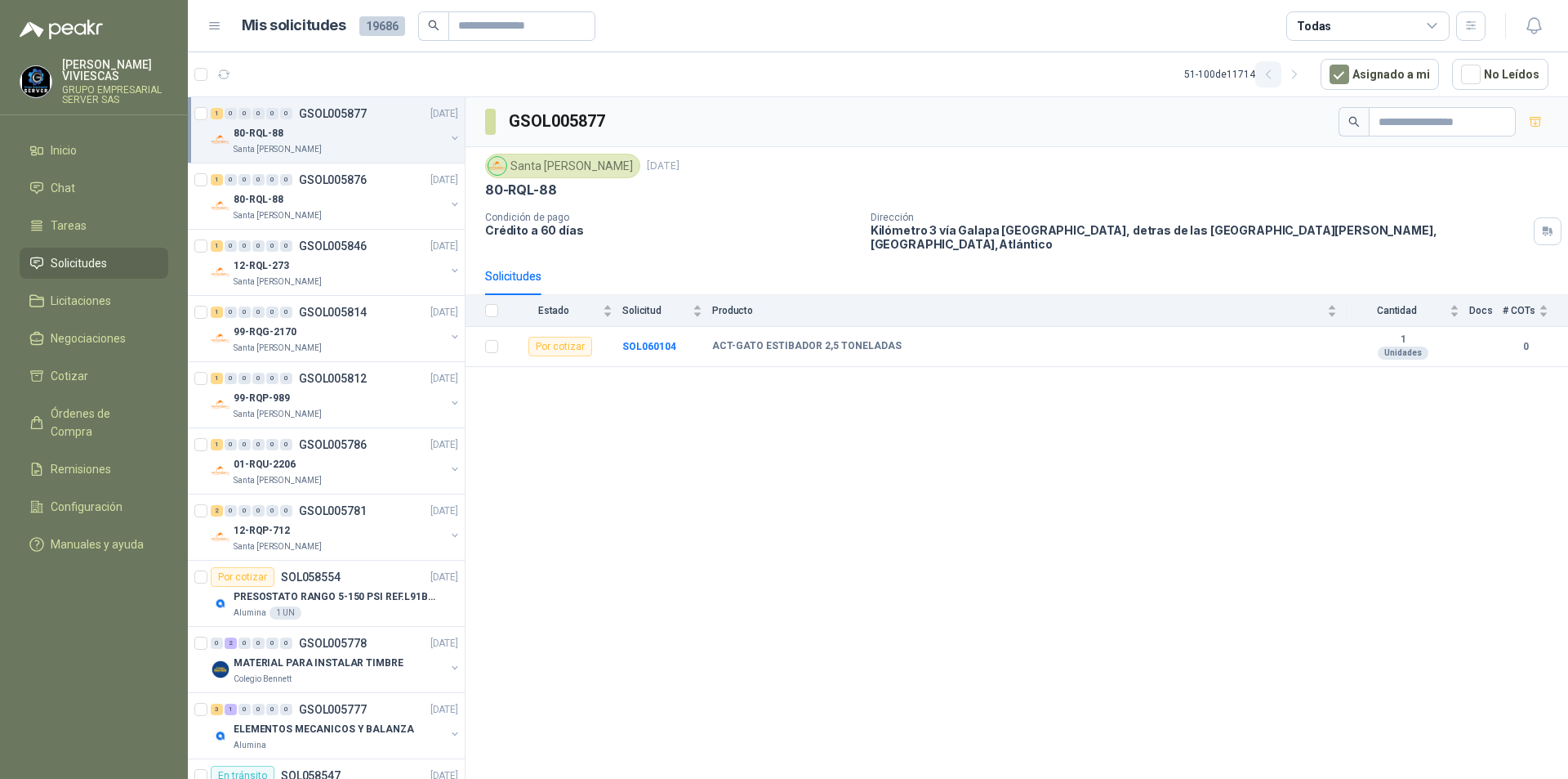
click at [1271, 76] on icon "button" at bounding box center [1269, 74] width 14 height 14
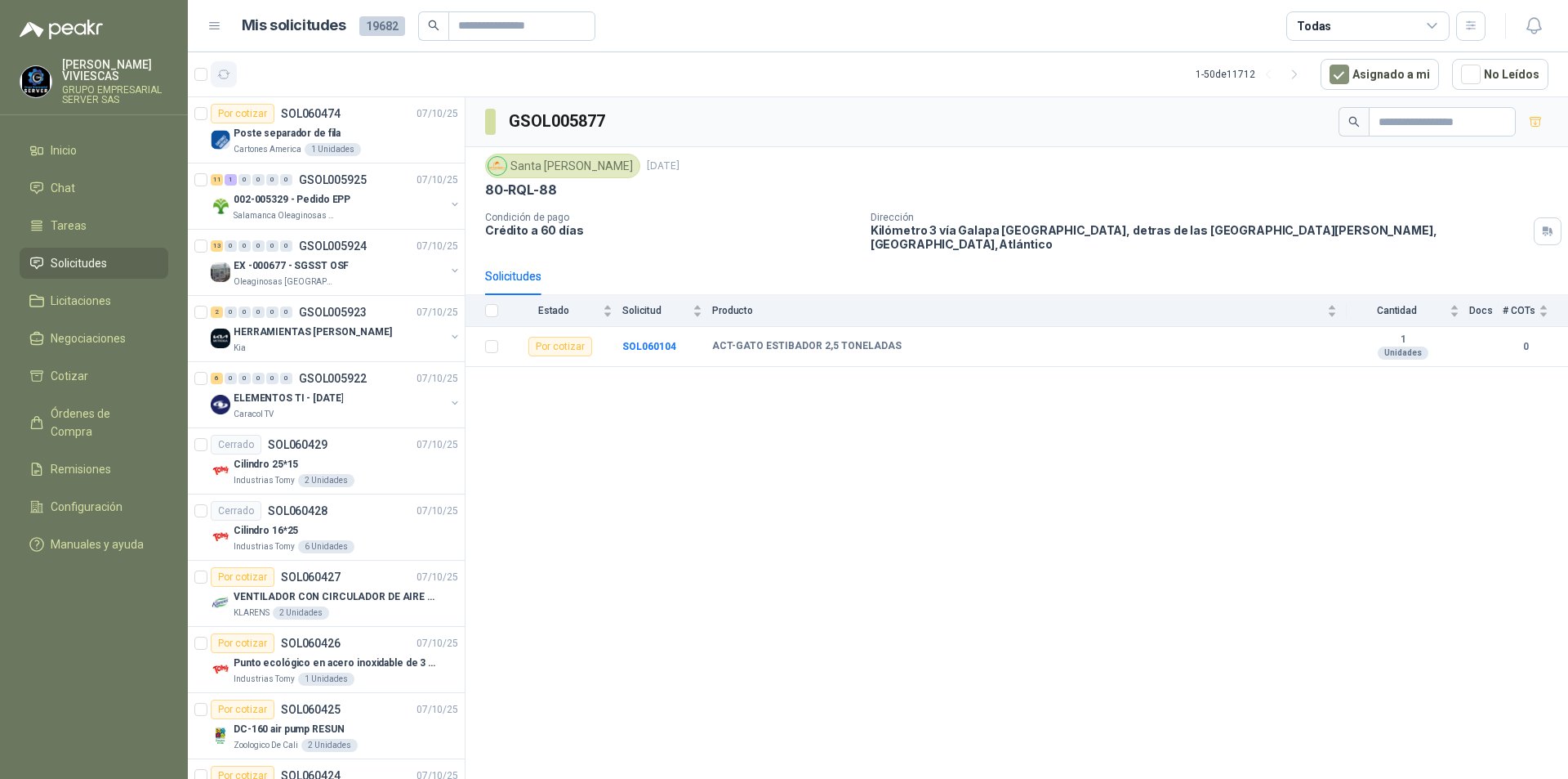
click at [218, 80] on icon "button" at bounding box center [224, 74] width 14 height 14
